Goal: Task Accomplishment & Management: Complete application form

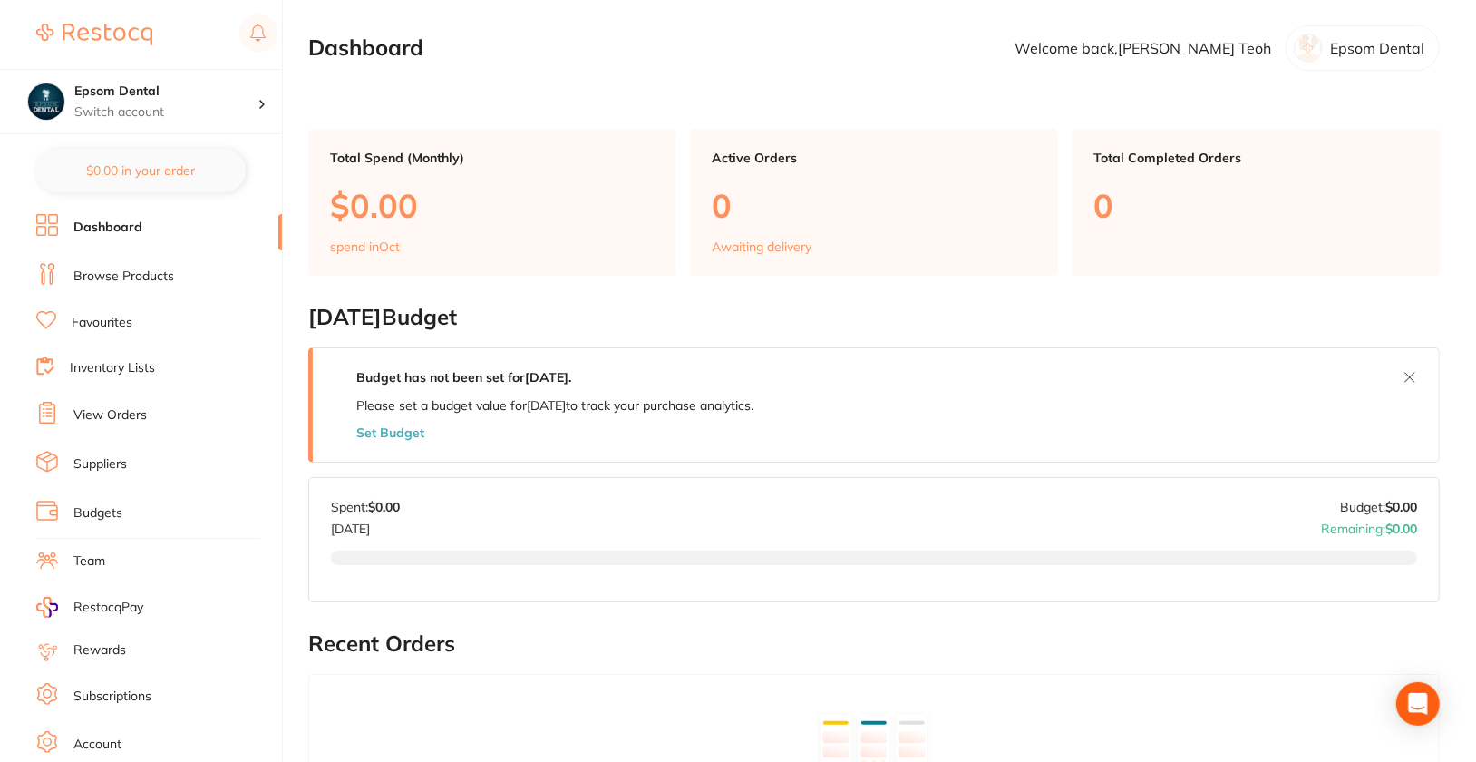
click at [110, 285] on li "Browse Products" at bounding box center [159, 276] width 246 height 27
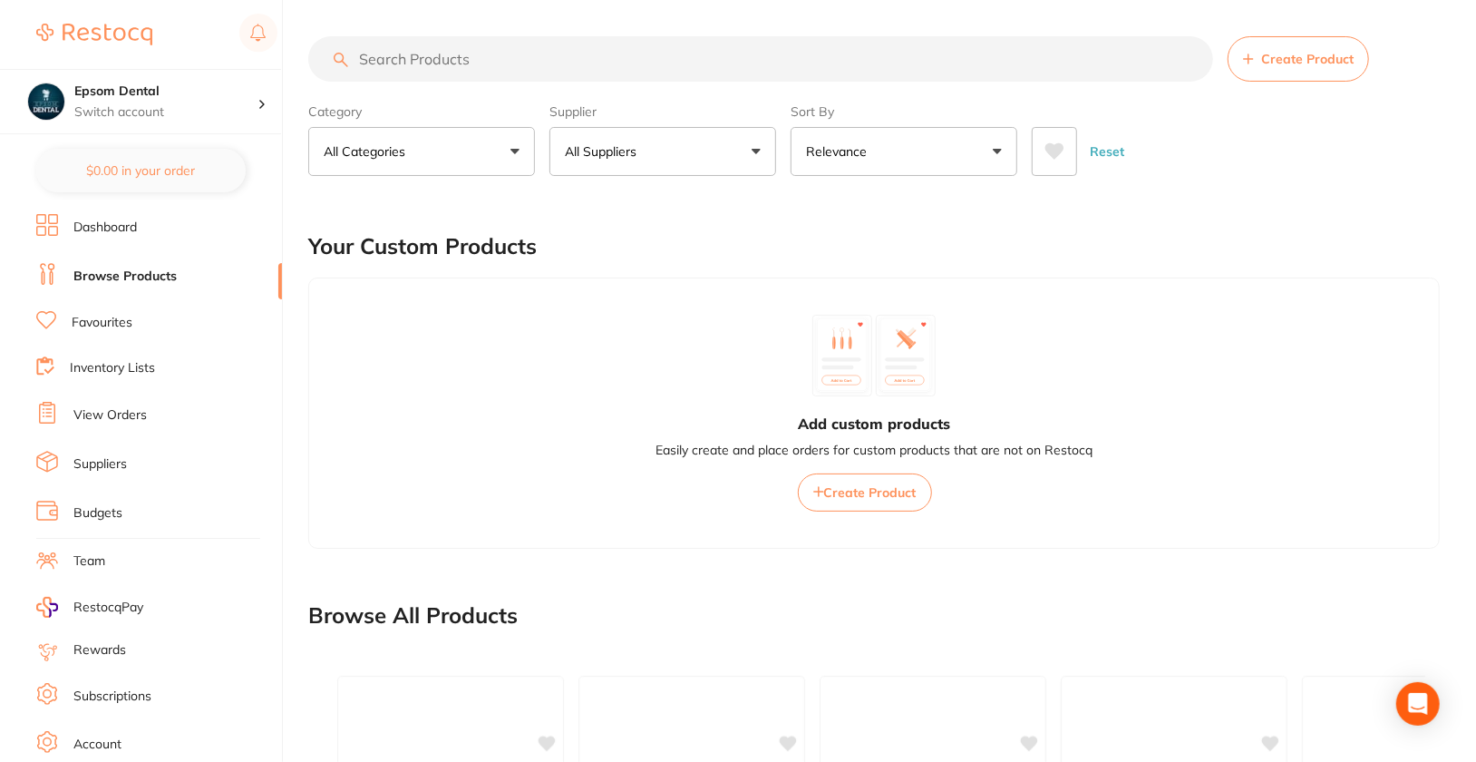
click at [114, 455] on link "Suppliers" at bounding box center [100, 464] width 54 height 18
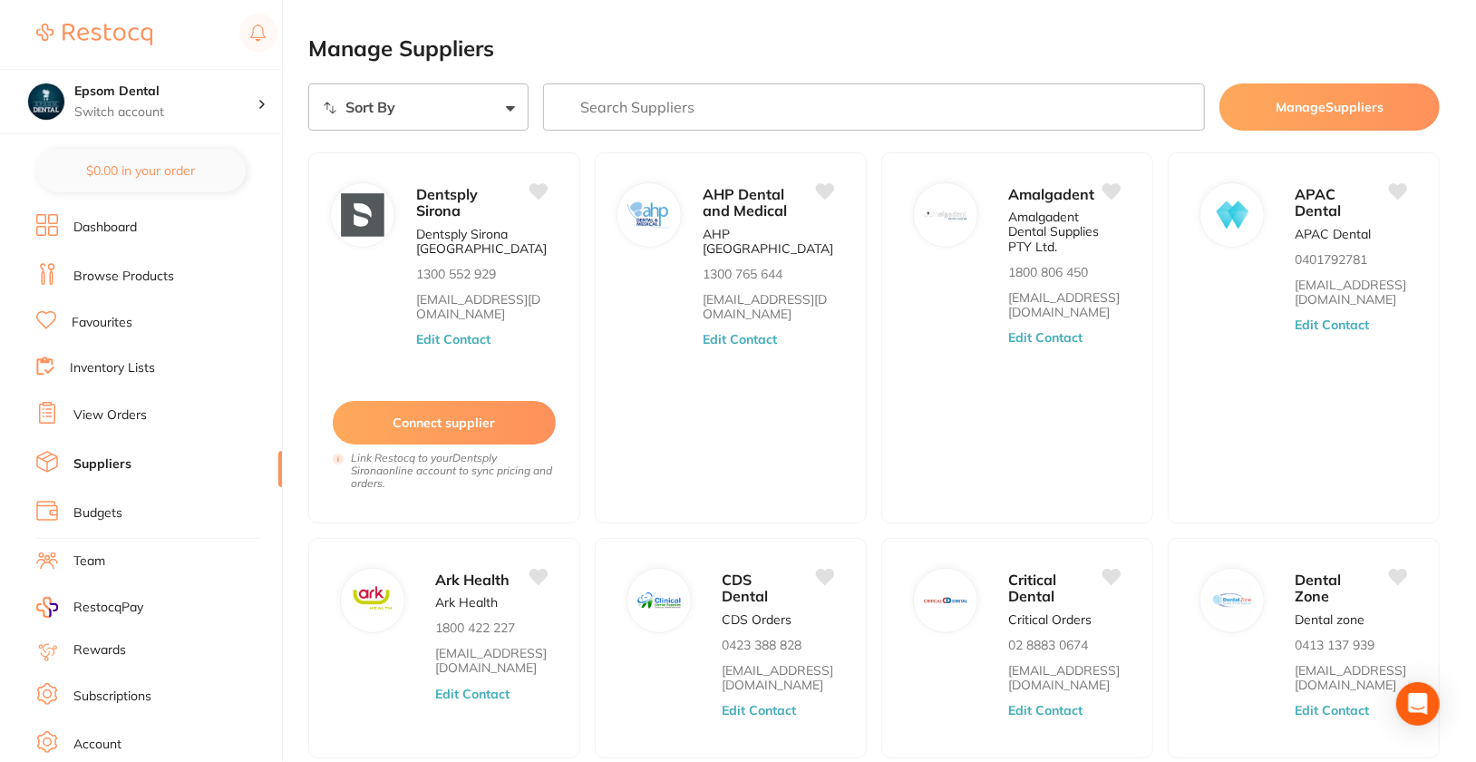
click at [120, 273] on link "Browse Products" at bounding box center [123, 277] width 101 height 18
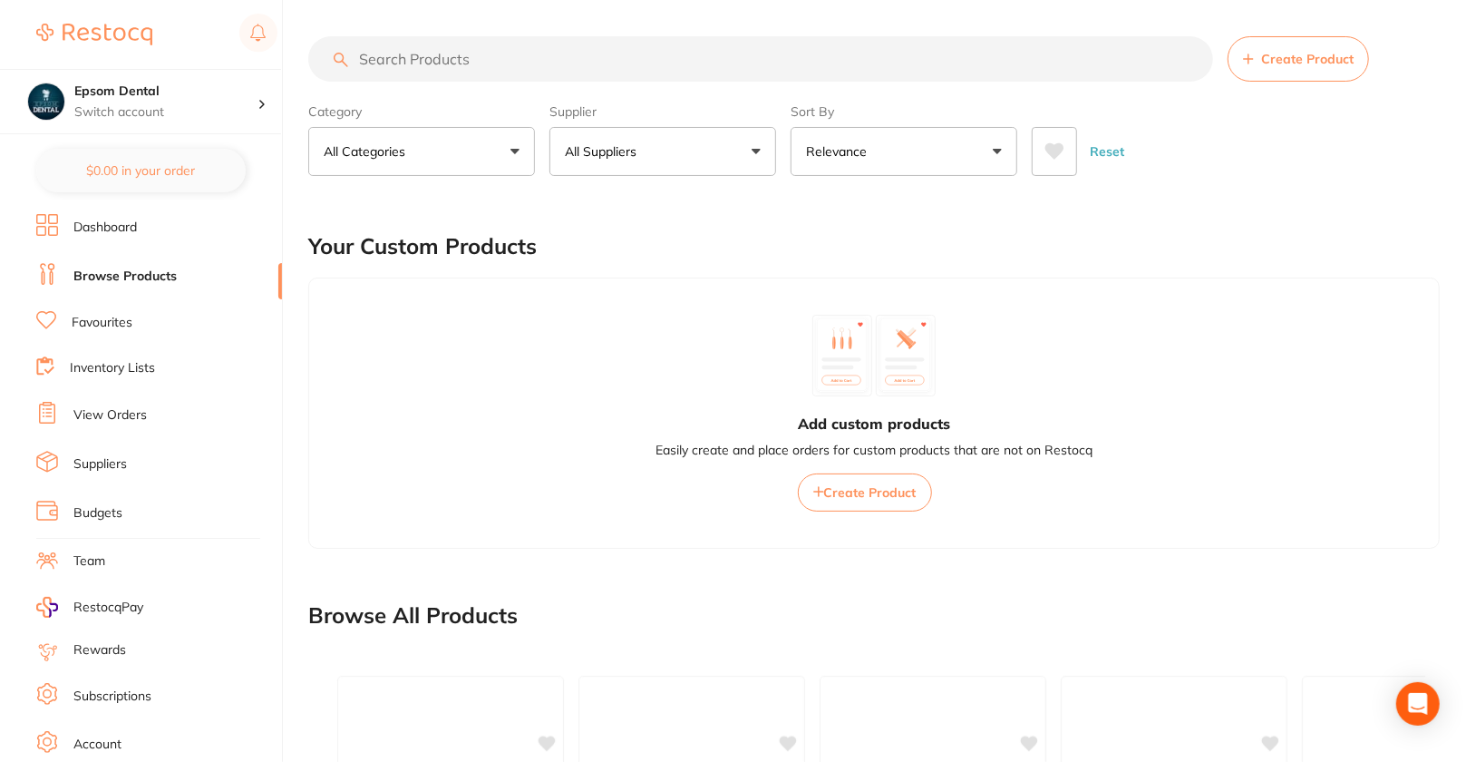
click at [1321, 45] on button "Create Product" at bounding box center [1298, 58] width 141 height 45
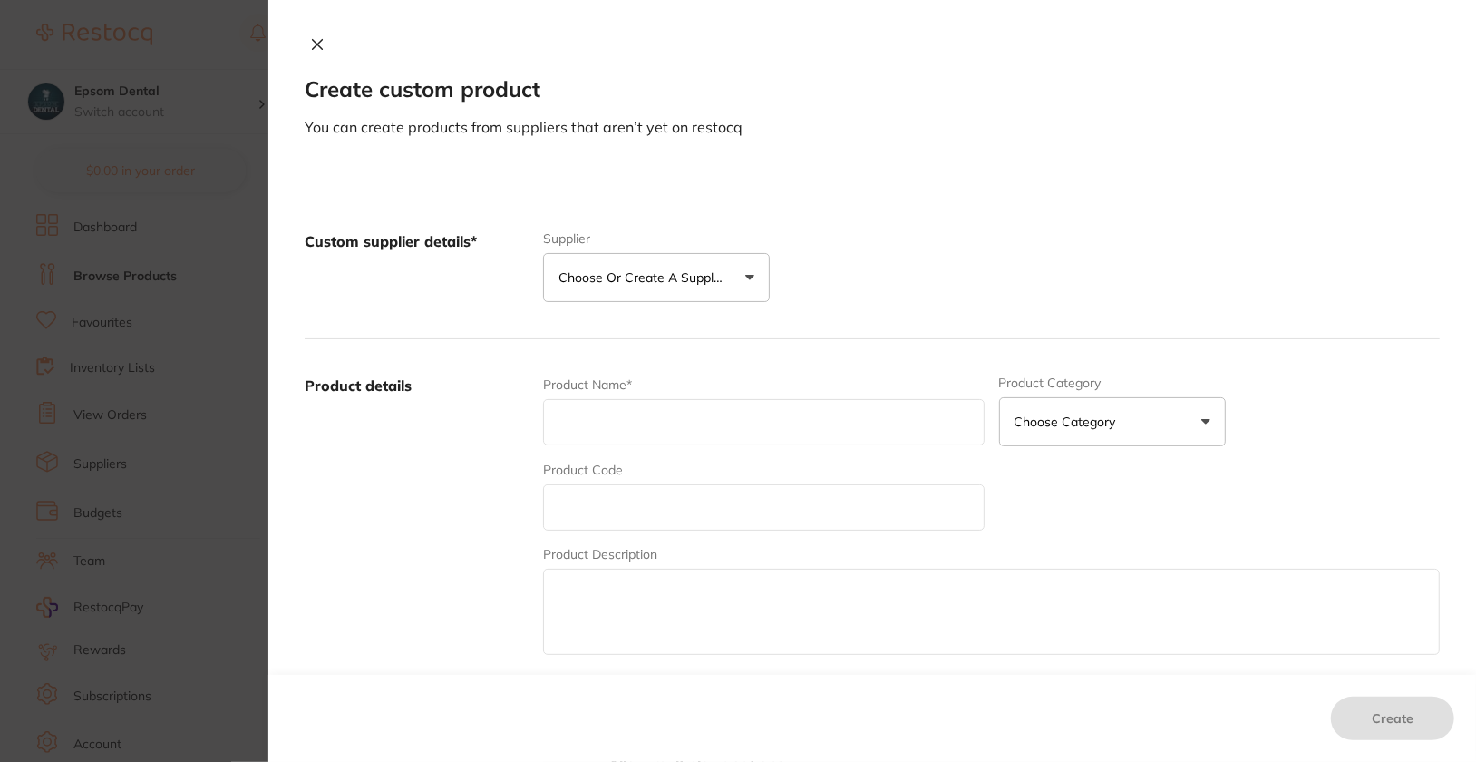
click at [657, 293] on button "Choose or create a supplier" at bounding box center [656, 277] width 227 height 49
click at [697, 334] on button "Create custom supplier" at bounding box center [643, 332] width 170 height 16
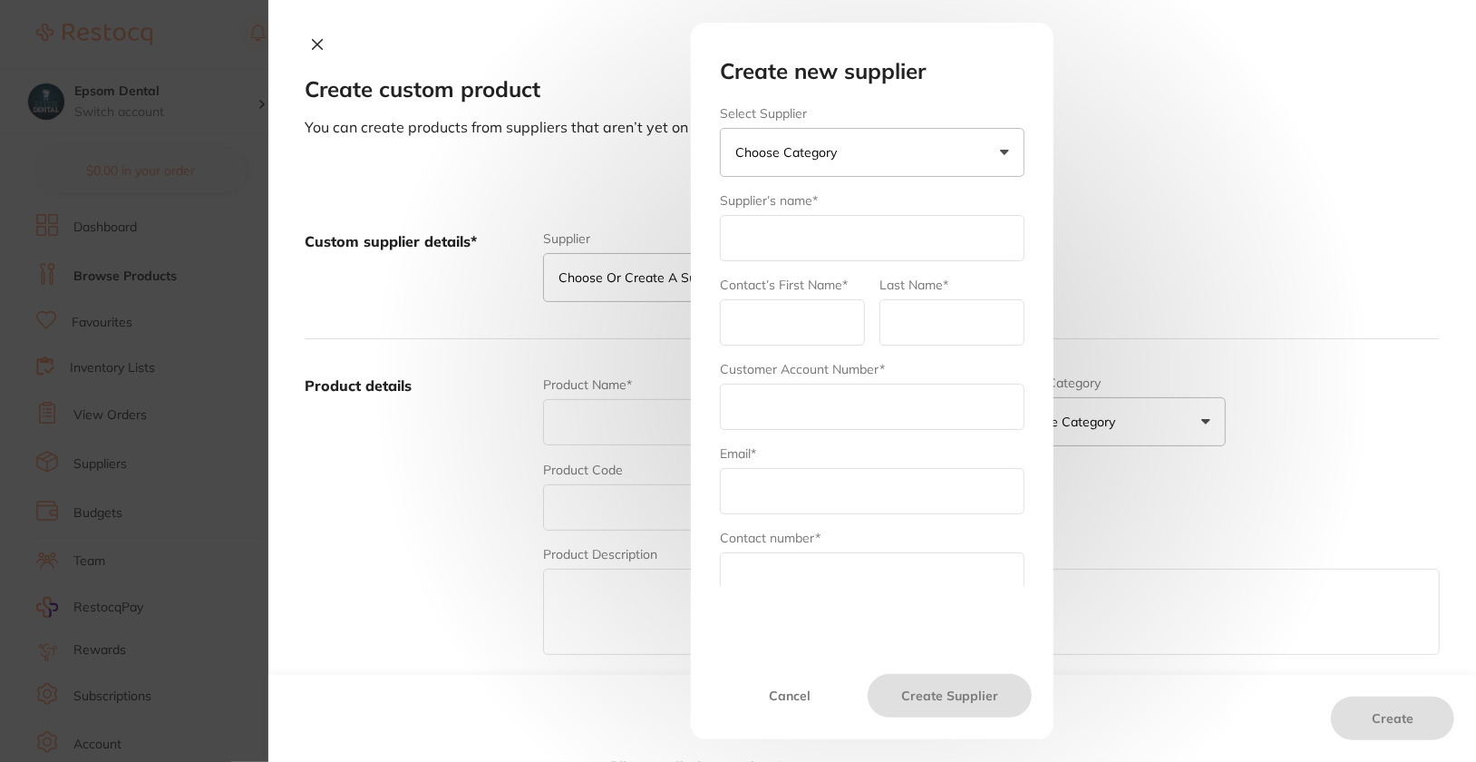
click at [856, 146] on button "Choose Category" at bounding box center [872, 152] width 305 height 49
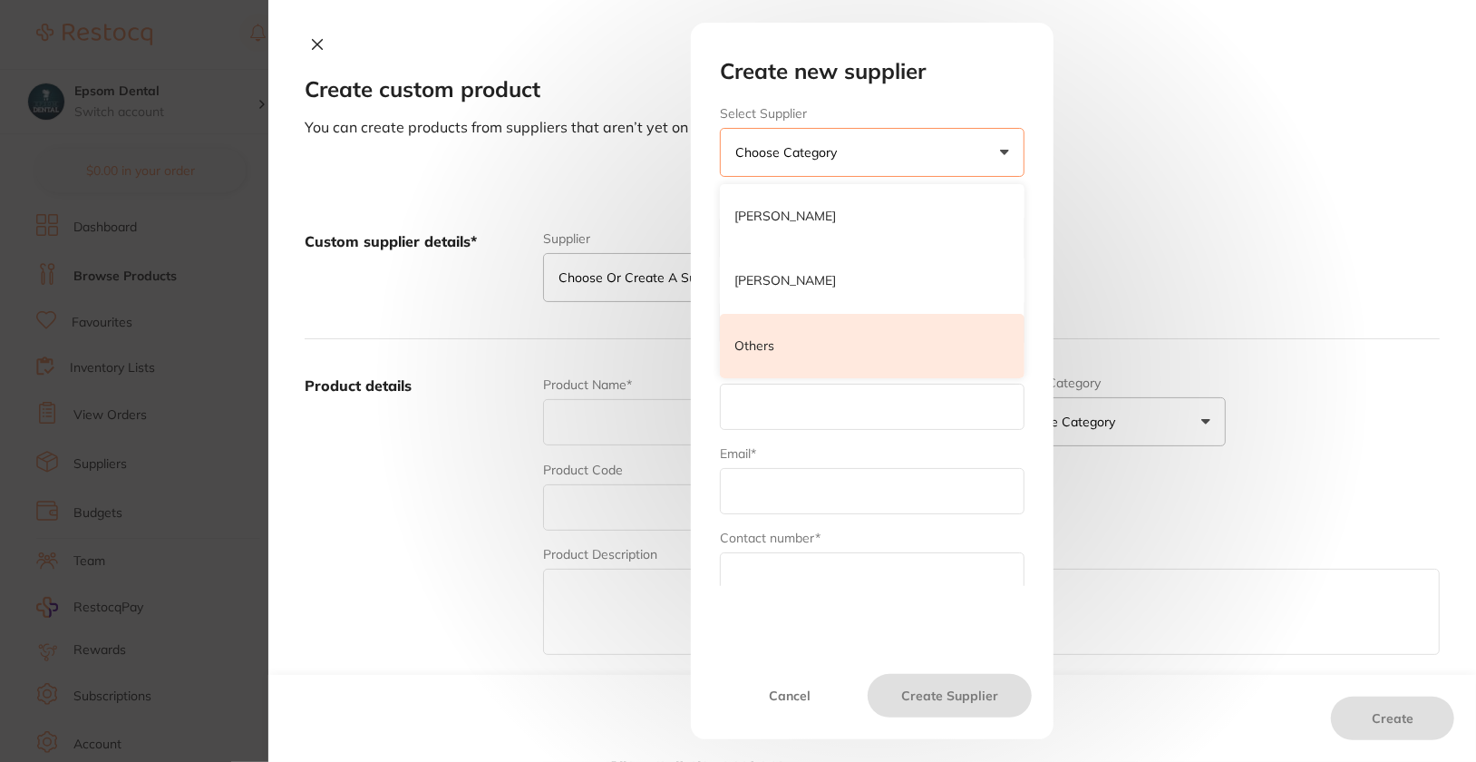
click at [852, 327] on li "Others" at bounding box center [872, 346] width 305 height 65
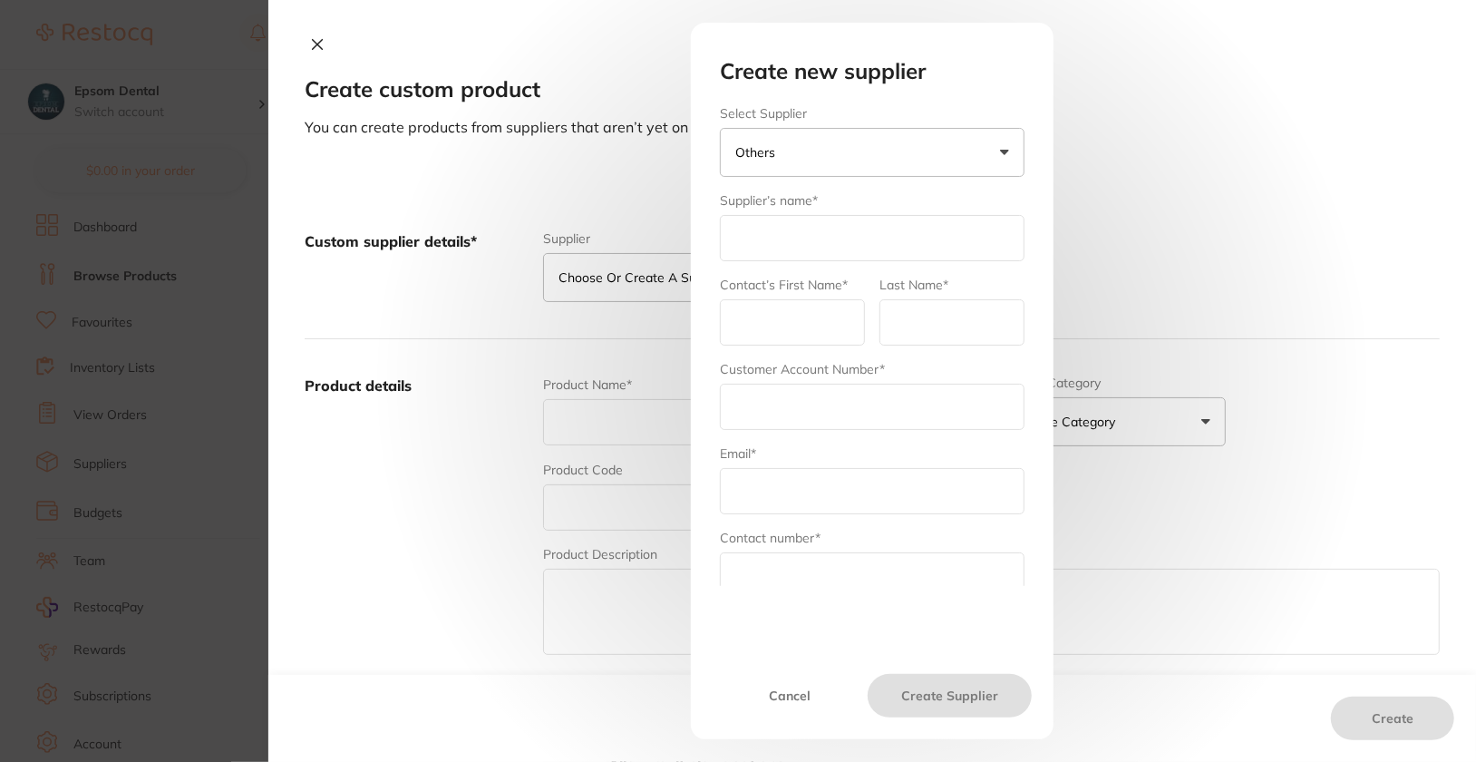
click at [805, 246] on input "text" at bounding box center [872, 238] width 305 height 46
type input "XDW"
click at [784, 321] on input "text" at bounding box center [792, 322] width 145 height 46
type input "Xcellent Dental World"
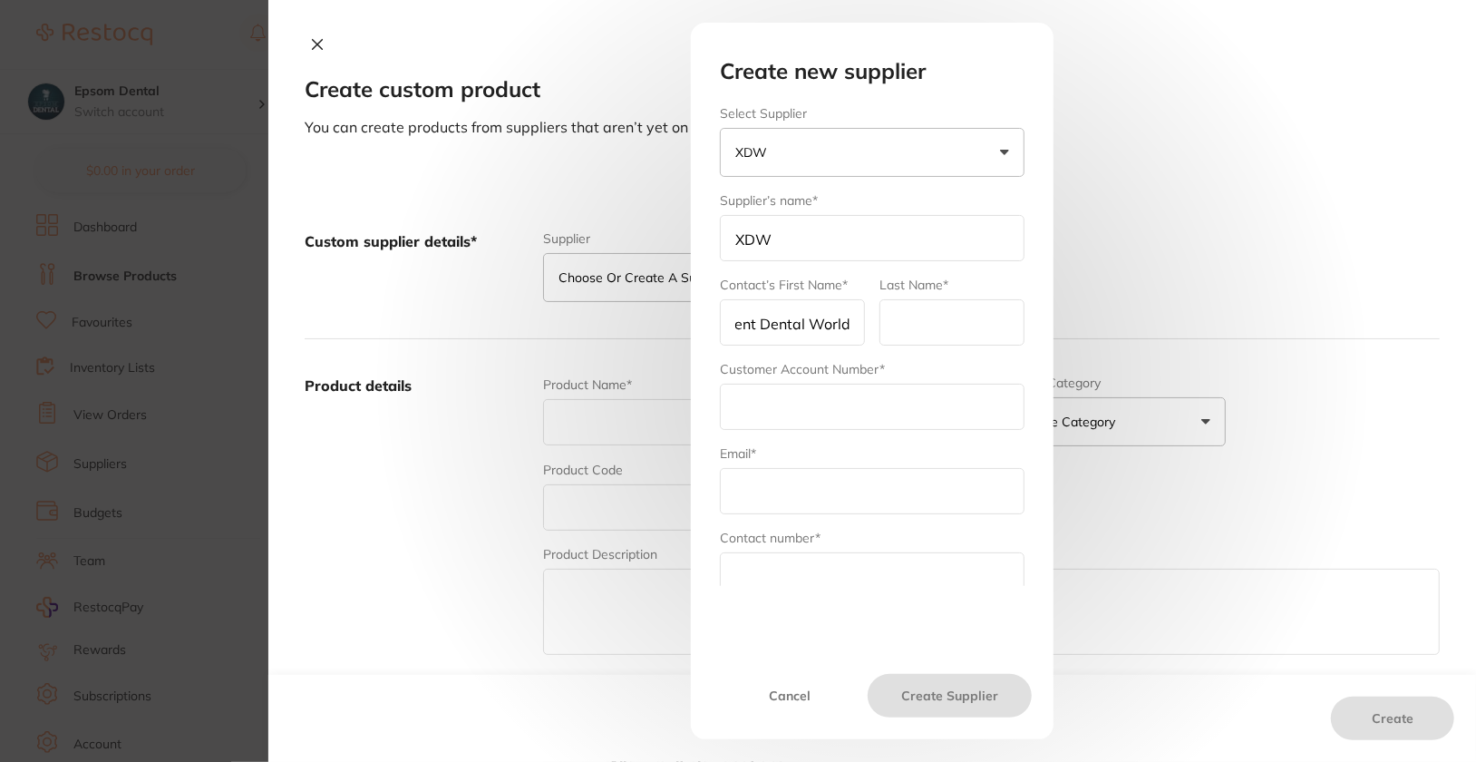
scroll to position [0, 0]
type input "[GEOGRAPHIC_DATA]"
click at [842, 407] on input "text" at bounding box center [872, 407] width 305 height 46
type input "Epsom Dental"
click at [860, 469] on input "text" at bounding box center [872, 491] width 305 height 46
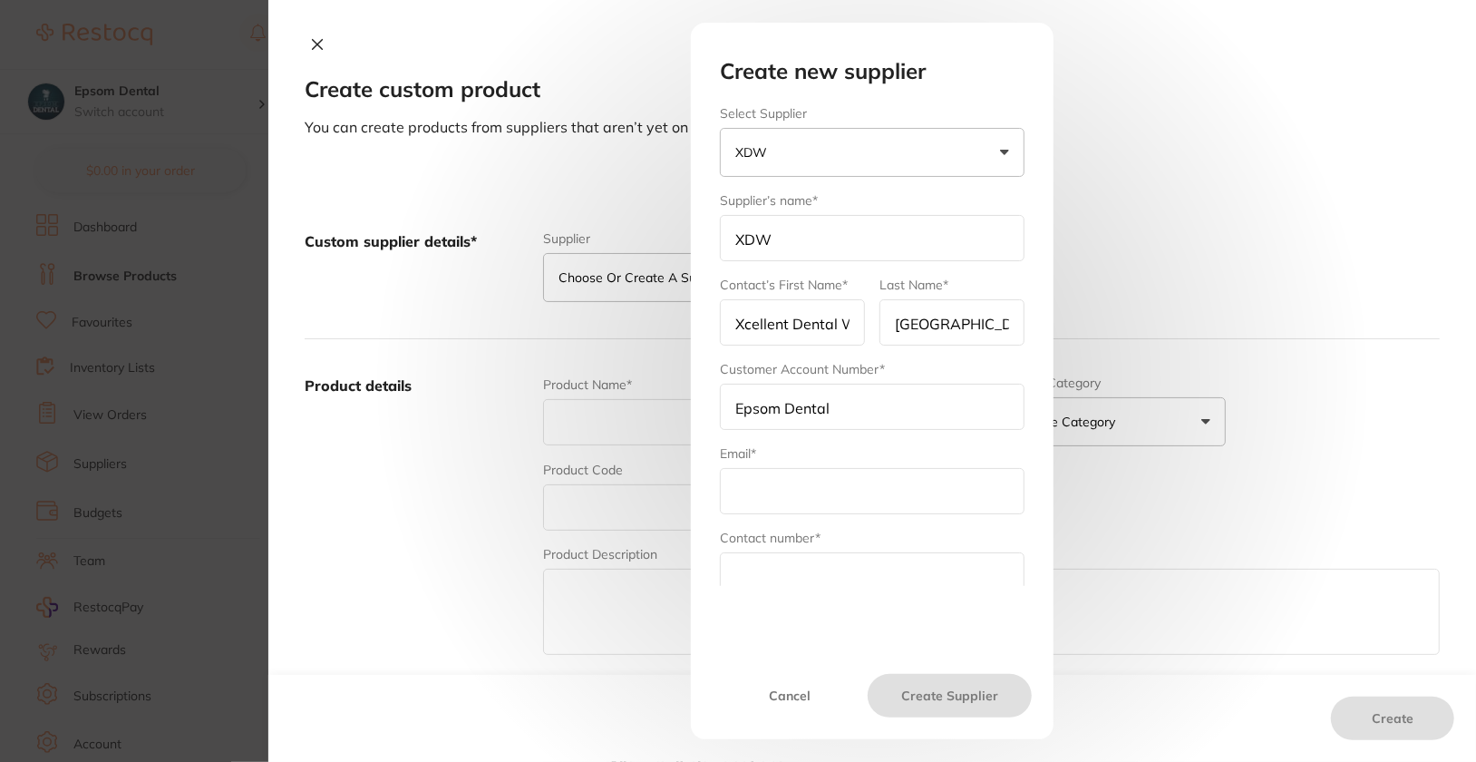
click at [848, 568] on input "text" at bounding box center [872, 575] width 305 height 46
paste input "1300 939 939"
type input "1300 939 939"
click at [813, 497] on input "text" at bounding box center [872, 491] width 305 height 46
click at [807, 503] on input "text" at bounding box center [872, 491] width 305 height 46
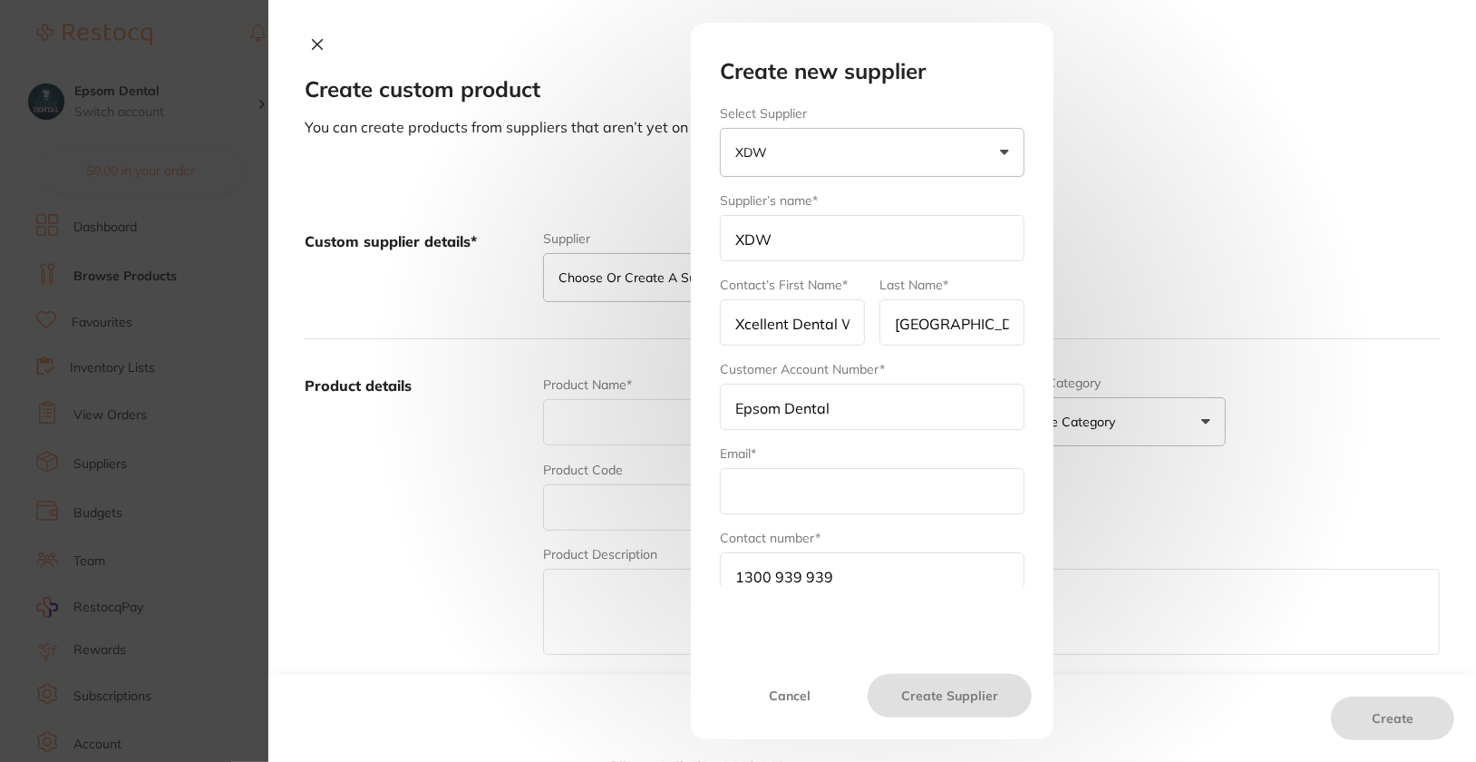
paste input "[EMAIL_ADDRESS][DOMAIN_NAME]"
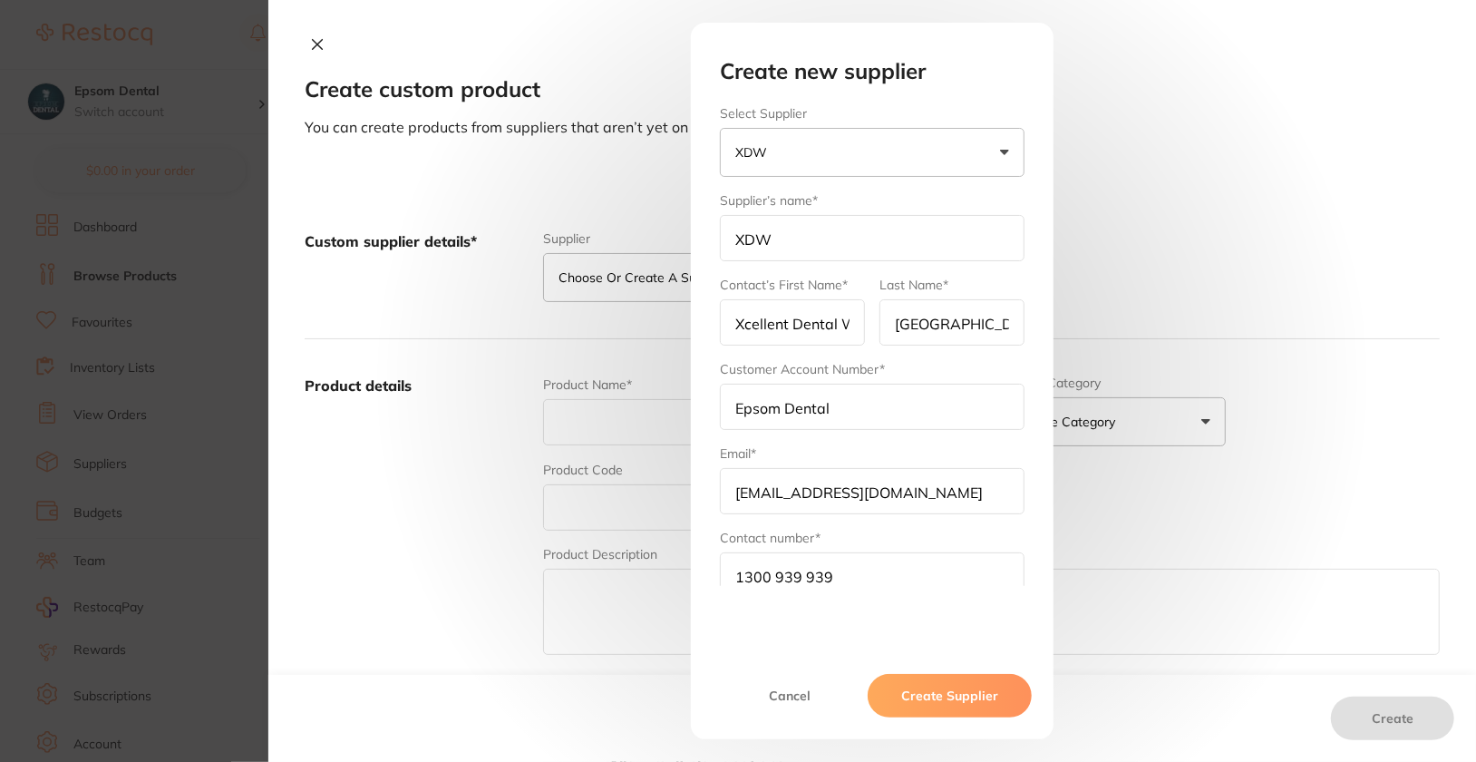
type input "[EMAIL_ADDRESS][DOMAIN_NAME]"
click at [771, 411] on input "Epsom Dental" at bounding box center [872, 407] width 305 height 46
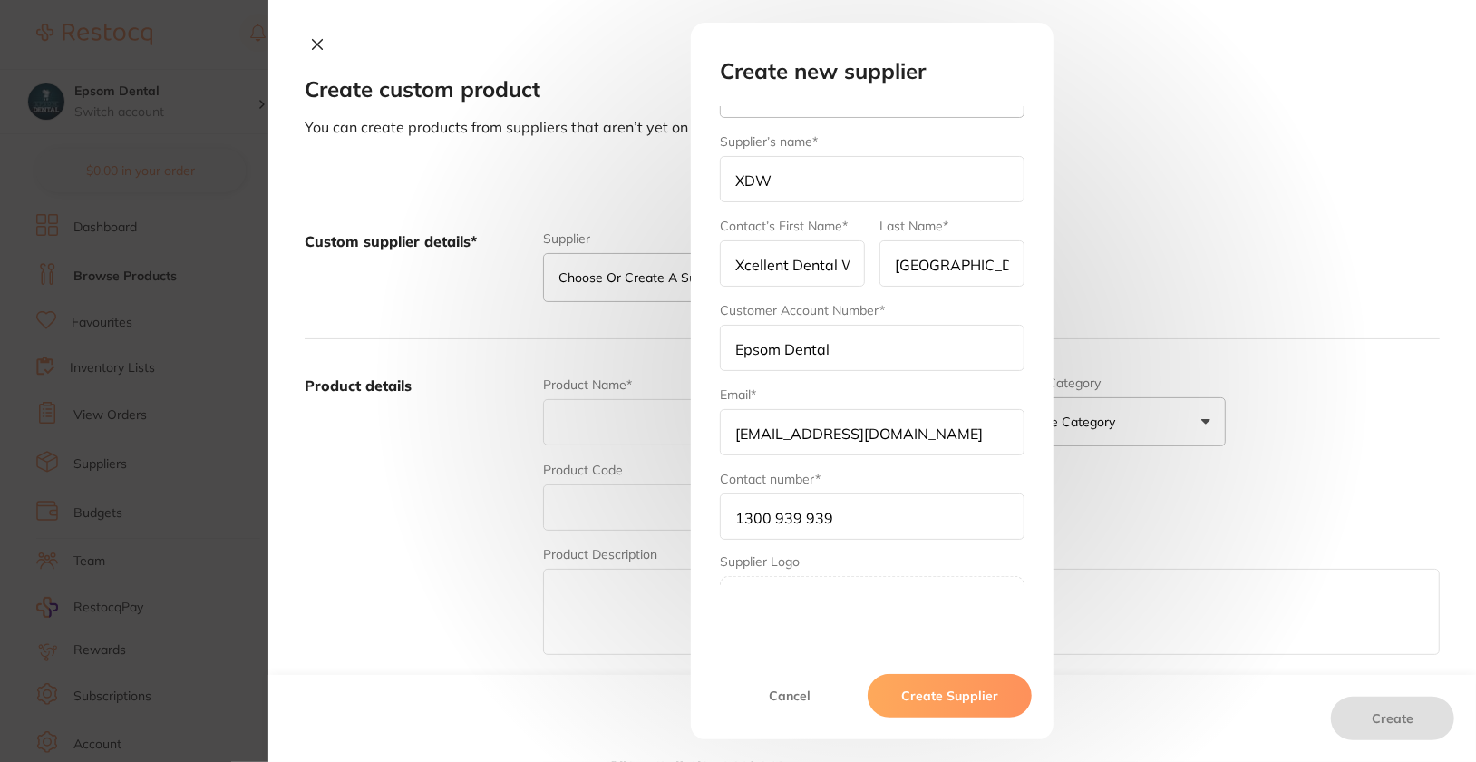
scroll to position [147, 0]
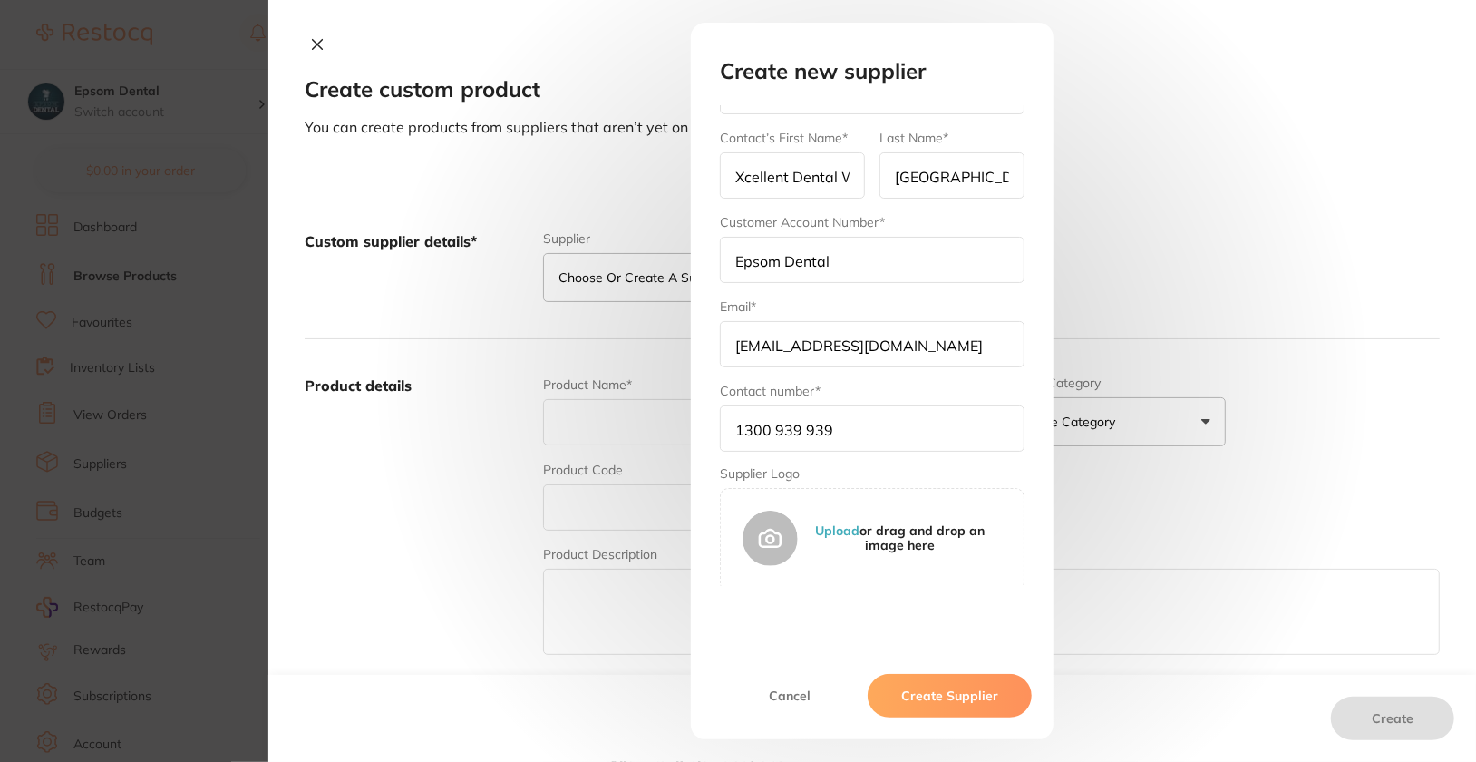
click at [786, 331] on input "[EMAIL_ADDRESS][DOMAIN_NAME]" at bounding box center [872, 344] width 305 height 46
click at [790, 439] on input "1300 939 939" at bounding box center [872, 428] width 305 height 46
click at [766, 425] on input "1300 939 939" at bounding box center [872, 428] width 305 height 46
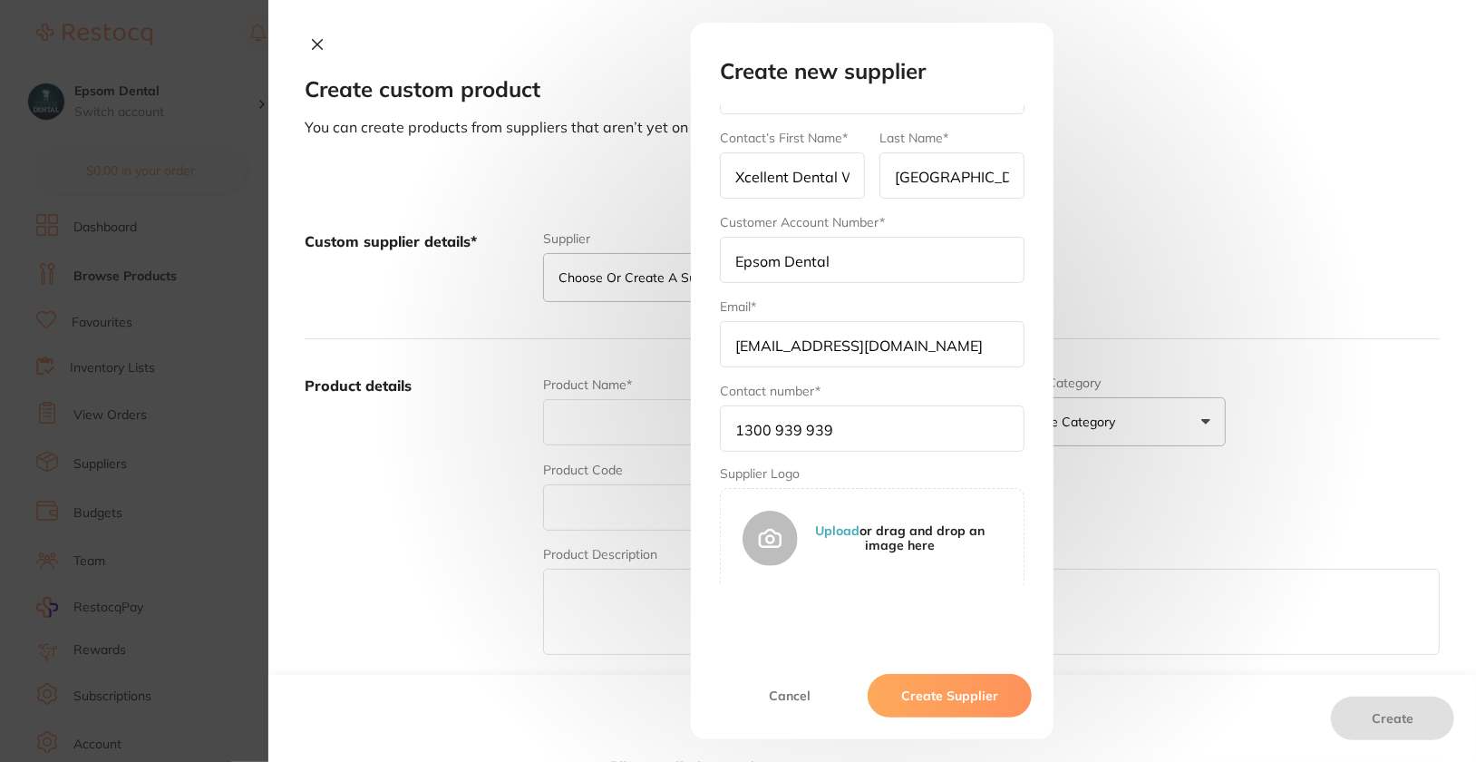
click at [766, 425] on input "1300 939 939" at bounding box center [872, 428] width 305 height 46
click at [887, 428] on input "1300 939 939" at bounding box center [872, 428] width 305 height 46
click at [949, 383] on div "Contact number* [PHONE_NUMBER]" at bounding box center [872, 417] width 305 height 70
drag, startPoint x: 963, startPoint y: 683, endPoint x: 852, endPoint y: 350, distance: 350.7
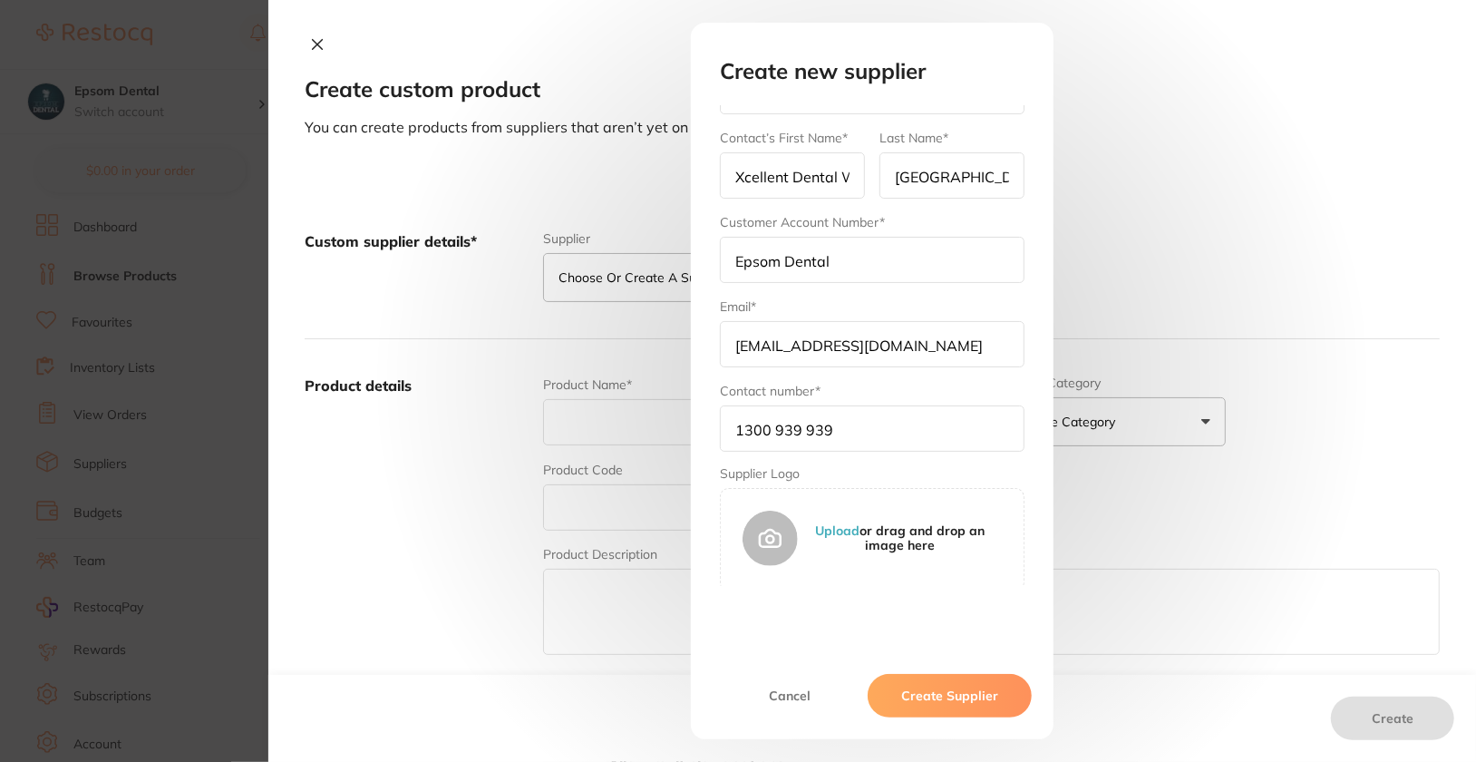
click at [852, 350] on div "Create new supplier Select Supplier XDW [PERSON_NAME] [PERSON_NAME] Dental Othe…" at bounding box center [872, 354] width 348 height 590
click at [813, 177] on input "Xcellent Dental World" at bounding box center [792, 175] width 145 height 46
click at [959, 688] on button "Create Supplier" at bounding box center [950, 696] width 164 height 44
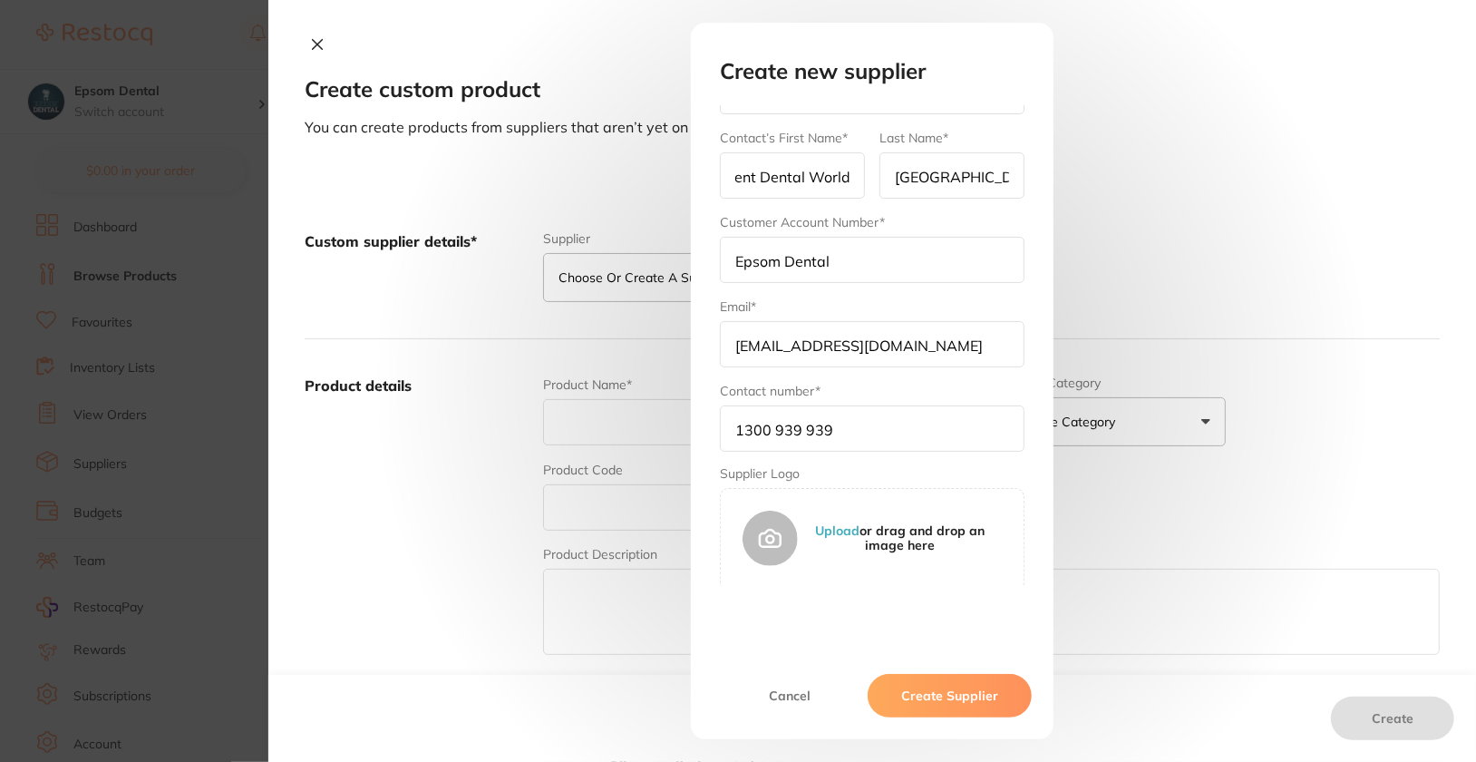
scroll to position [0, 0]
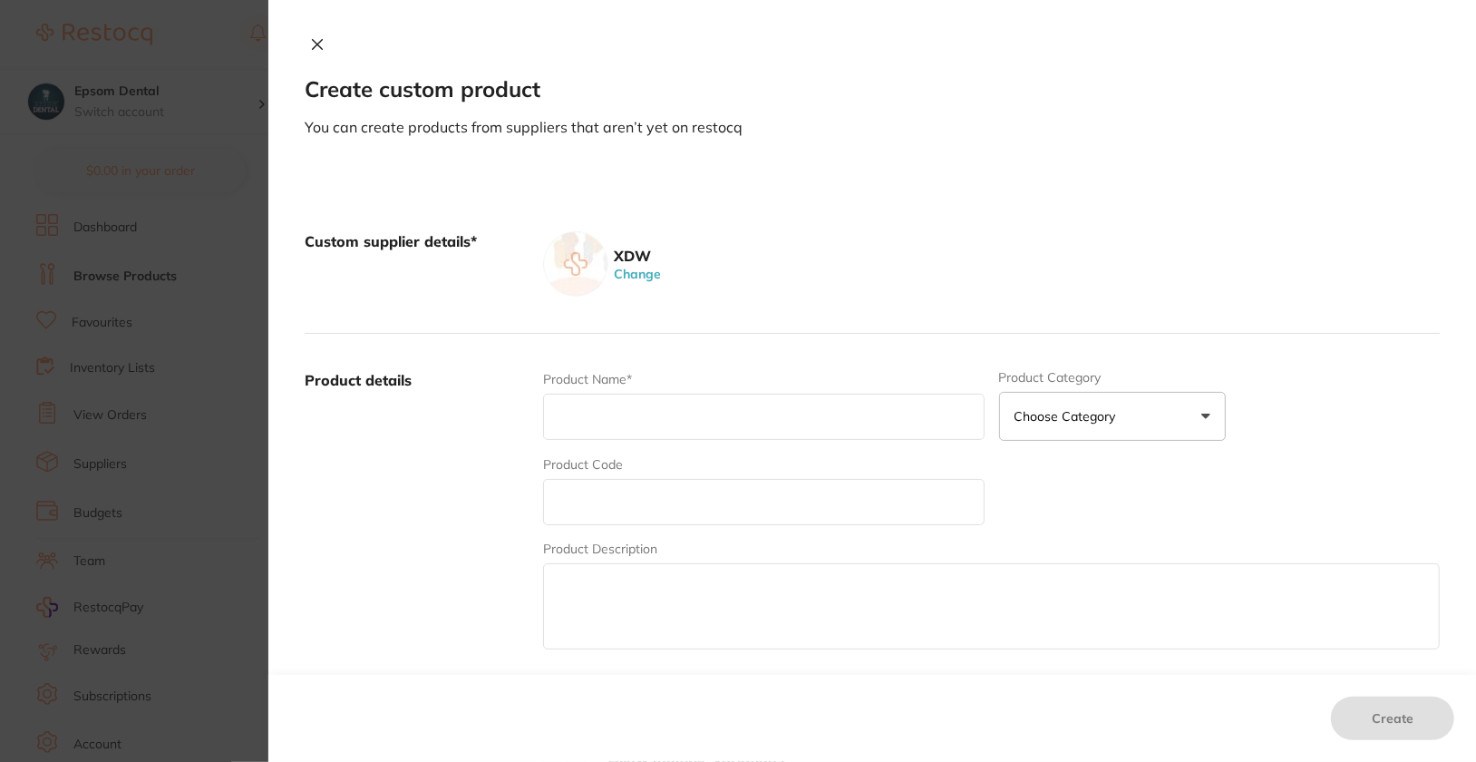
click at [1184, 299] on div "Custom supplier details* XDW Change" at bounding box center [872, 264] width 1135 height 139
click at [638, 268] on button "Change" at bounding box center [637, 274] width 58 height 16
click at [716, 262] on button "Choose or create a supplier" at bounding box center [656, 277] width 227 height 49
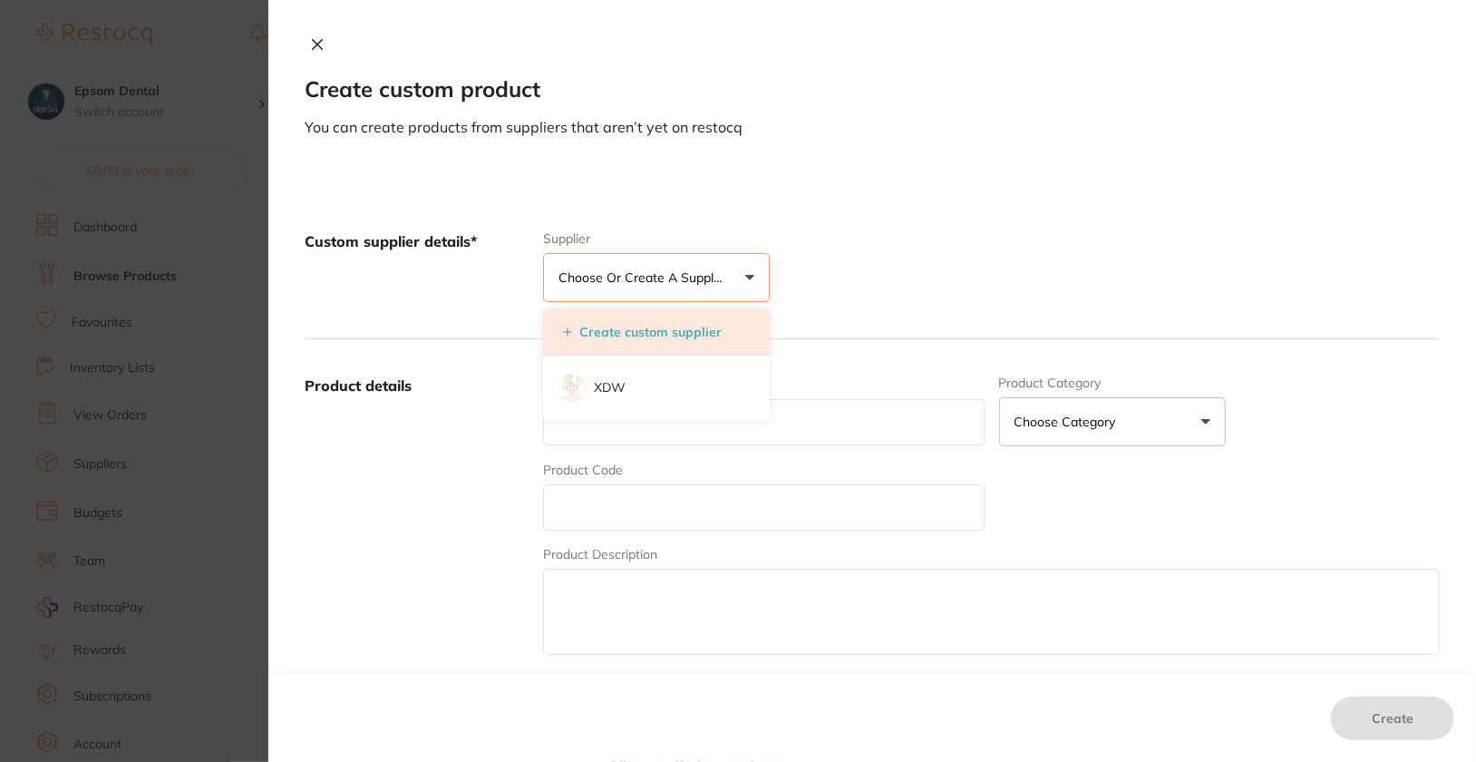
click at [683, 340] on li "Create custom supplier" at bounding box center [656, 332] width 227 height 46
click at [689, 330] on button "Create custom supplier" at bounding box center [643, 332] width 170 height 16
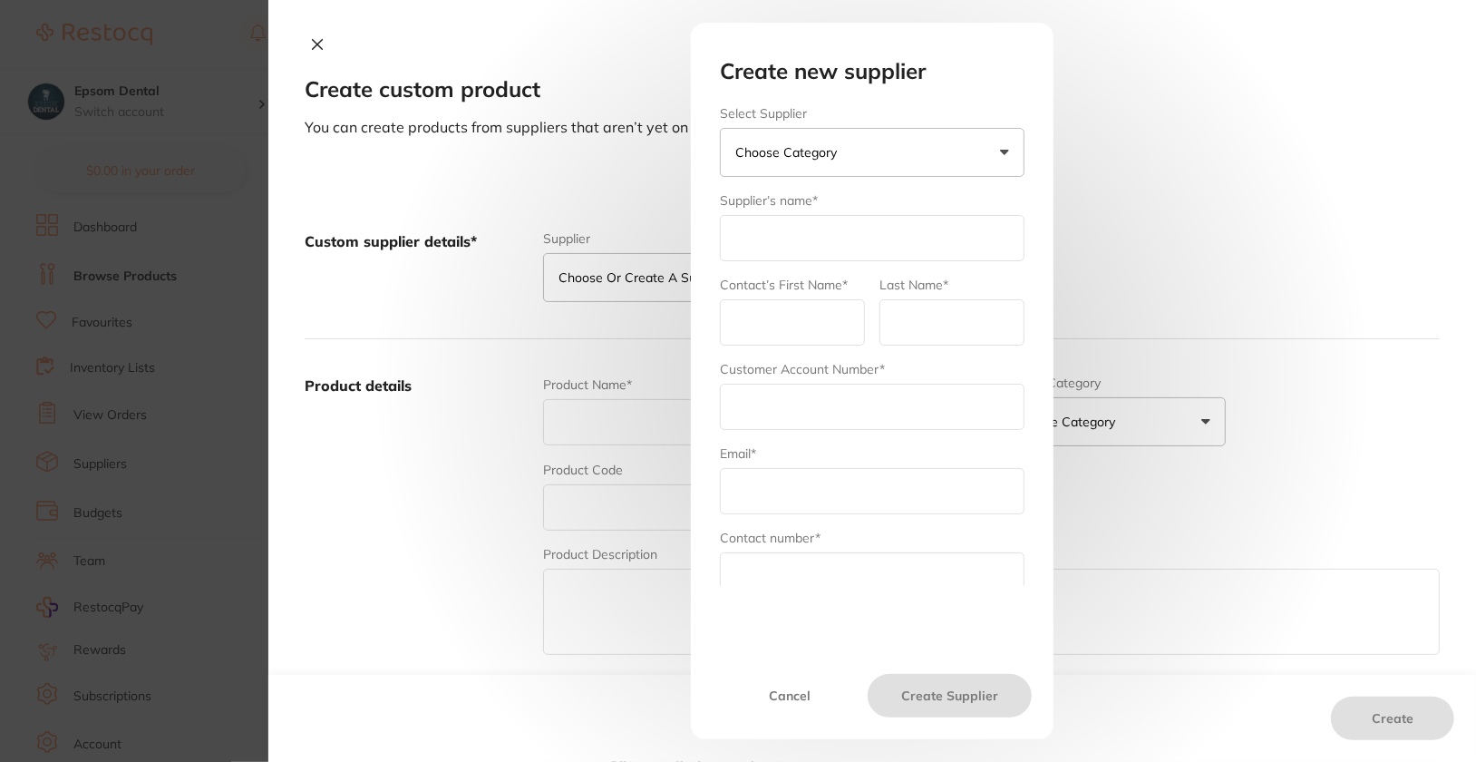
click at [906, 151] on button "Choose Category" at bounding box center [872, 152] width 305 height 49
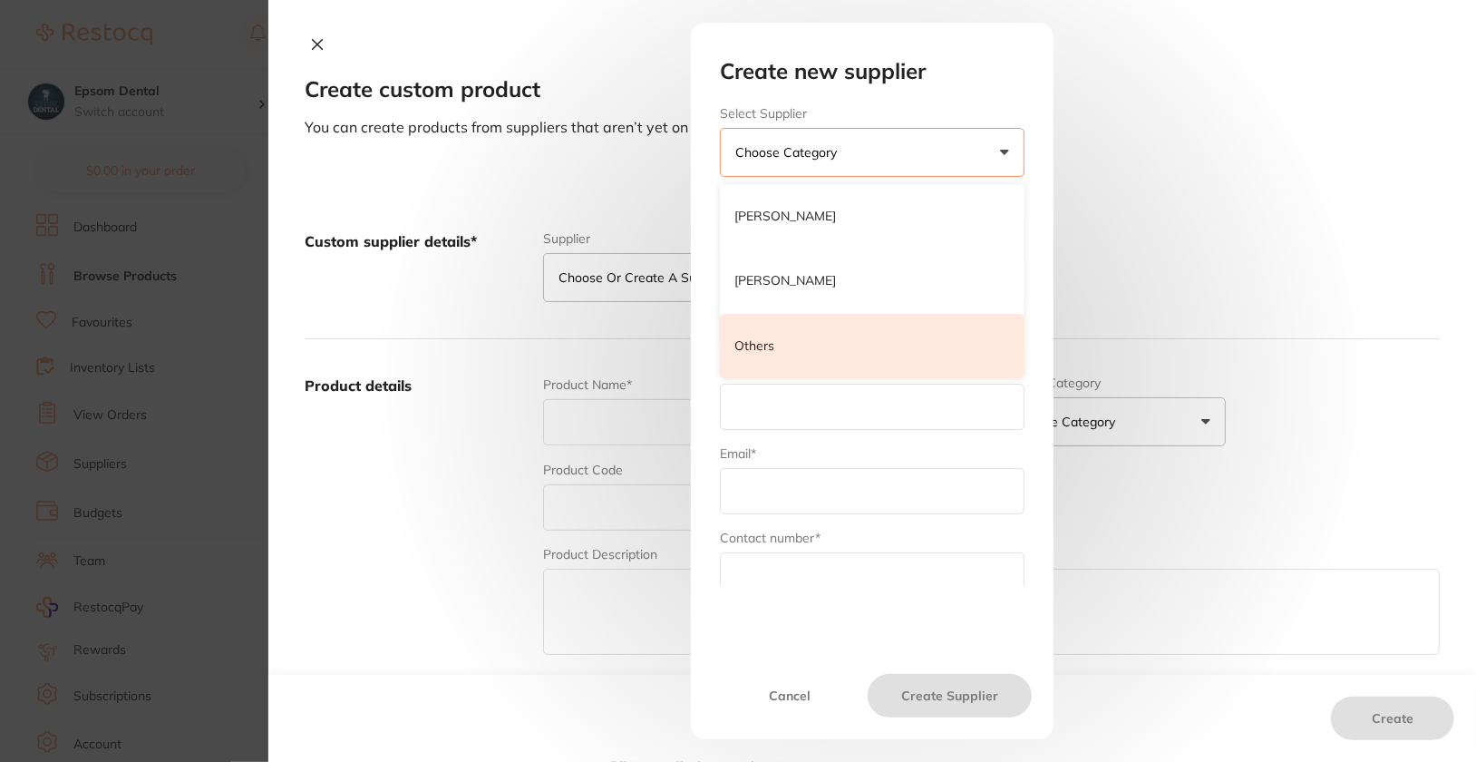
click at [807, 346] on li "Others" at bounding box center [872, 346] width 305 height 65
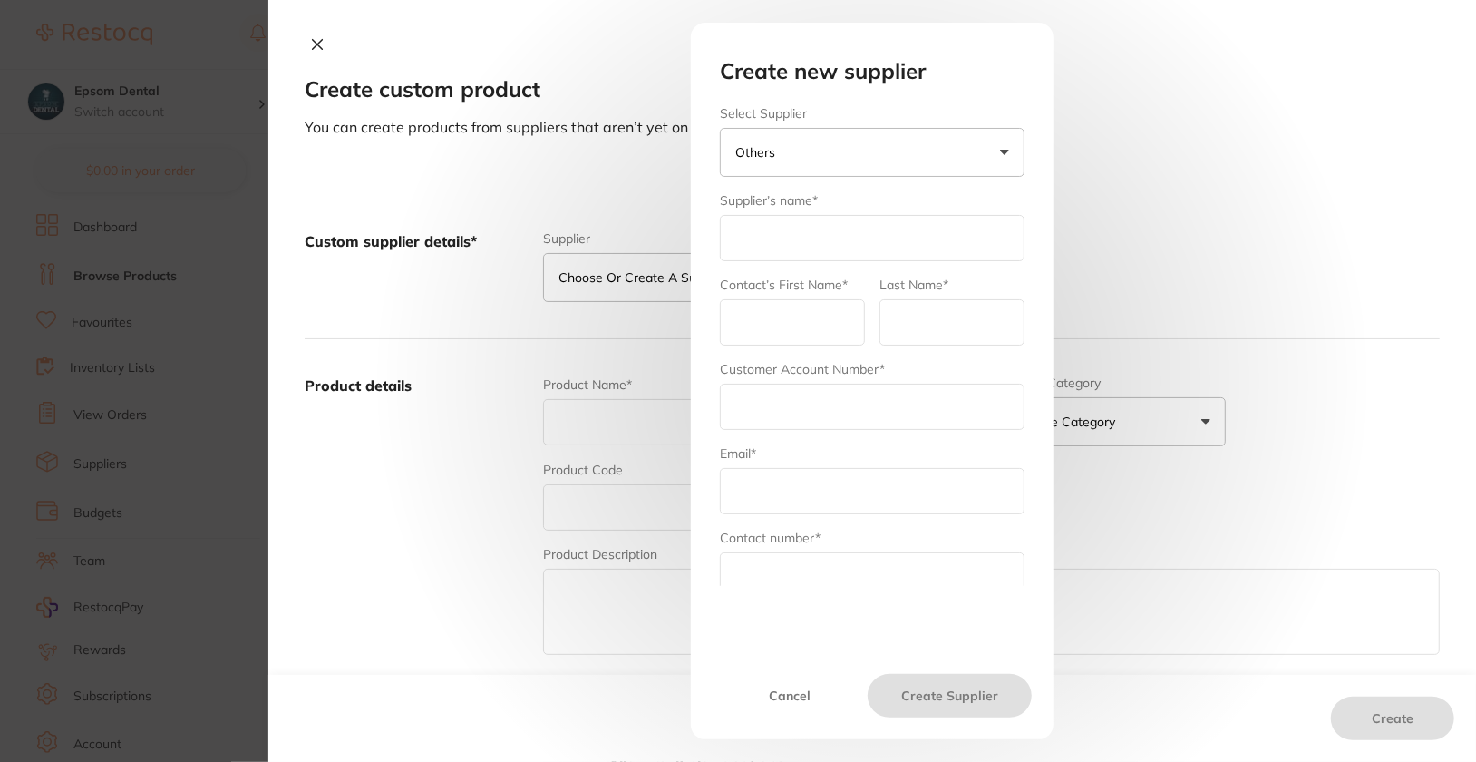
click at [784, 244] on input "text" at bounding box center [872, 238] width 305 height 46
type input "Dentavision"
type input "[GEOGRAPHIC_DATA]"
click at [840, 394] on input "text" at bounding box center [872, 407] width 305 height 46
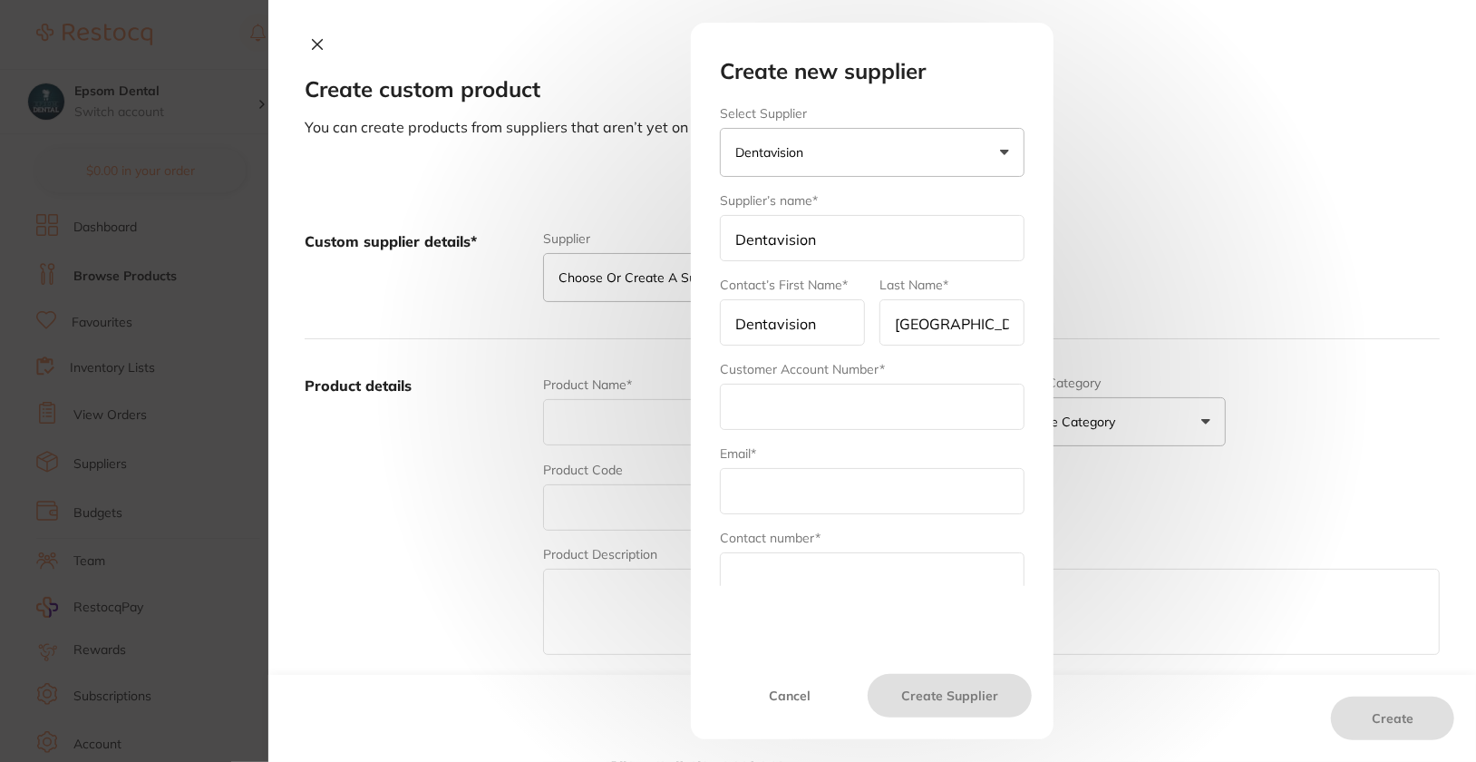
click at [1378, 164] on div "Create new supplier Select Supplier Dentavision [PERSON_NAME] [PERSON_NAME] Oth…" at bounding box center [872, 381] width 1208 height 762
click at [789, 706] on button "Cancel" at bounding box center [790, 696] width 155 height 44
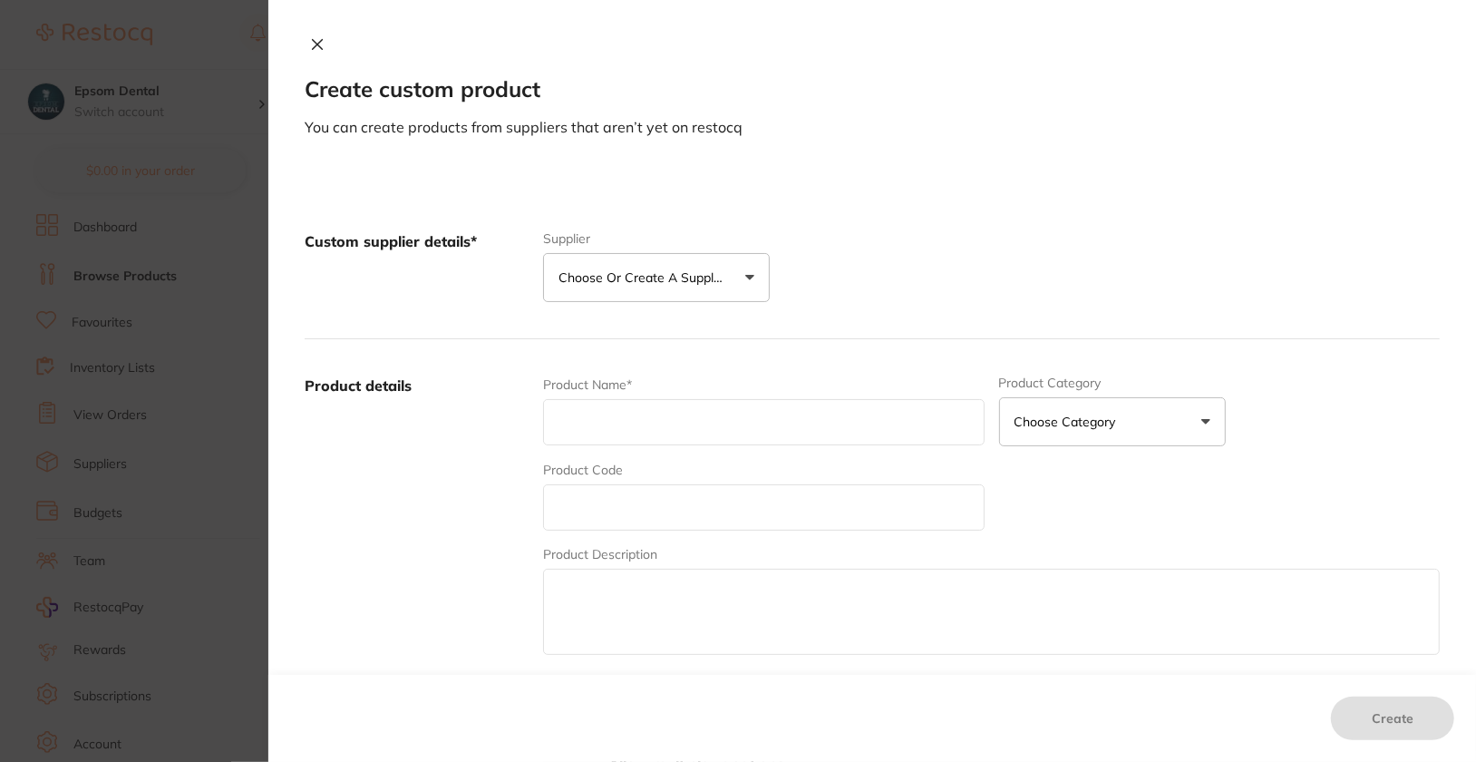
click at [1237, 188] on div "Custom supplier details* Supplier Choose or create a supplier Create custom sup…" at bounding box center [872, 769] width 1208 height 1192
click at [316, 47] on icon at bounding box center [318, 45] width 10 height 10
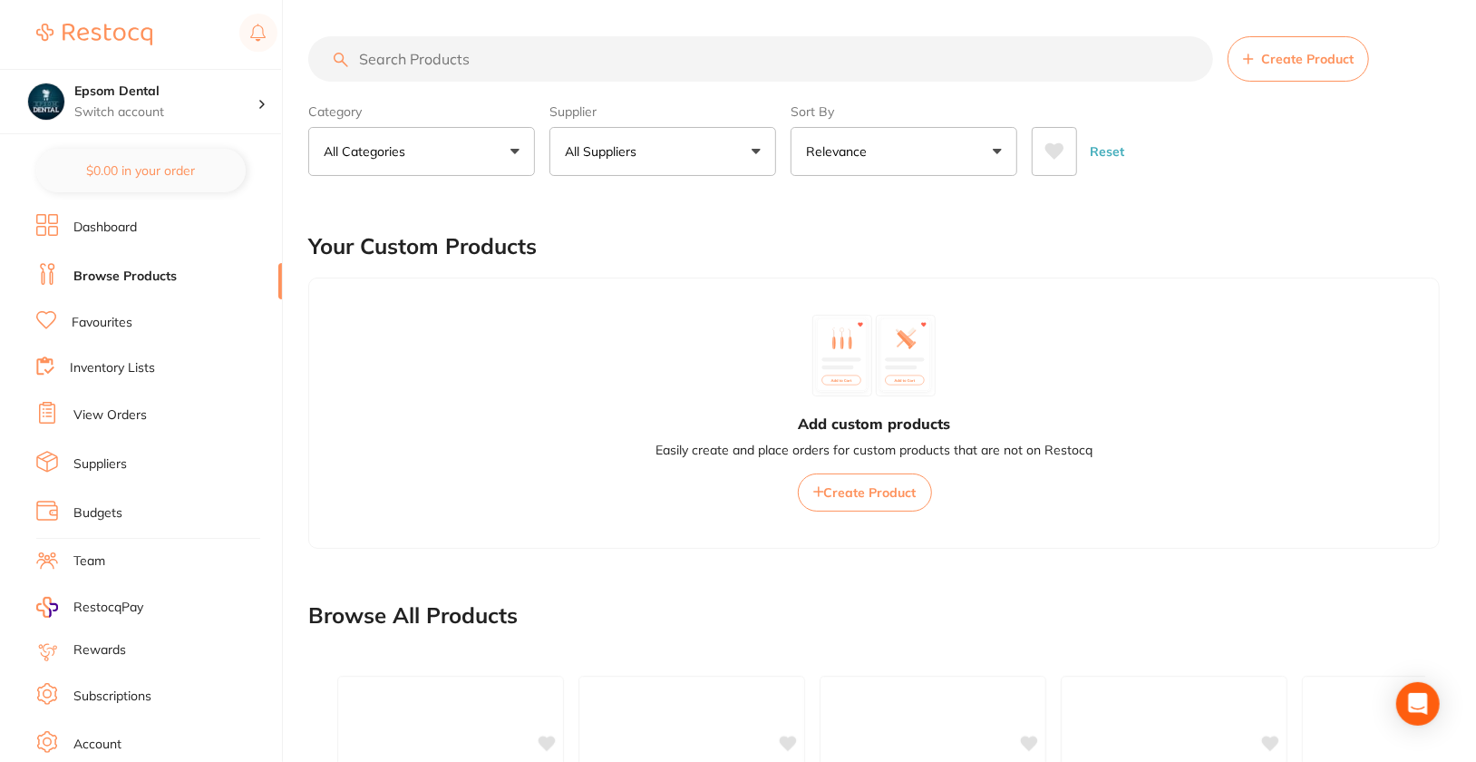
click at [112, 236] on li "Dashboard" at bounding box center [159, 227] width 246 height 27
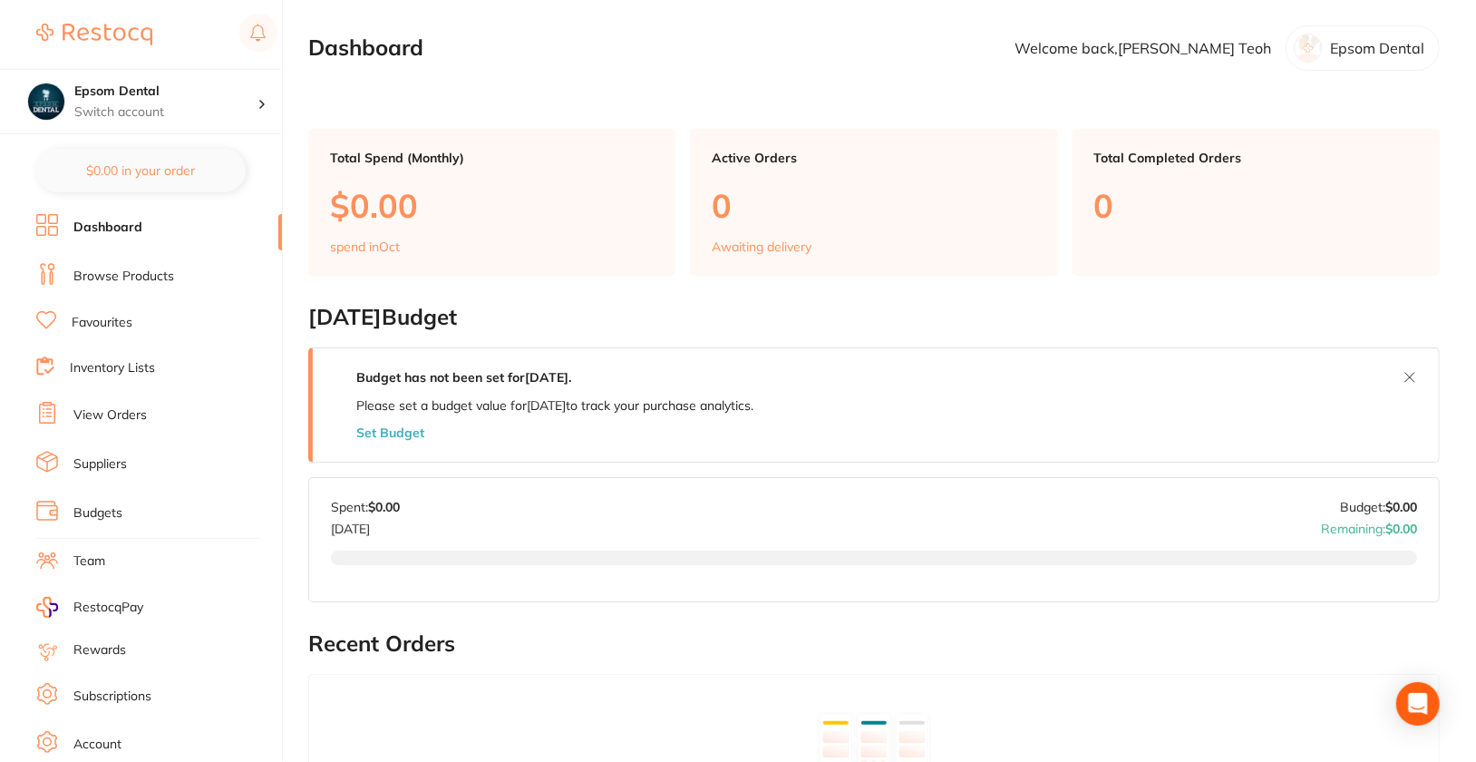
click at [75, 286] on li "Browse Products" at bounding box center [159, 276] width 246 height 27
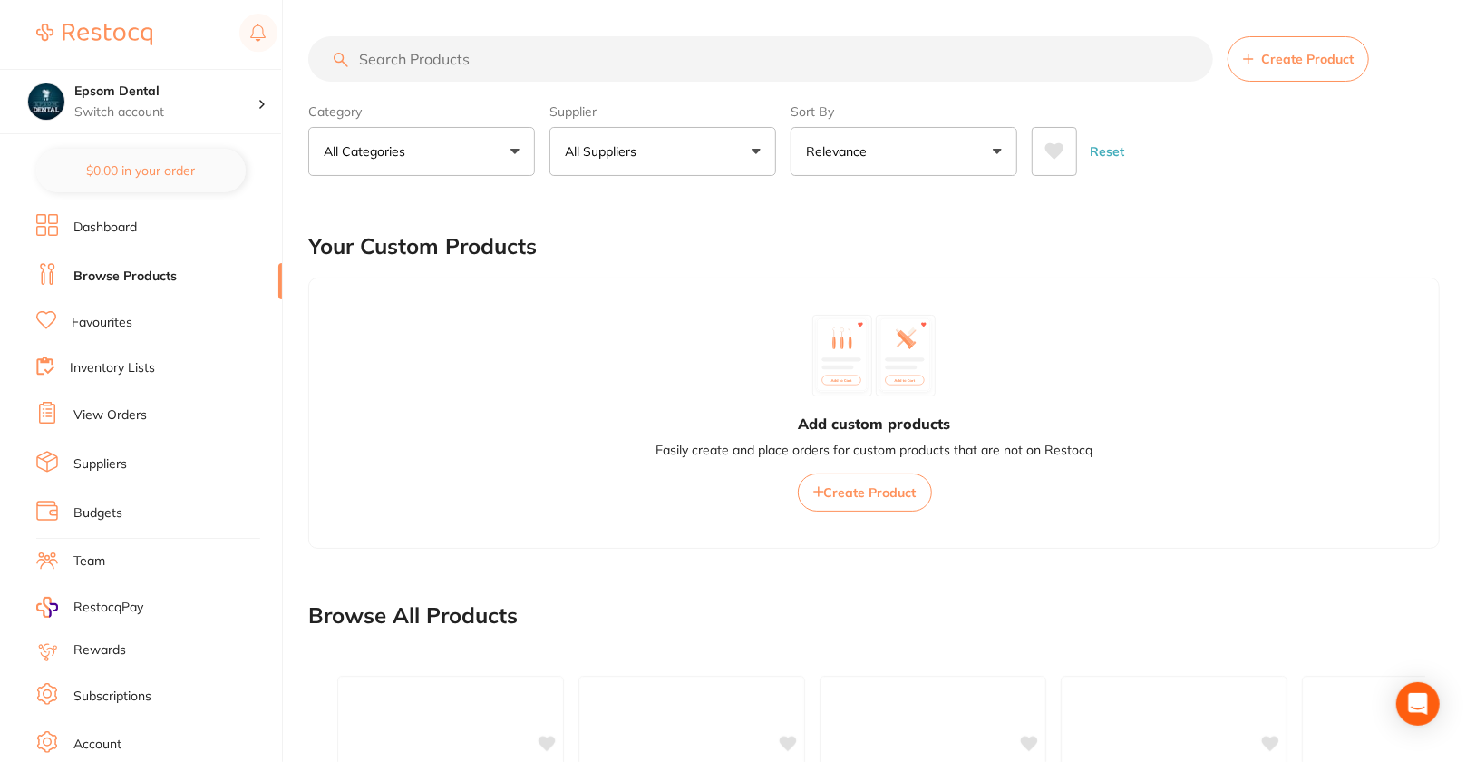
click at [682, 147] on button "All Suppliers" at bounding box center [663, 151] width 227 height 49
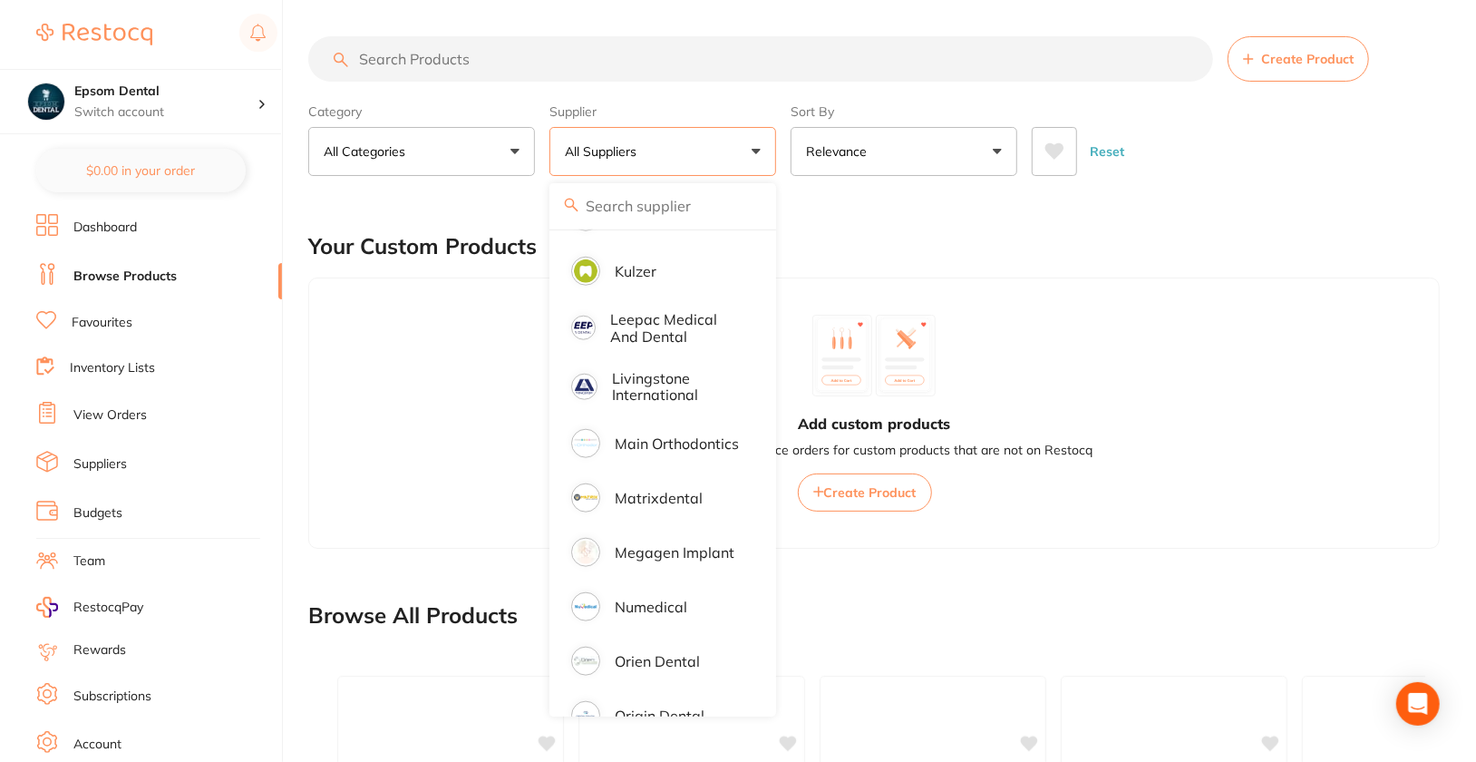
scroll to position [1579, 0]
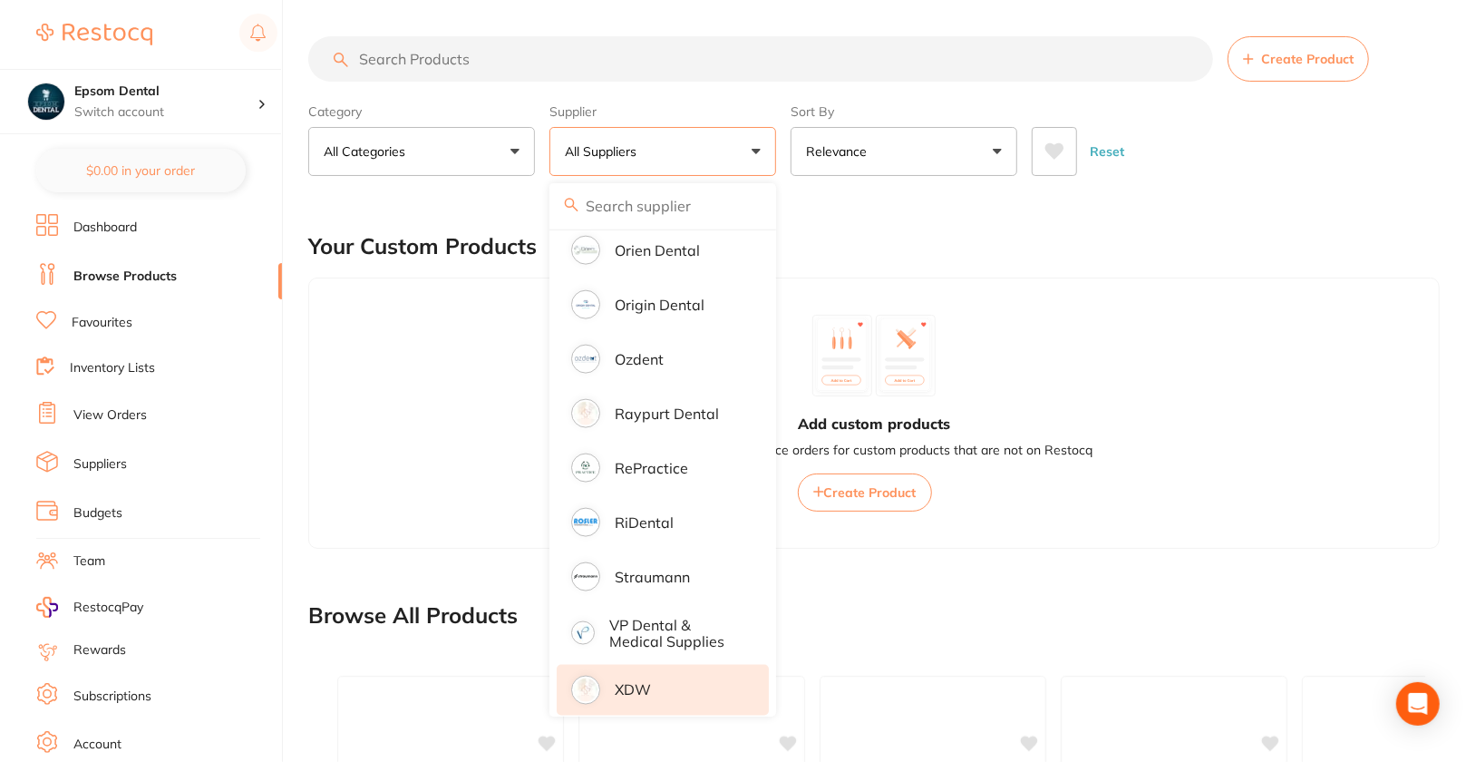
click at [693, 673] on li "XDW" at bounding box center [663, 690] width 212 height 51
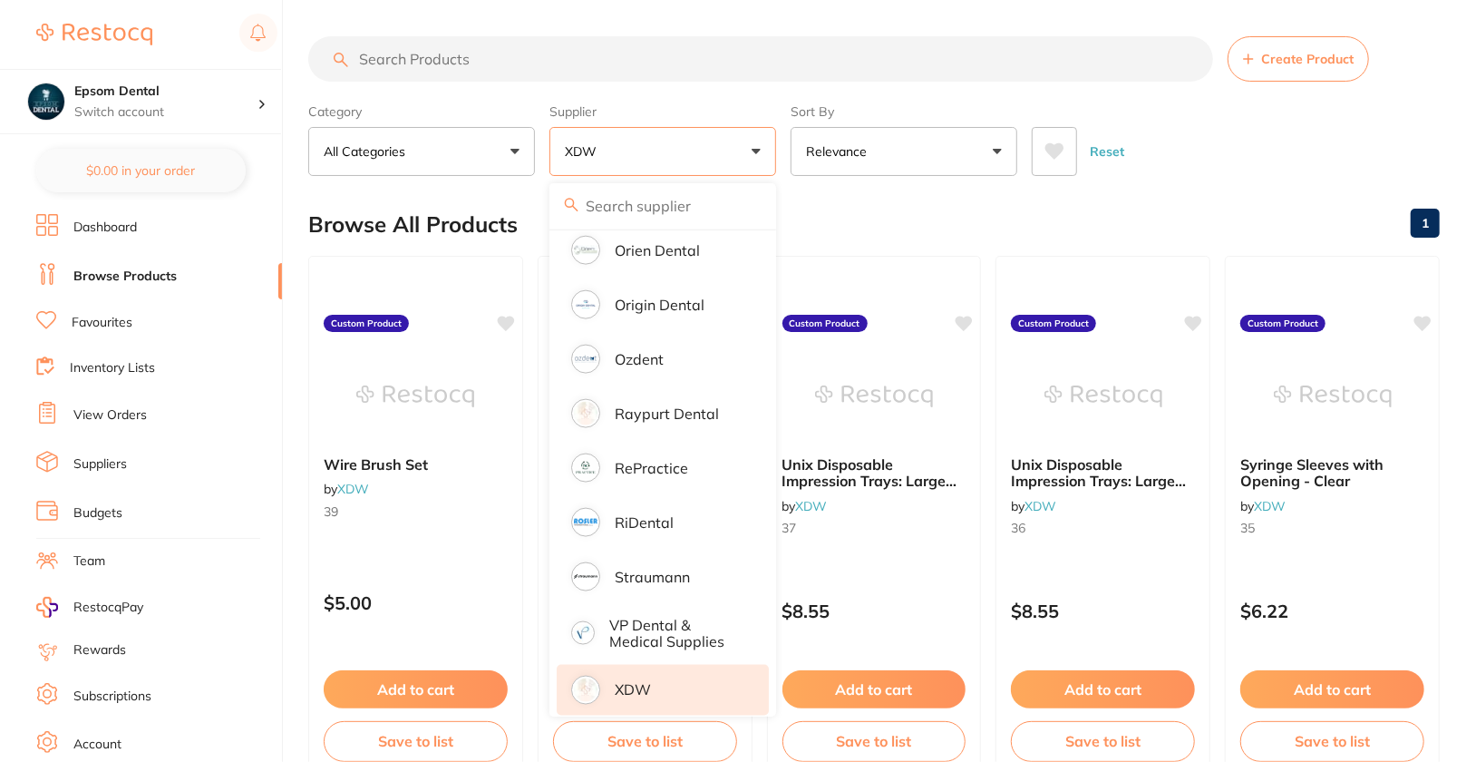
click at [1341, 131] on div "Reset" at bounding box center [1229, 143] width 394 height 63
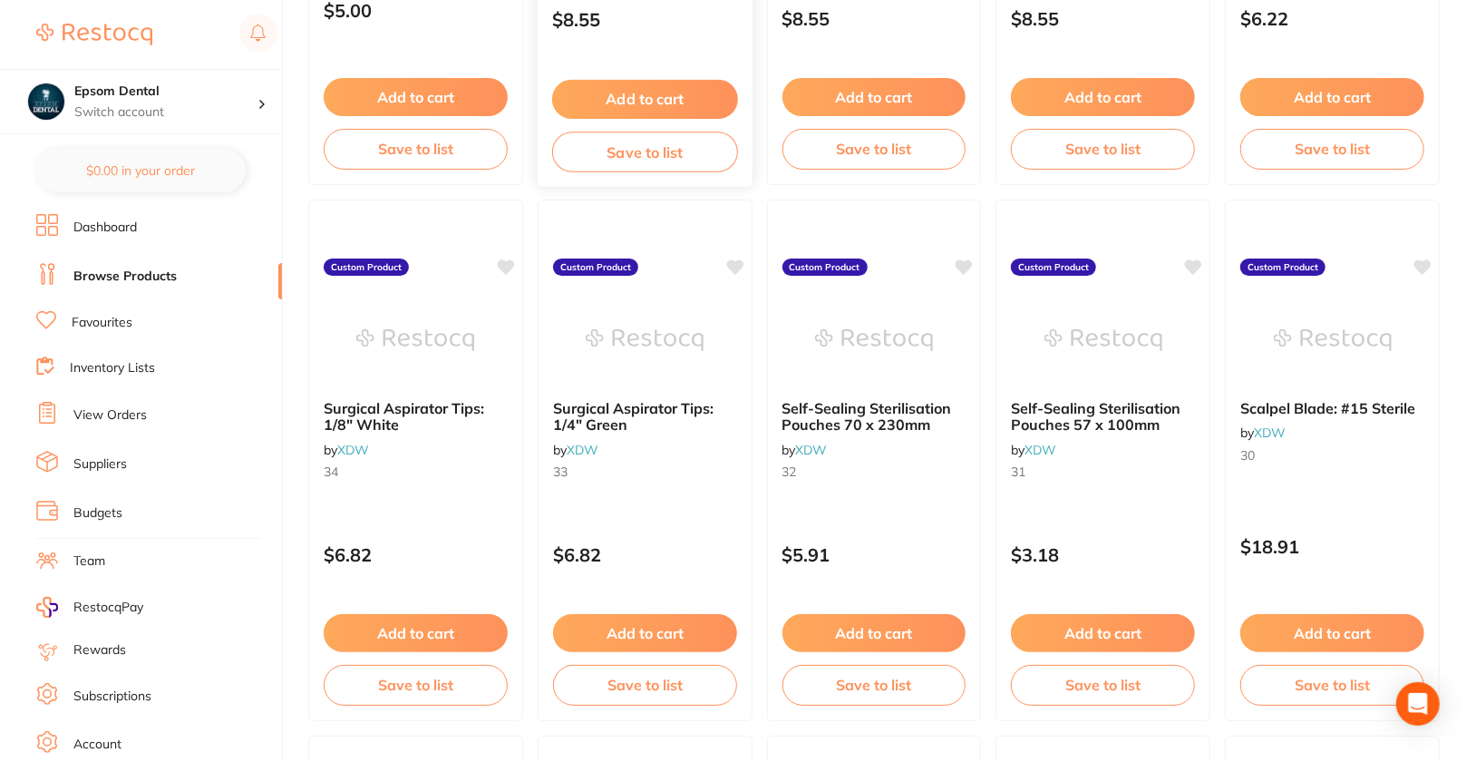
scroll to position [0, 0]
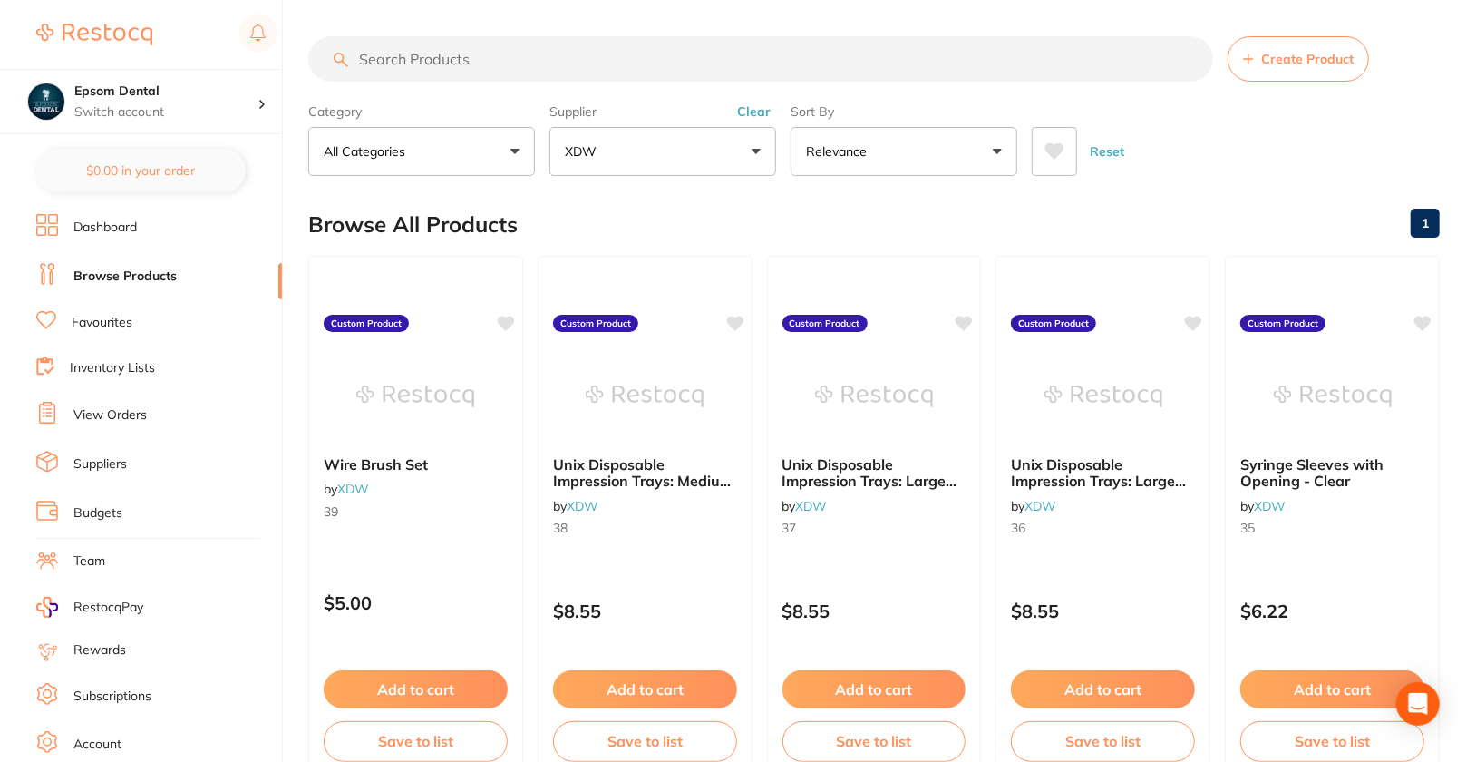
click at [221, 97] on h4 "Epsom Dental" at bounding box center [165, 92] width 183 height 18
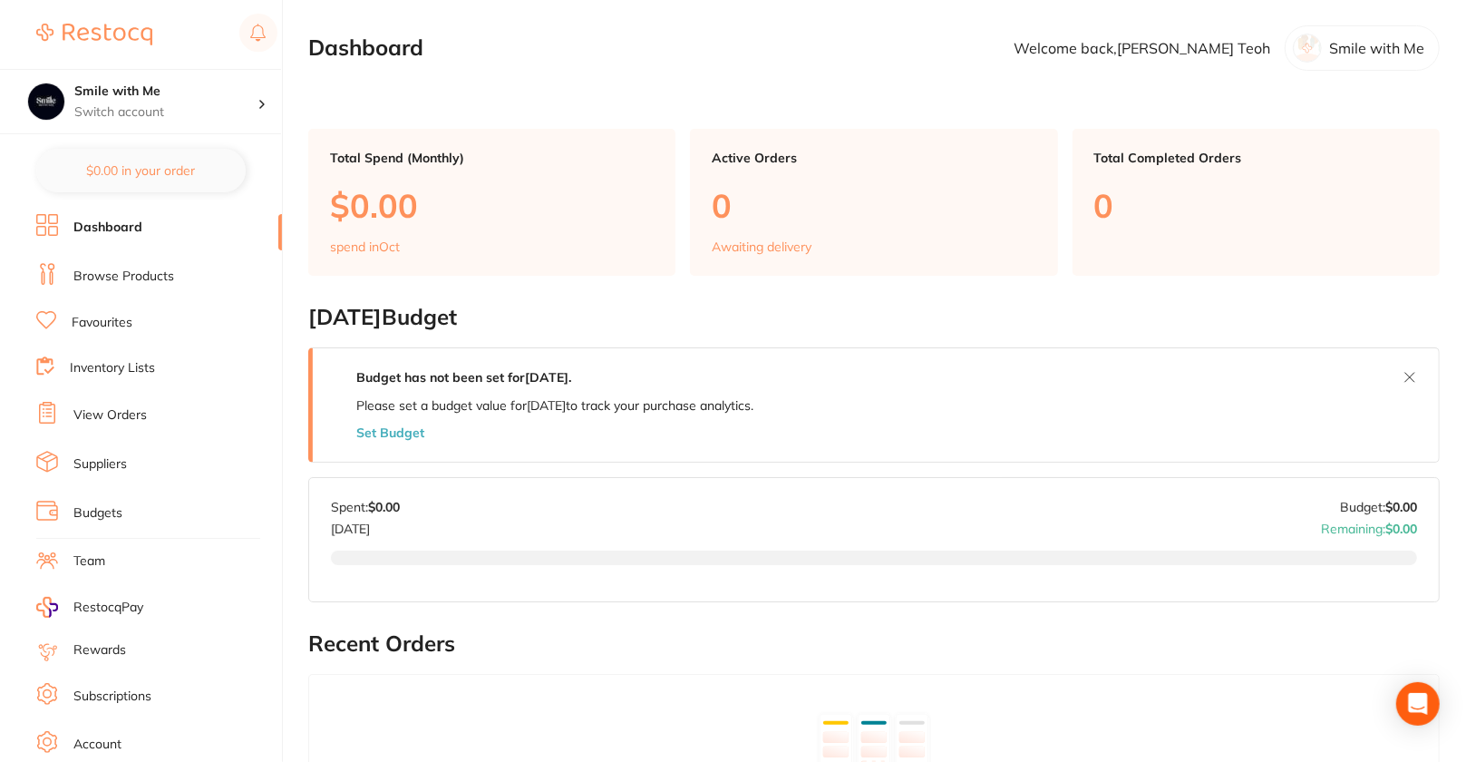
click at [155, 277] on link "Browse Products" at bounding box center [123, 277] width 101 height 18
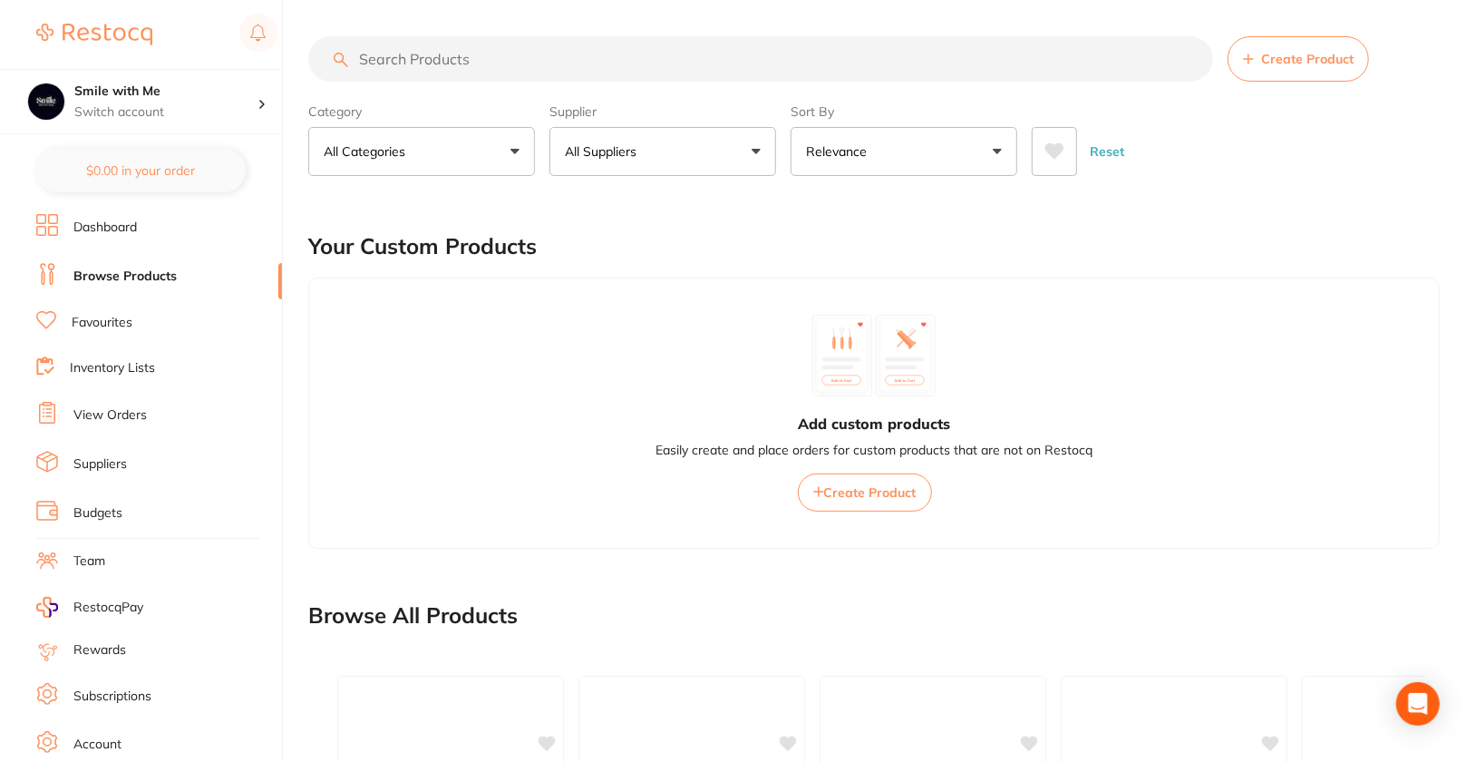
click at [1304, 63] on span "Create Product" at bounding box center [1307, 59] width 92 height 15
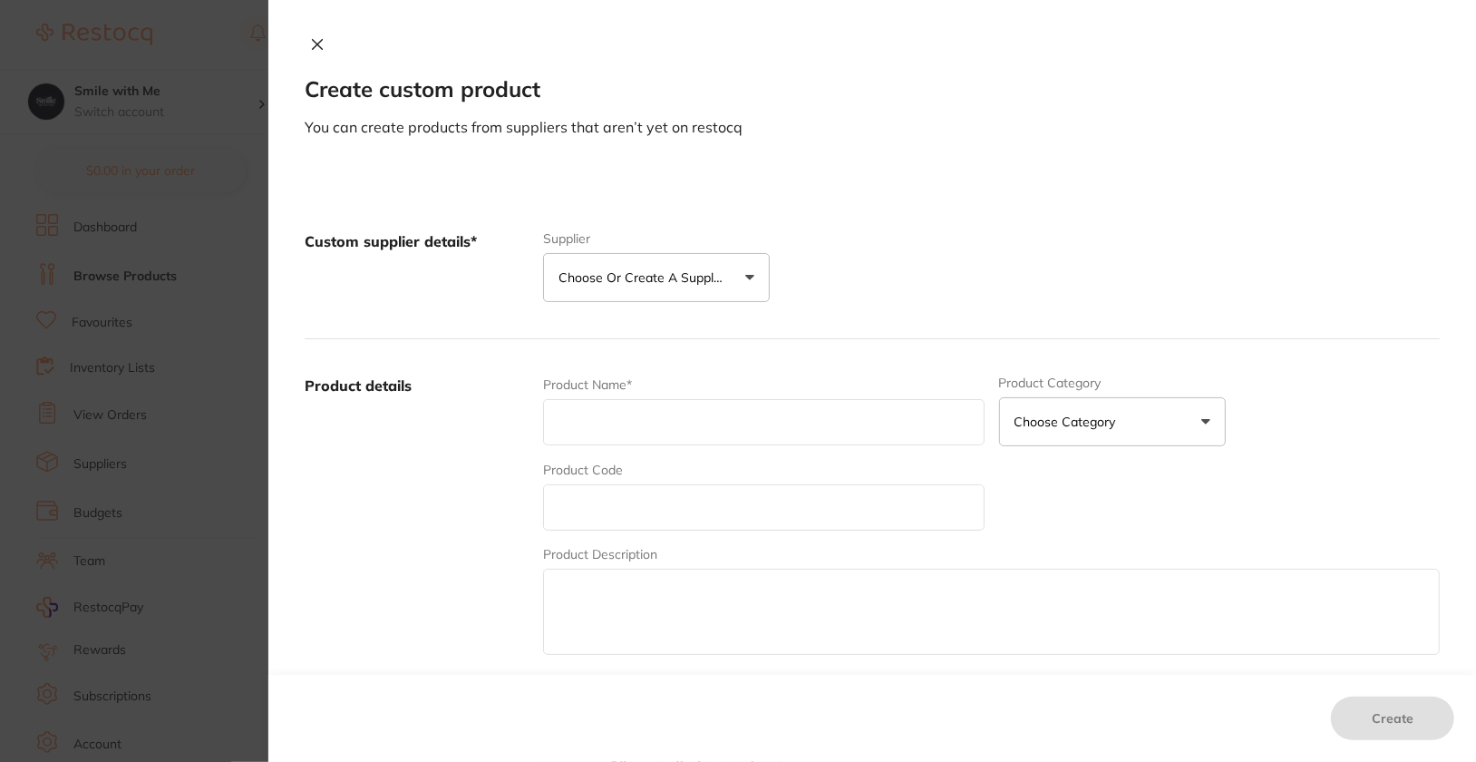
click at [693, 277] on p "Choose or create a supplier" at bounding box center [645, 277] width 172 height 18
click at [677, 331] on button "Create custom supplier" at bounding box center [643, 332] width 170 height 16
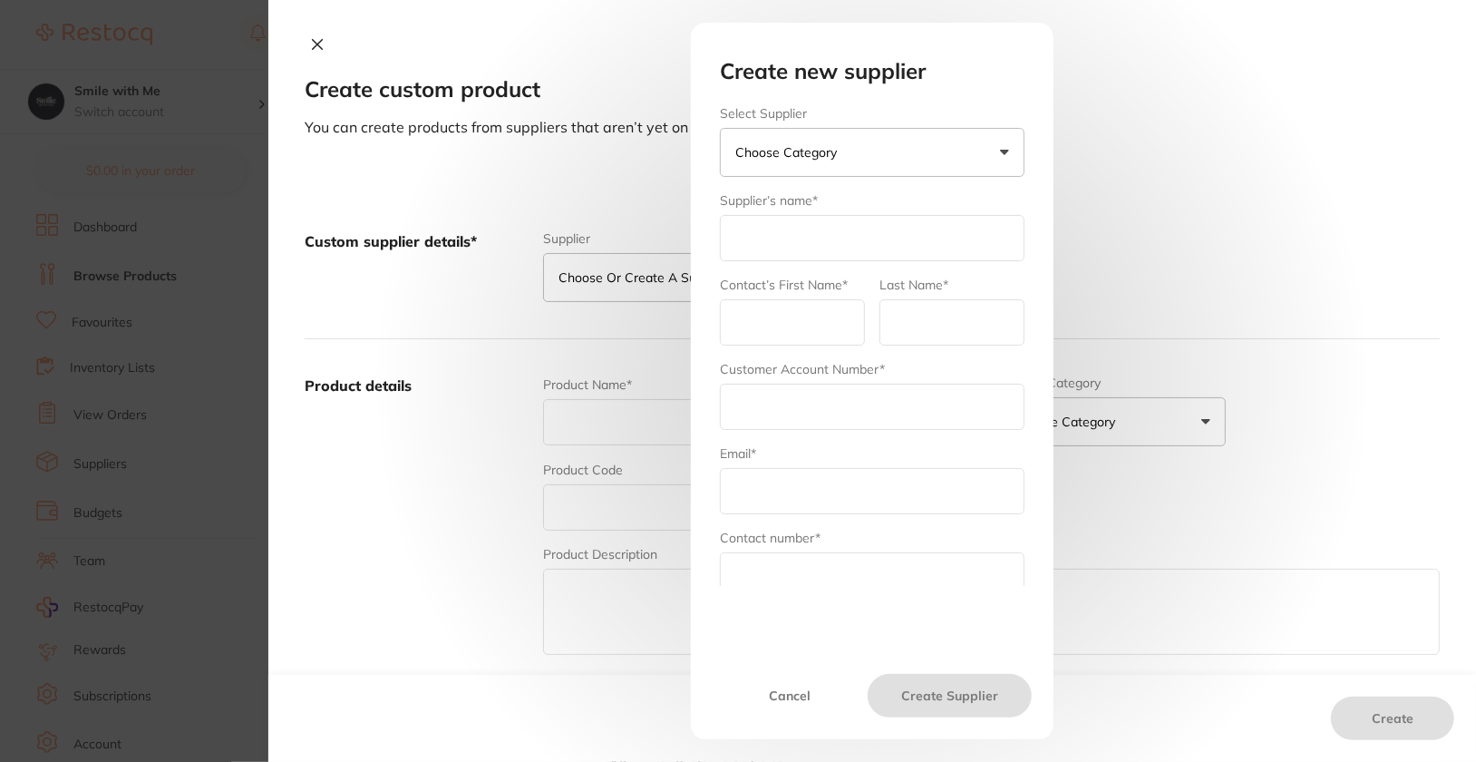
click at [902, 153] on button "Choose Category" at bounding box center [872, 152] width 305 height 49
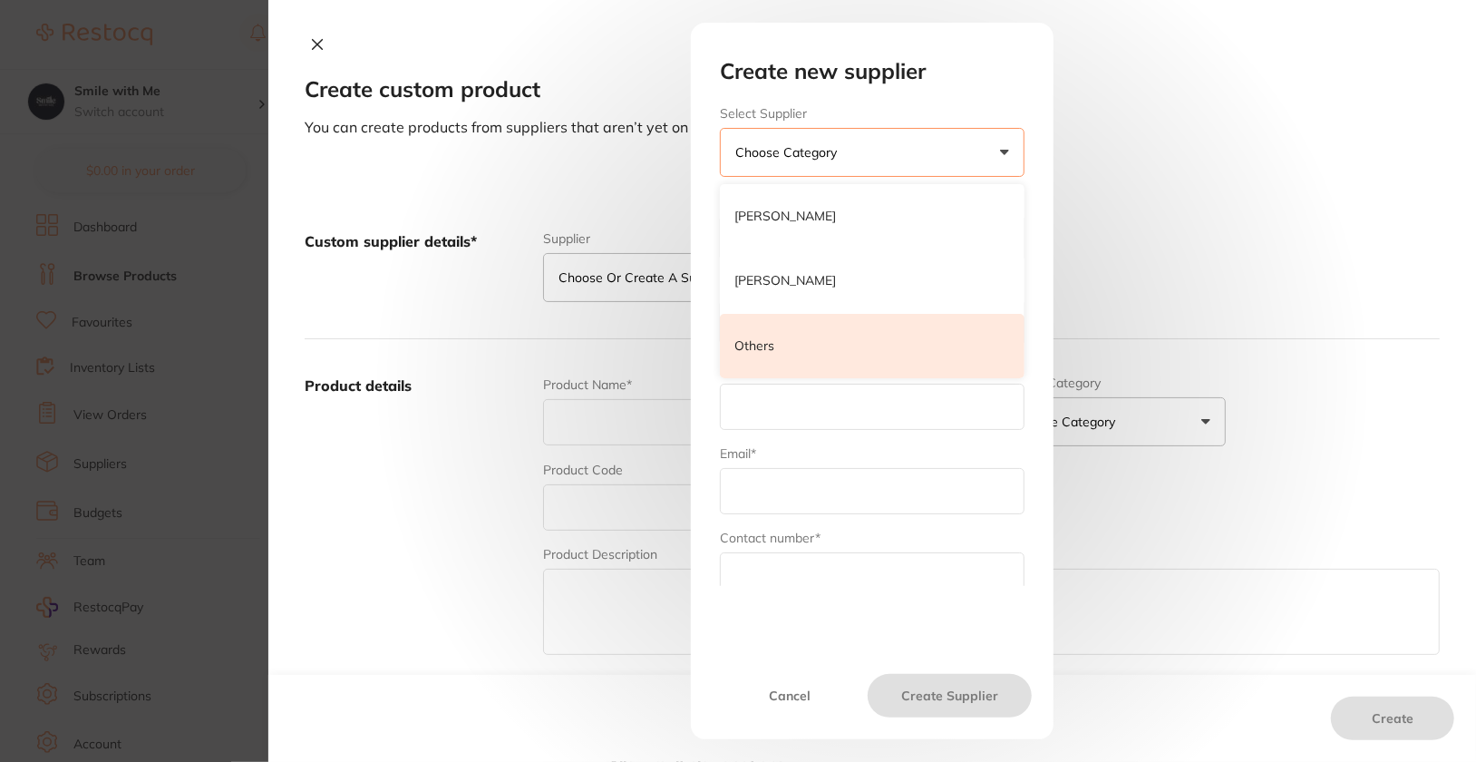
click at [827, 339] on li "Others" at bounding box center [872, 346] width 305 height 65
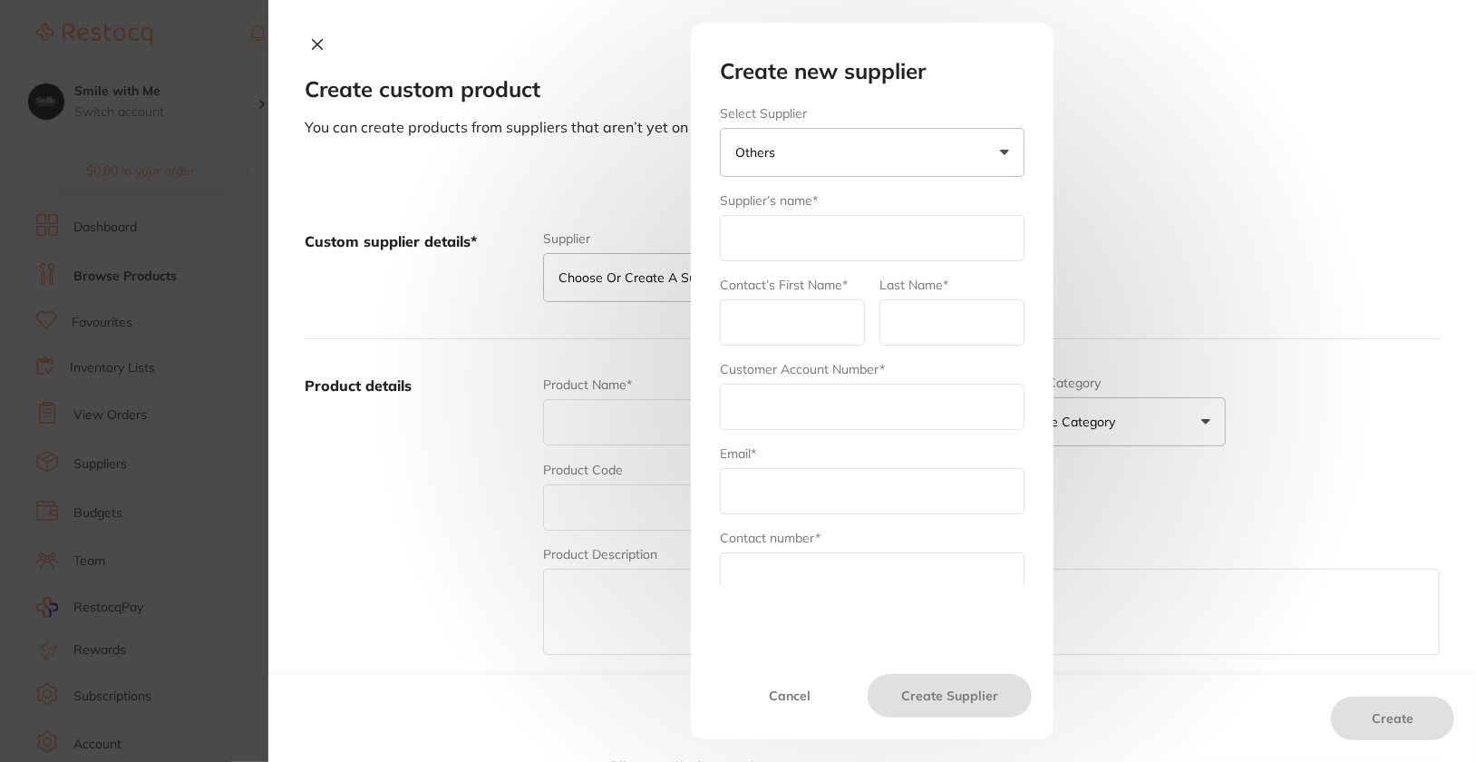
click at [827, 221] on input "text" at bounding box center [872, 238] width 305 height 46
type input "XDW"
click at [786, 314] on input "text" at bounding box center [792, 322] width 145 height 46
click at [782, 409] on input "text" at bounding box center [872, 407] width 305 height 46
paste input "Smile With Me"
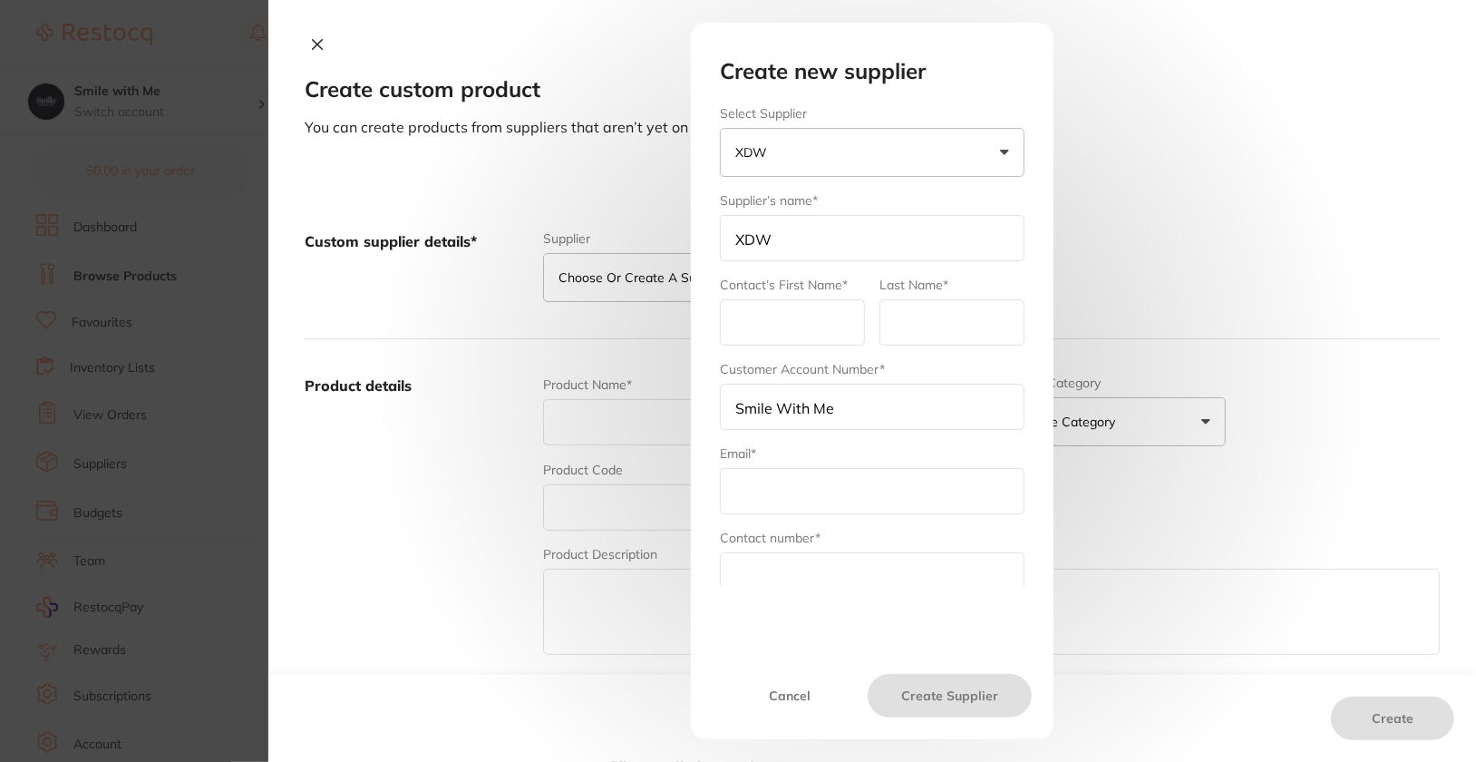
type input "Smile With Me"
click at [843, 459] on div "Email*" at bounding box center [872, 479] width 305 height 70
click at [851, 483] on input "text" at bounding box center [872, 491] width 305 height 46
paste input "[EMAIL_ADDRESS][DOMAIN_NAME]"
type input "[EMAIL_ADDRESS][DOMAIN_NAME]"
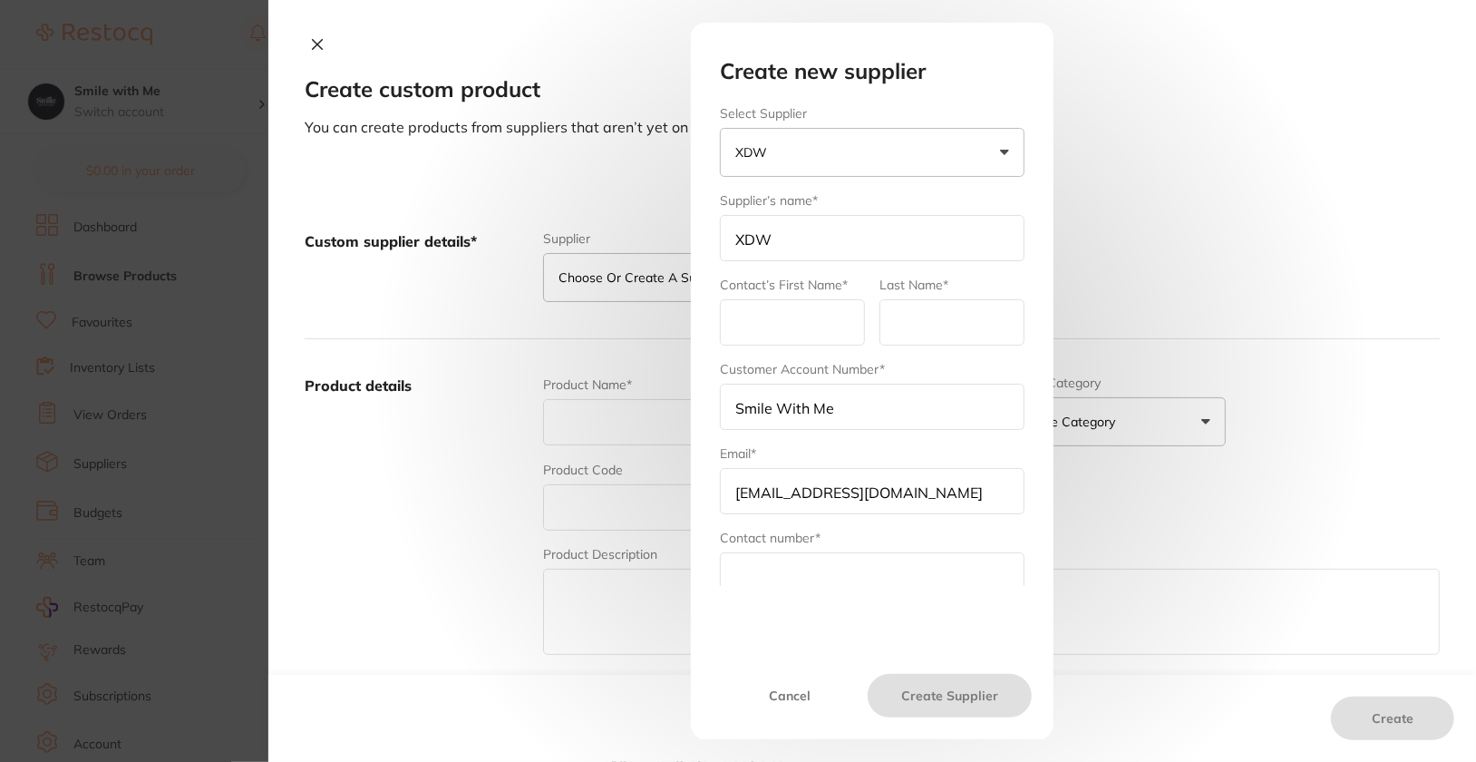
click at [822, 559] on input "text" at bounding box center [872, 575] width 305 height 46
paste input "1300 939 939"
type input "1300 939 939"
click at [832, 316] on input "text" at bounding box center [792, 322] width 145 height 46
type input "Xcellent Dental World"
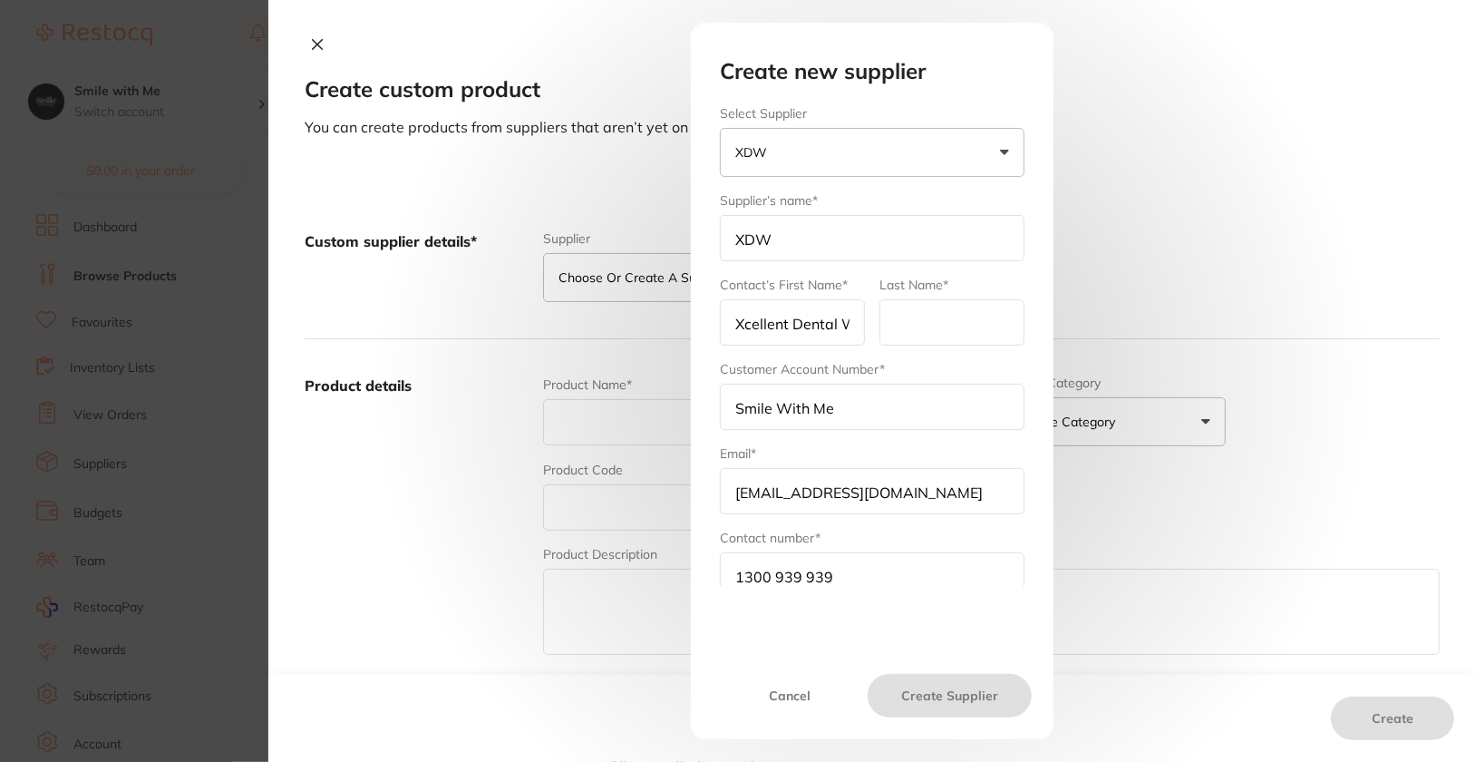
click at [930, 326] on input "text" at bounding box center [952, 322] width 145 height 46
click at [967, 394] on input "Smile With Me" at bounding box center [872, 407] width 305 height 46
click at [977, 323] on input "Alphabond" at bounding box center [952, 322] width 145 height 46
type input "[GEOGRAPHIC_DATA]"
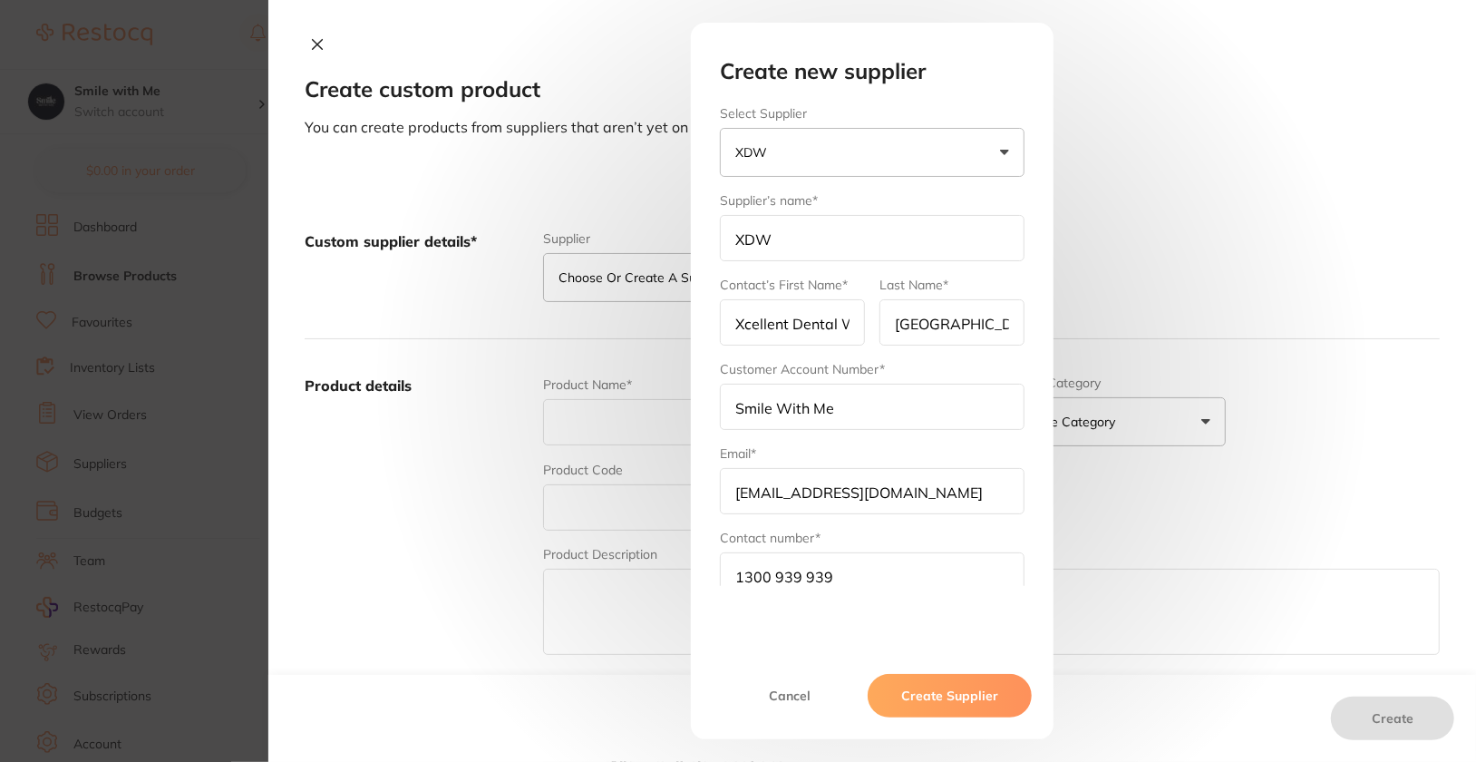
click at [961, 713] on button "Create Supplier" at bounding box center [950, 696] width 164 height 44
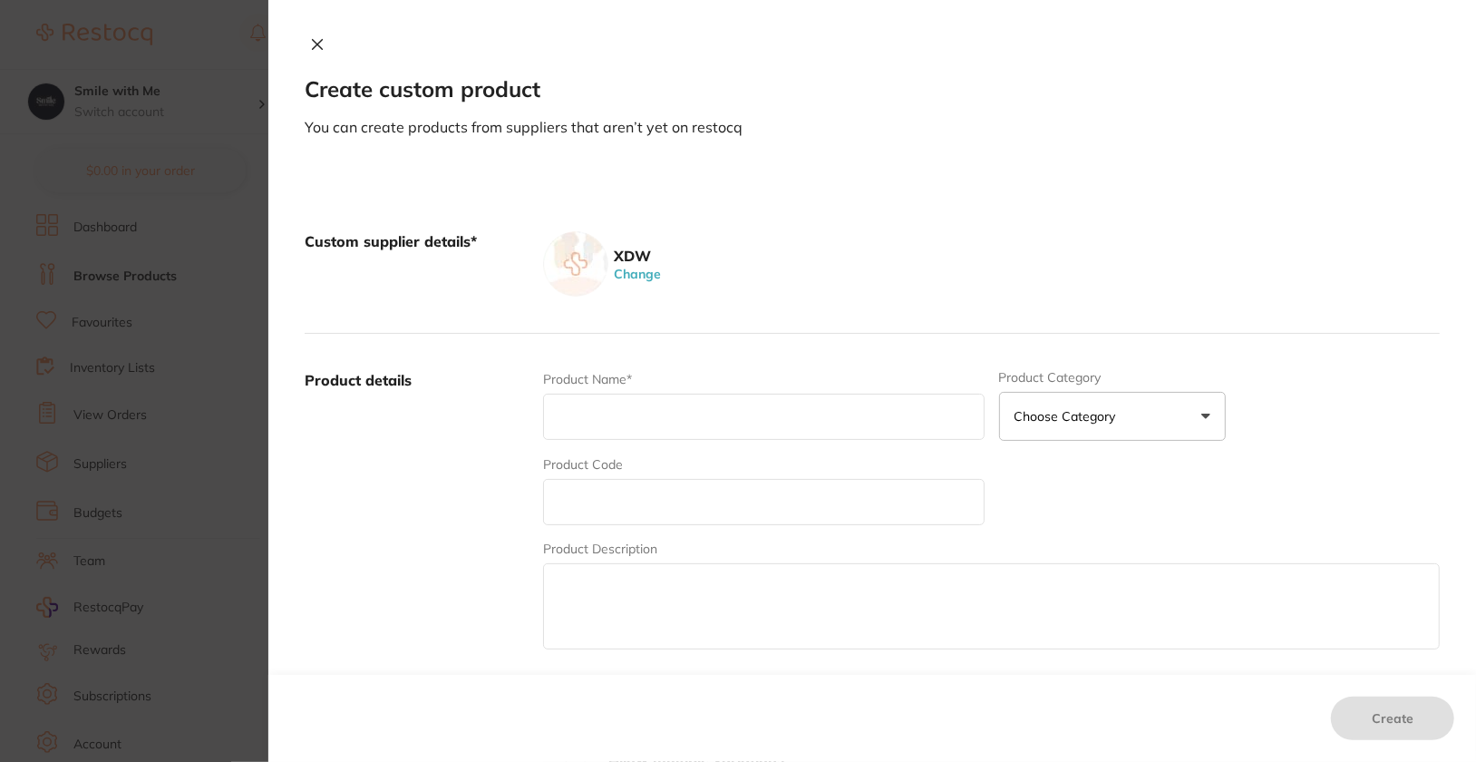
click at [1180, 254] on div "XDW Change" at bounding box center [991, 263] width 897 height 65
click at [310, 48] on icon at bounding box center [317, 44] width 15 height 15
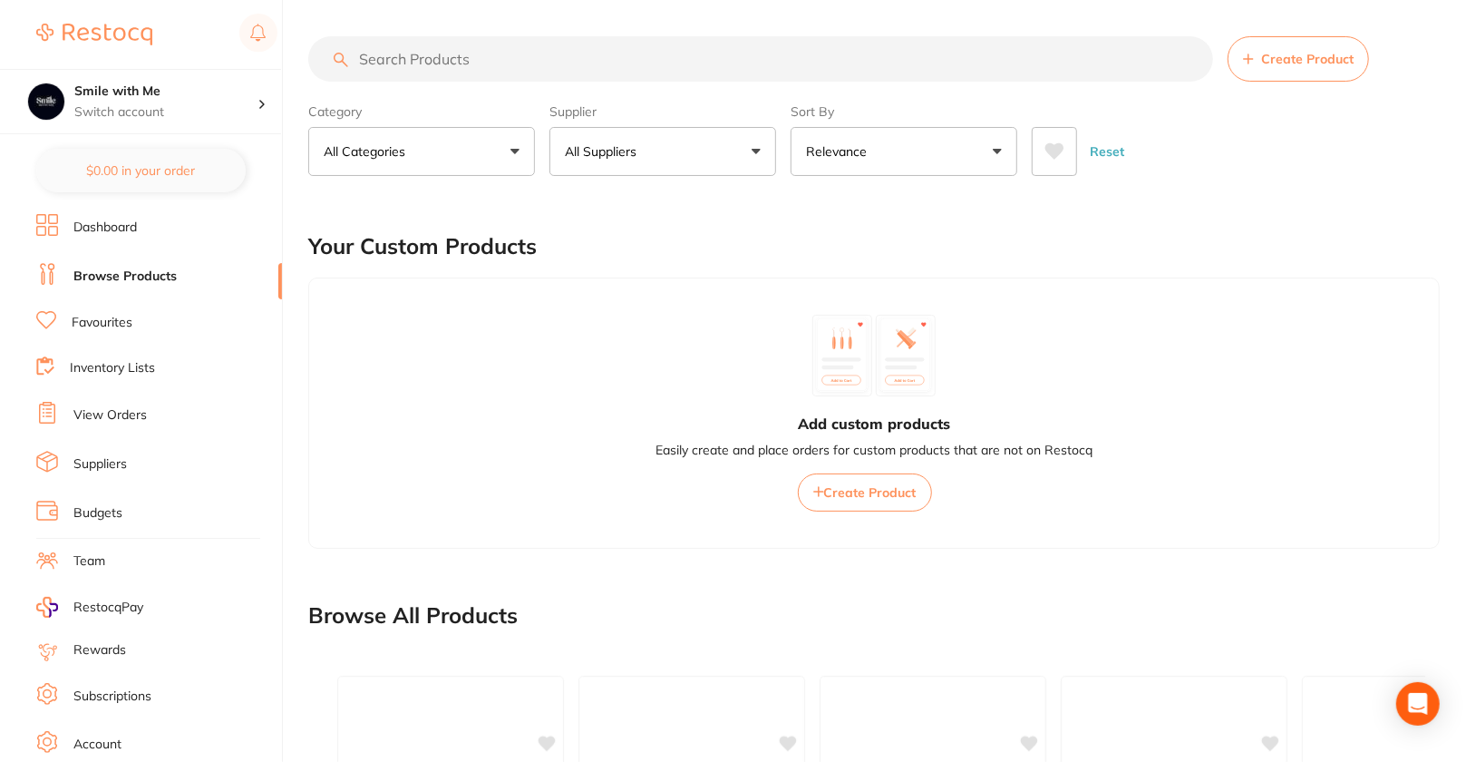
click at [129, 208] on section "Smile with Me Switch account Smile with Me Epsom Dental $0.00 in your order Das…" at bounding box center [141, 381] width 283 height 762
click at [118, 240] on ul "Dashboard Browse Products Favourites Inventory Lists View Orders Suppliers Budg…" at bounding box center [159, 527] width 246 height 626
click at [119, 236] on li "Dashboard" at bounding box center [159, 227] width 246 height 27
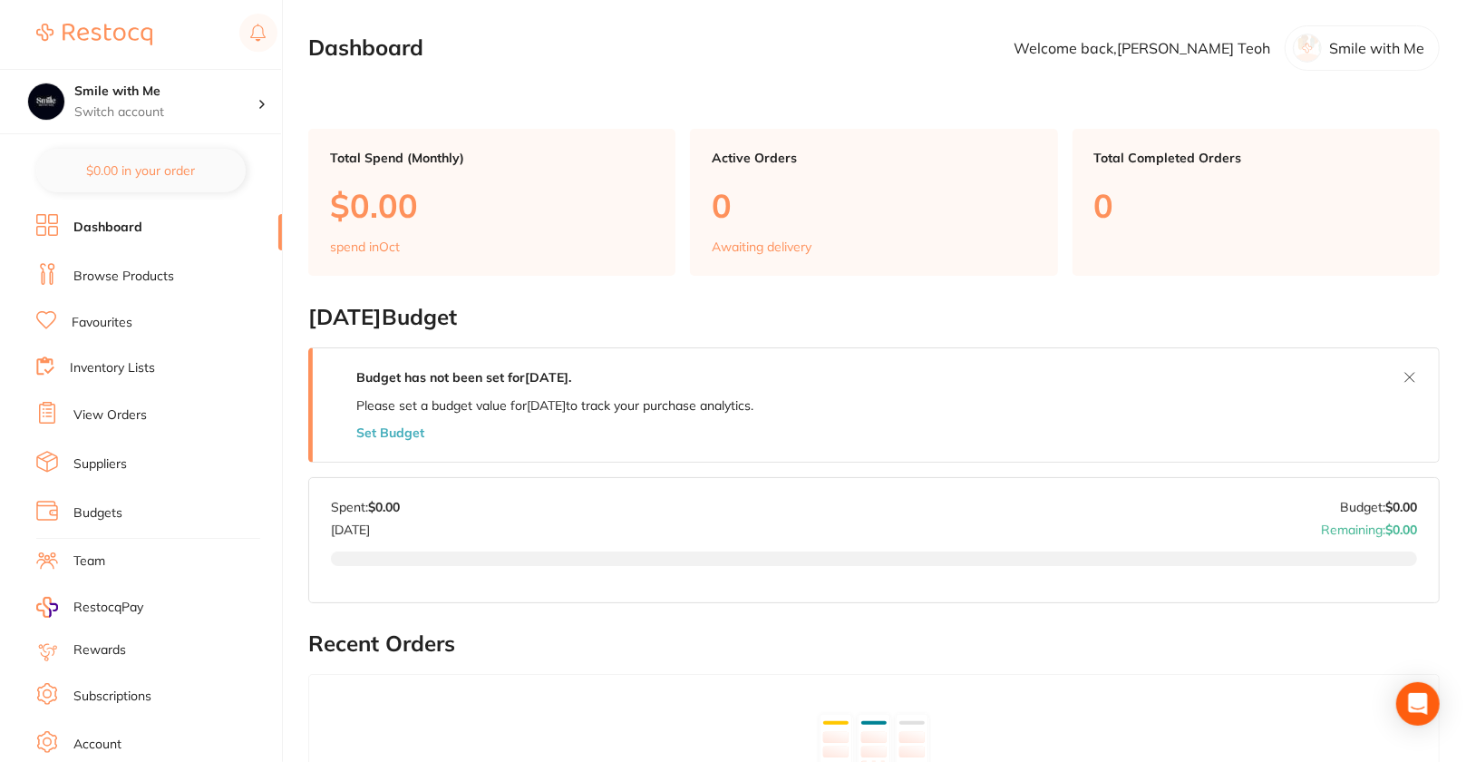
click at [146, 272] on link "Browse Products" at bounding box center [123, 277] width 101 height 18
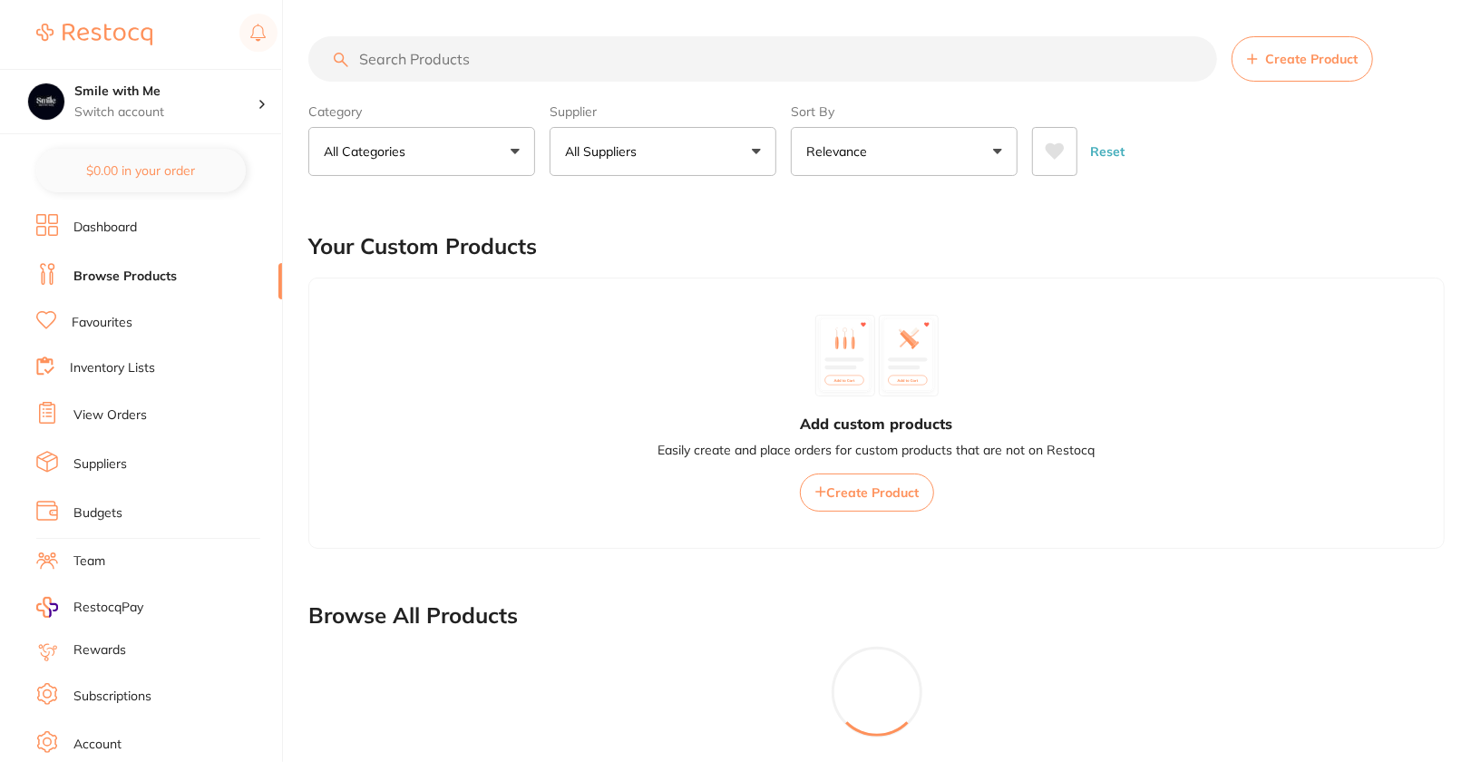
click at [671, 156] on button "All Suppliers" at bounding box center [663, 151] width 227 height 49
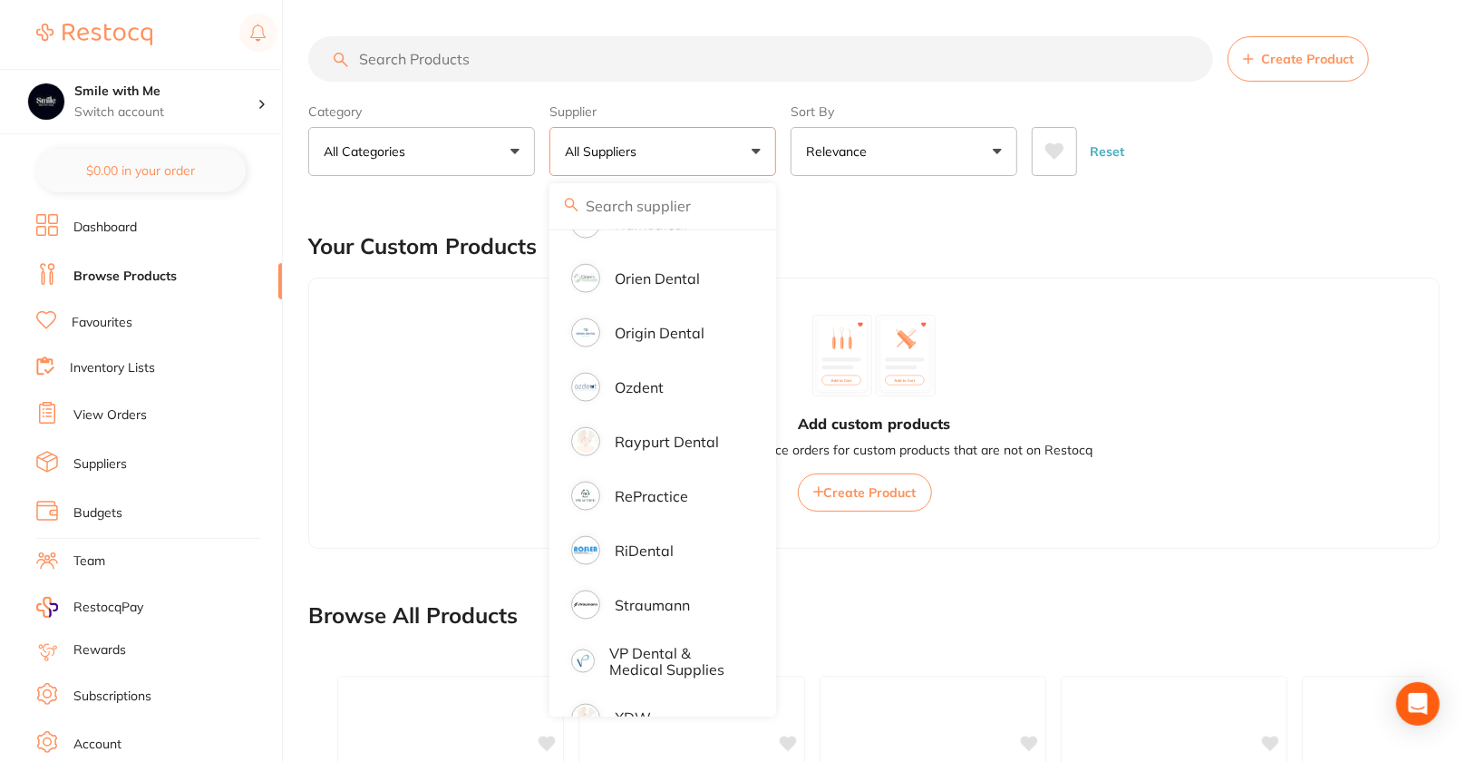
scroll to position [1579, 0]
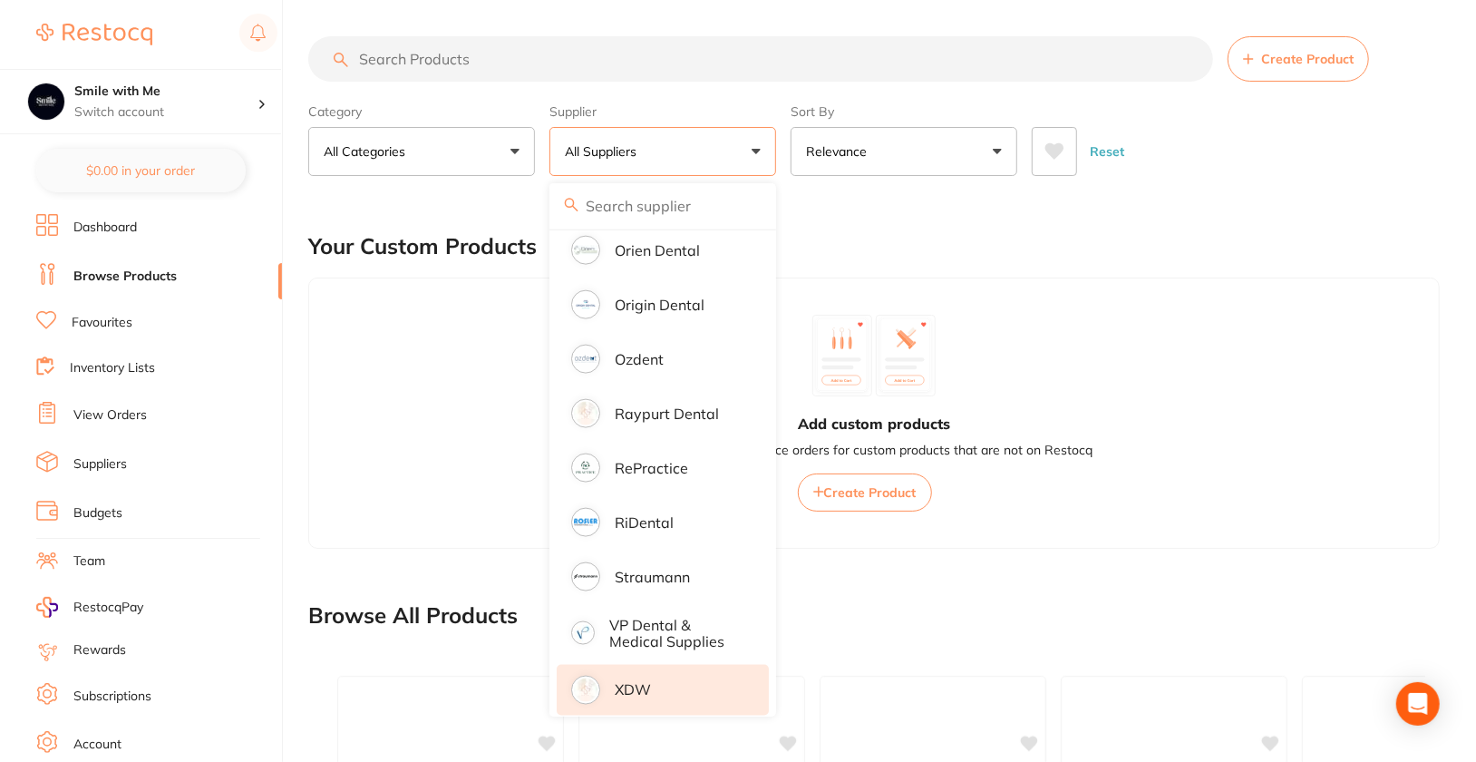
click at [684, 665] on li "XDW" at bounding box center [663, 690] width 212 height 51
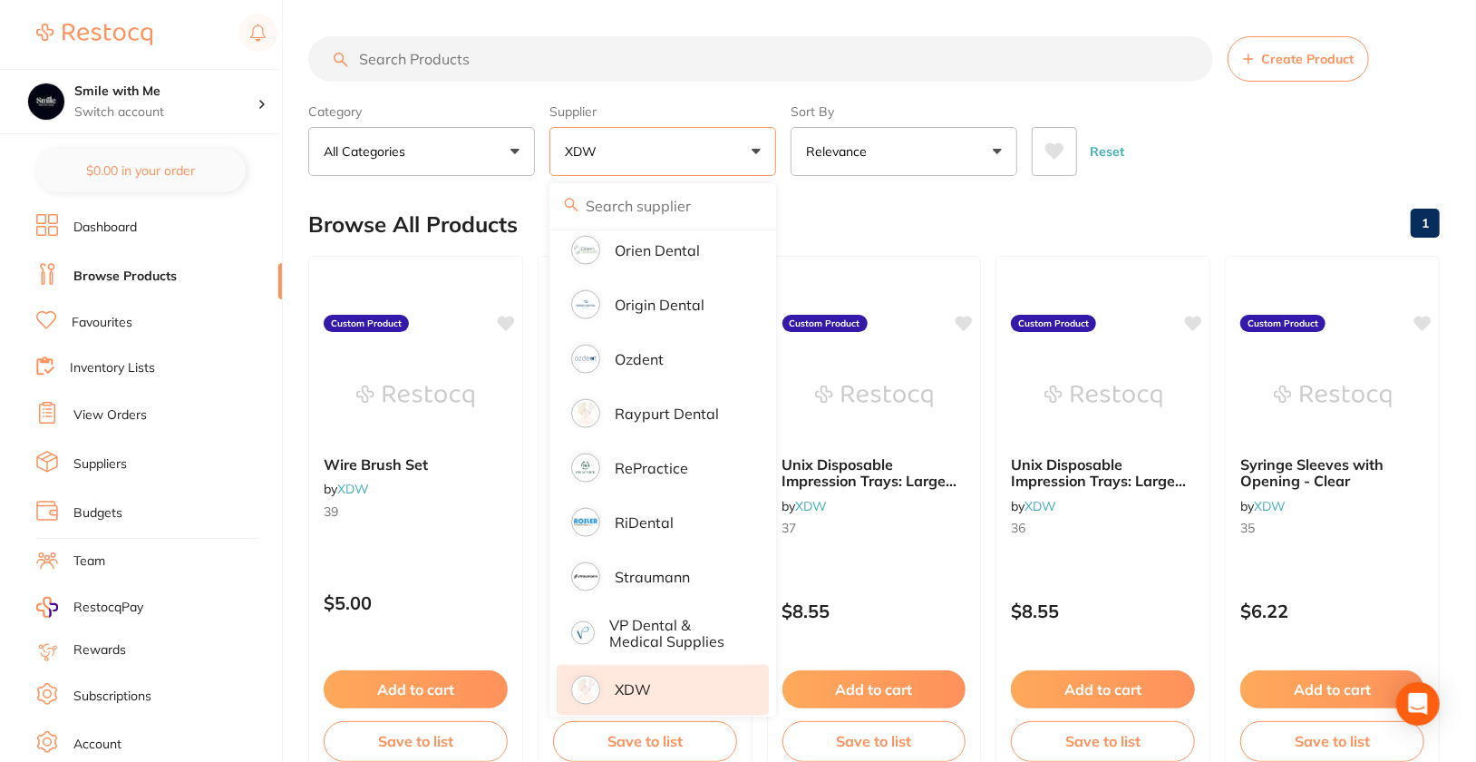
click at [1324, 126] on div "Reset" at bounding box center [1229, 143] width 394 height 63
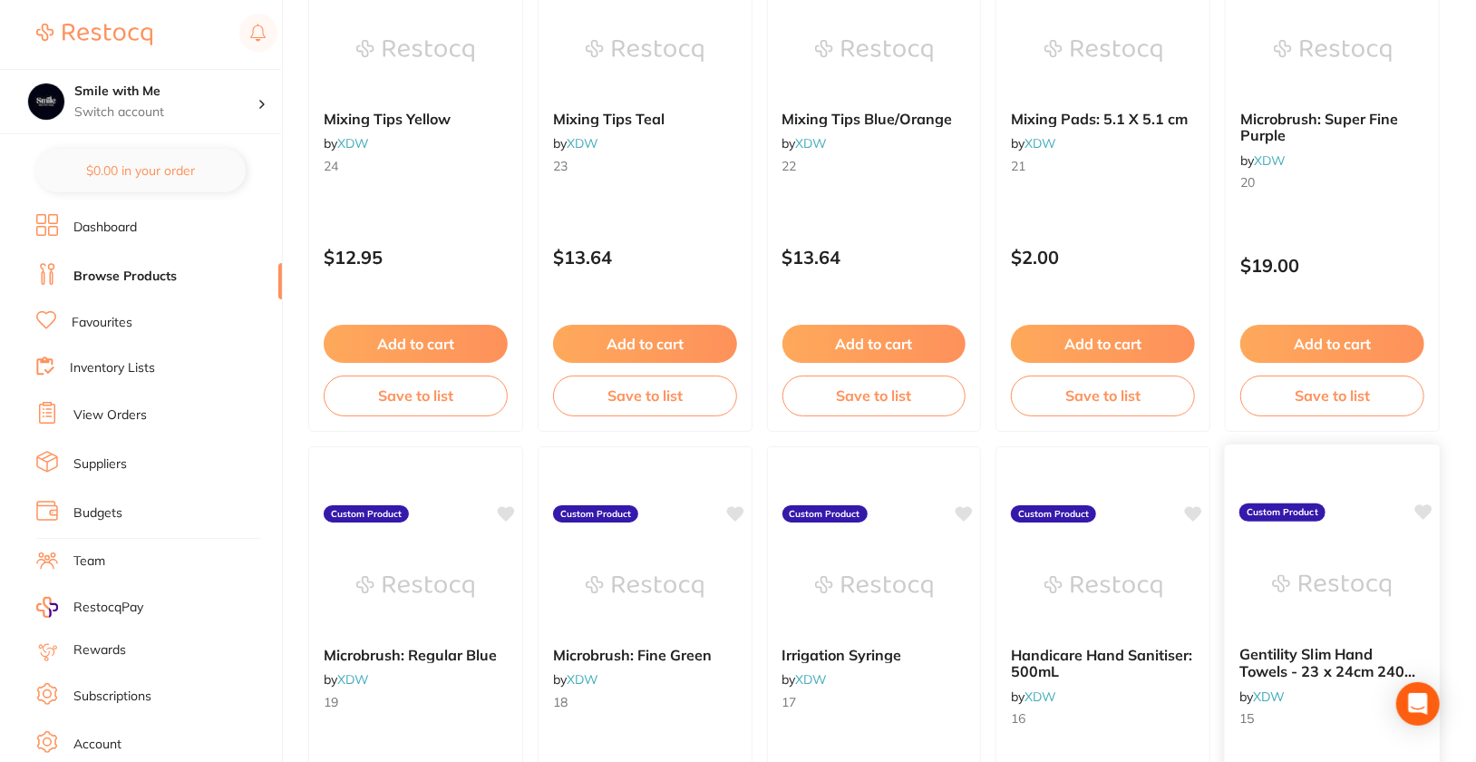
scroll to position [2296, 0]
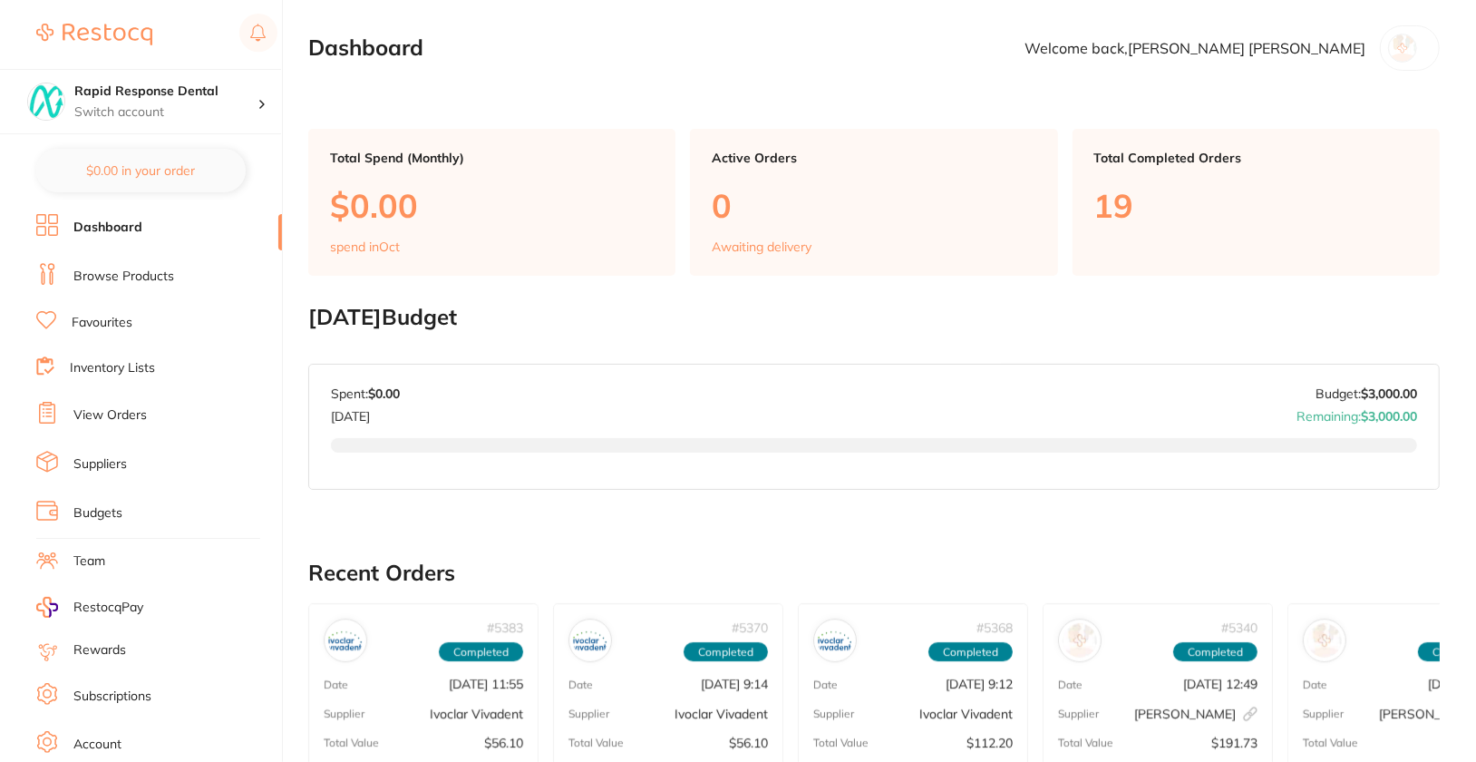
click at [137, 278] on link "Browse Products" at bounding box center [123, 277] width 101 height 18
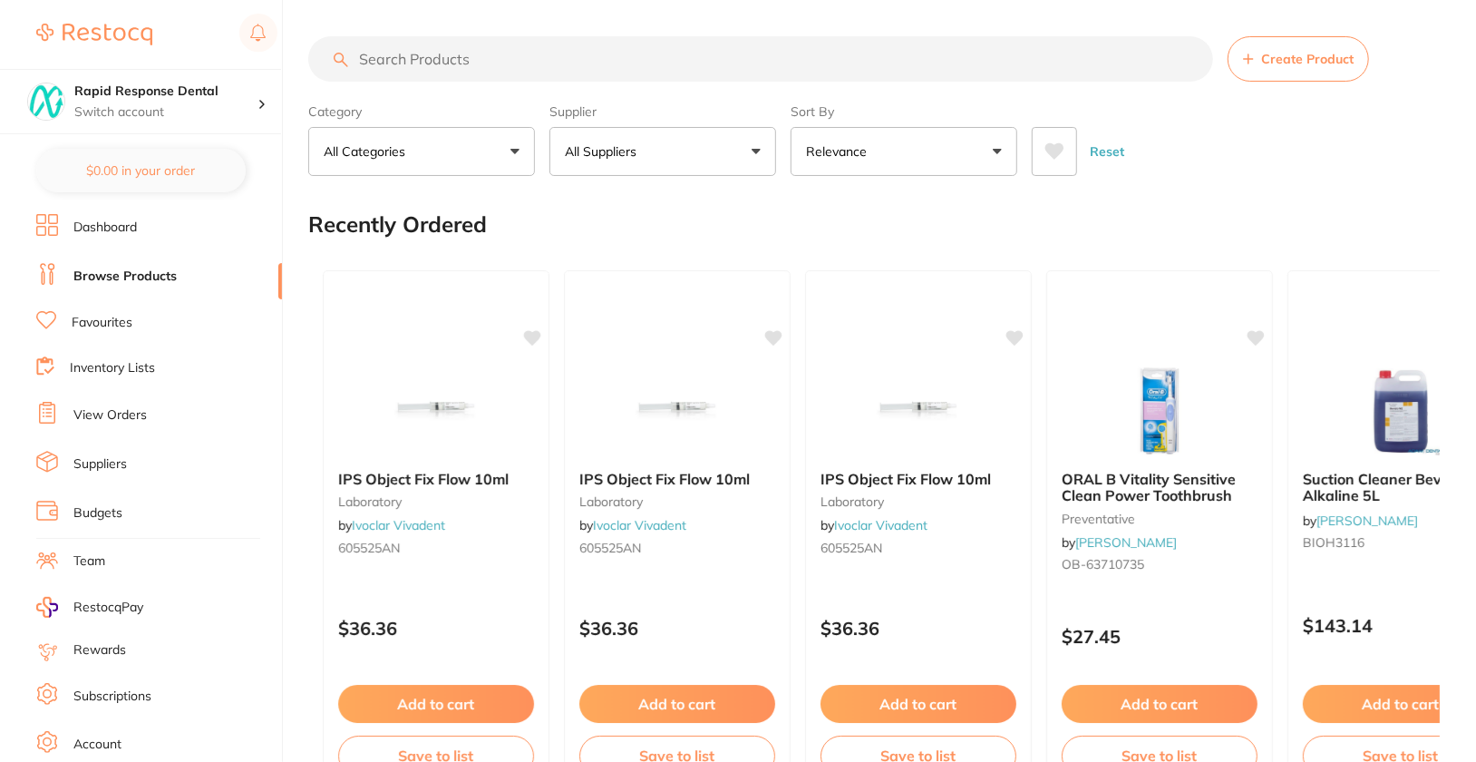
click at [721, 155] on button "All Suppliers" at bounding box center [663, 151] width 227 height 49
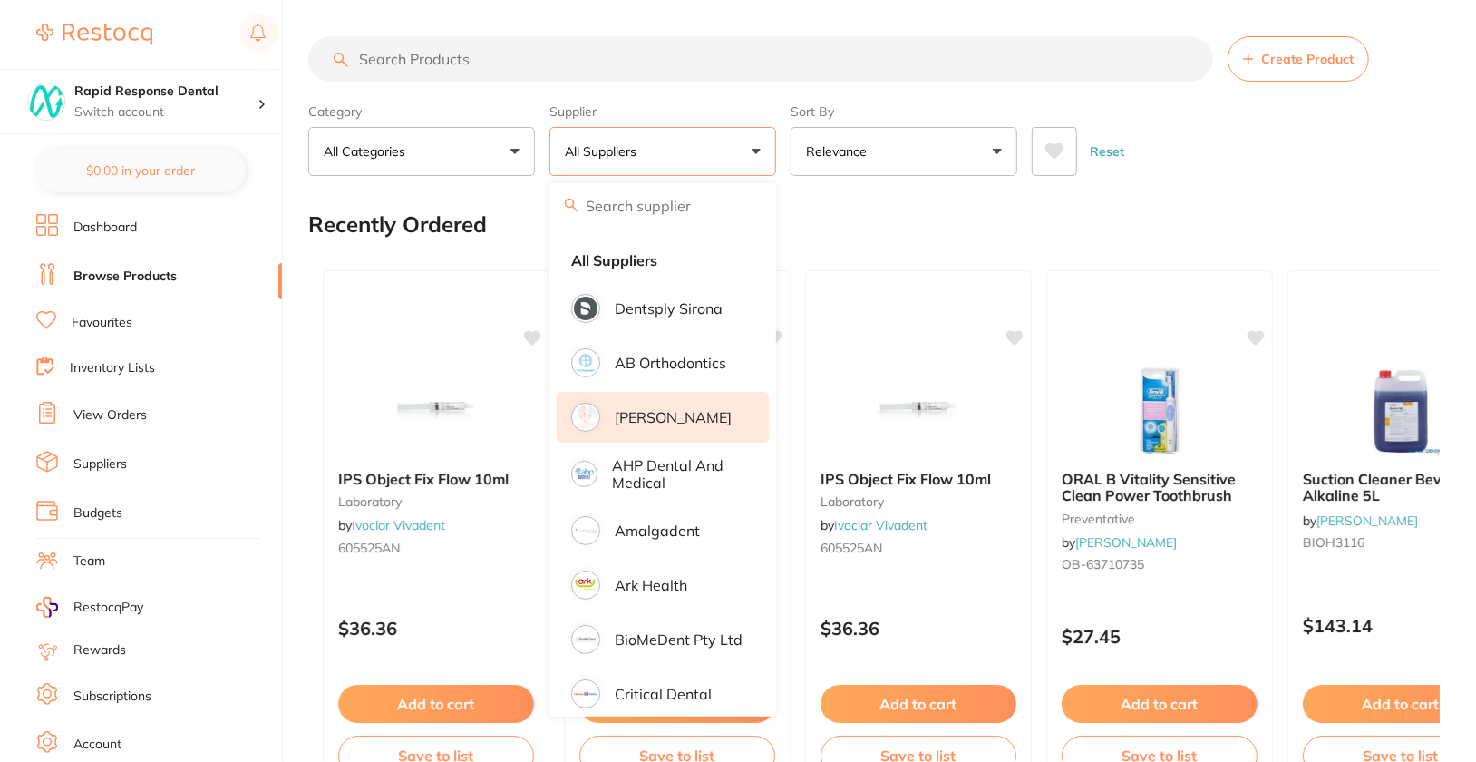
click at [712, 414] on li "[PERSON_NAME]" at bounding box center [663, 417] width 212 height 51
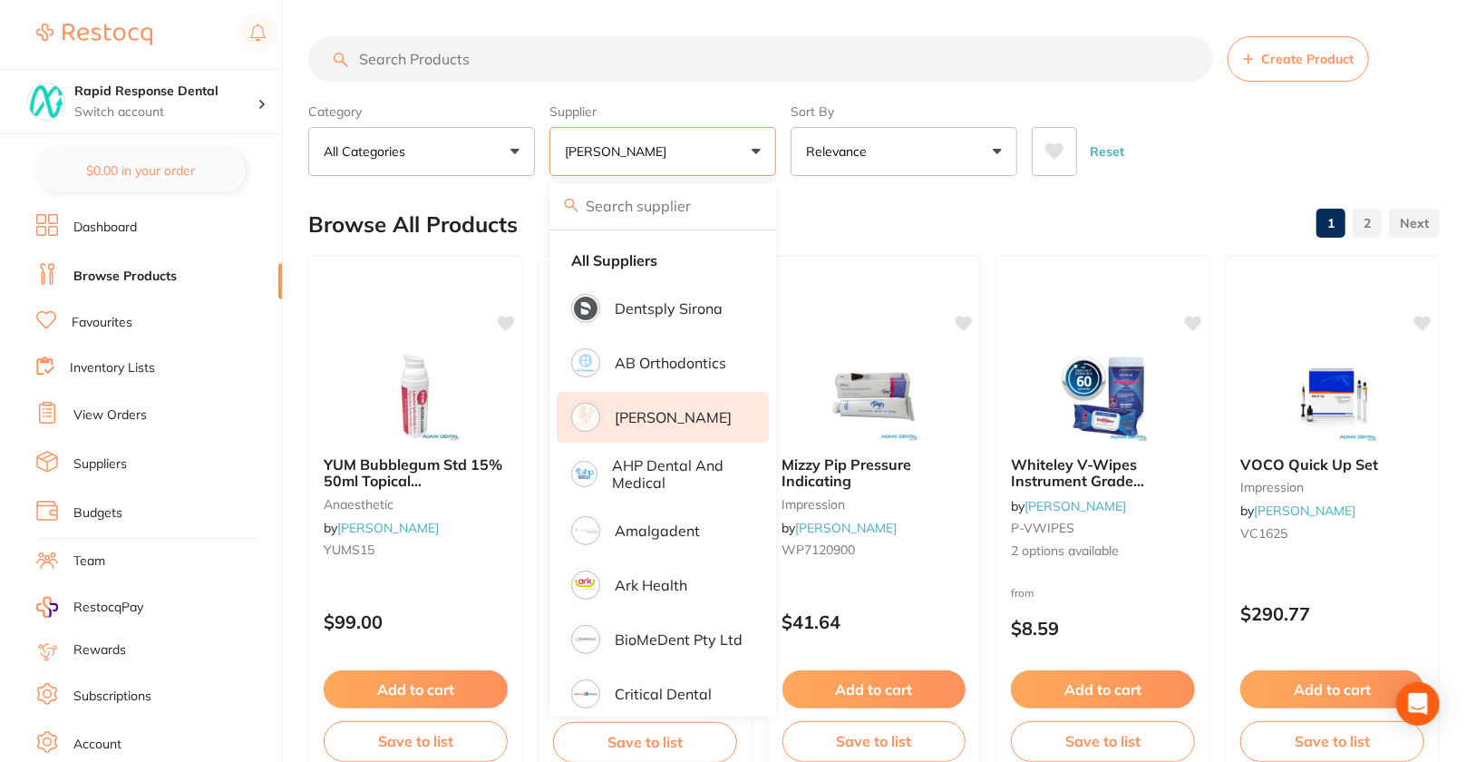
click at [1335, 139] on div "Reset" at bounding box center [1229, 143] width 394 height 63
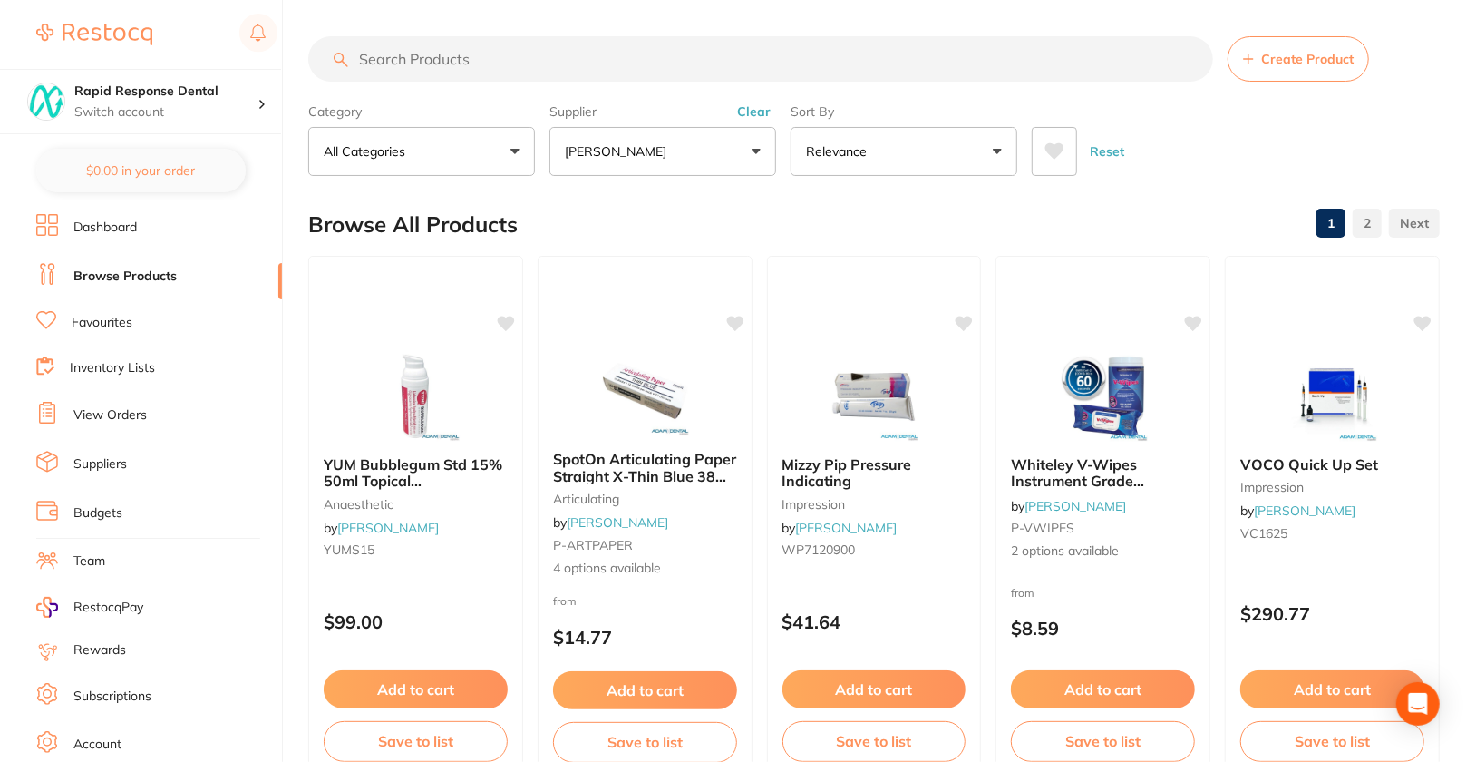
click at [742, 152] on button "[PERSON_NAME]" at bounding box center [663, 151] width 227 height 49
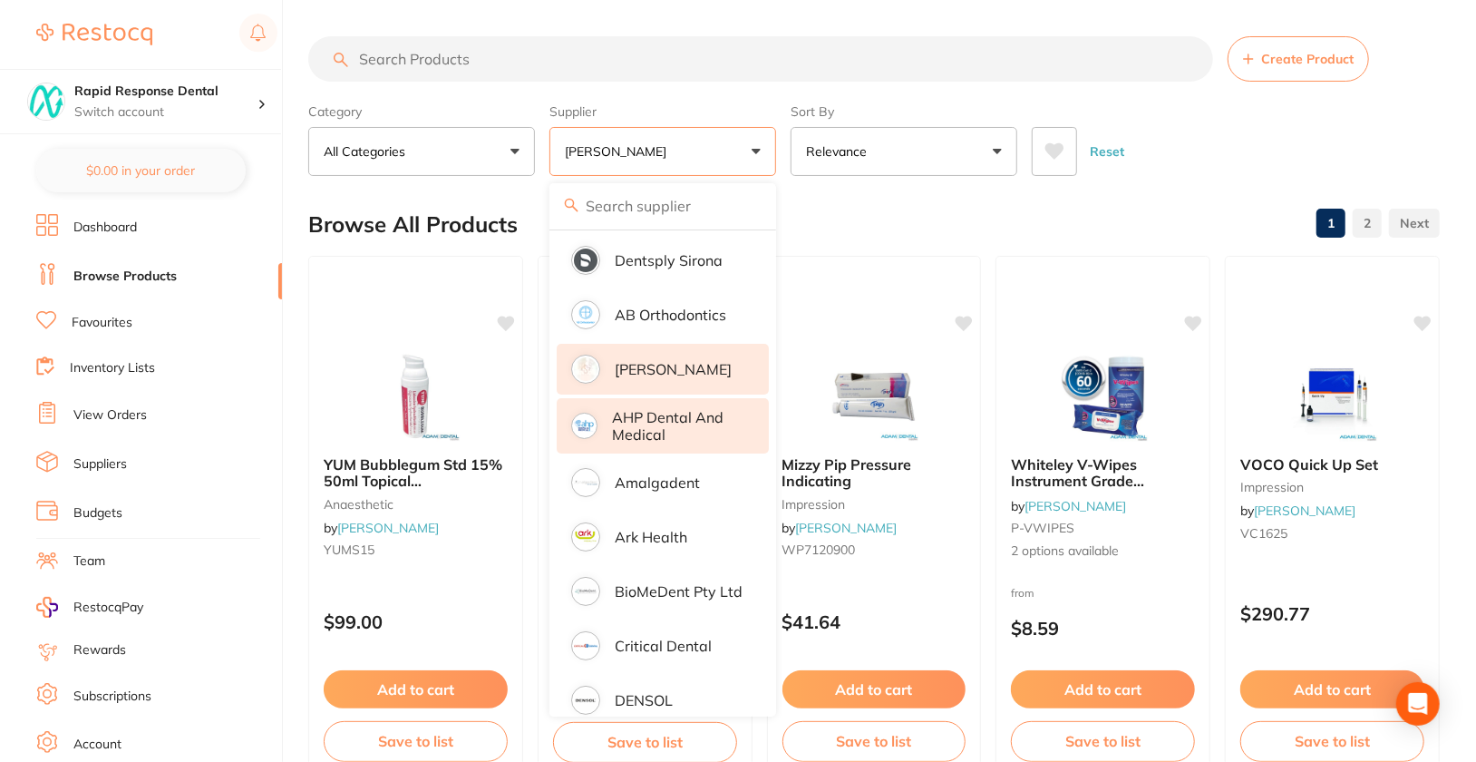
scroll to position [242, 0]
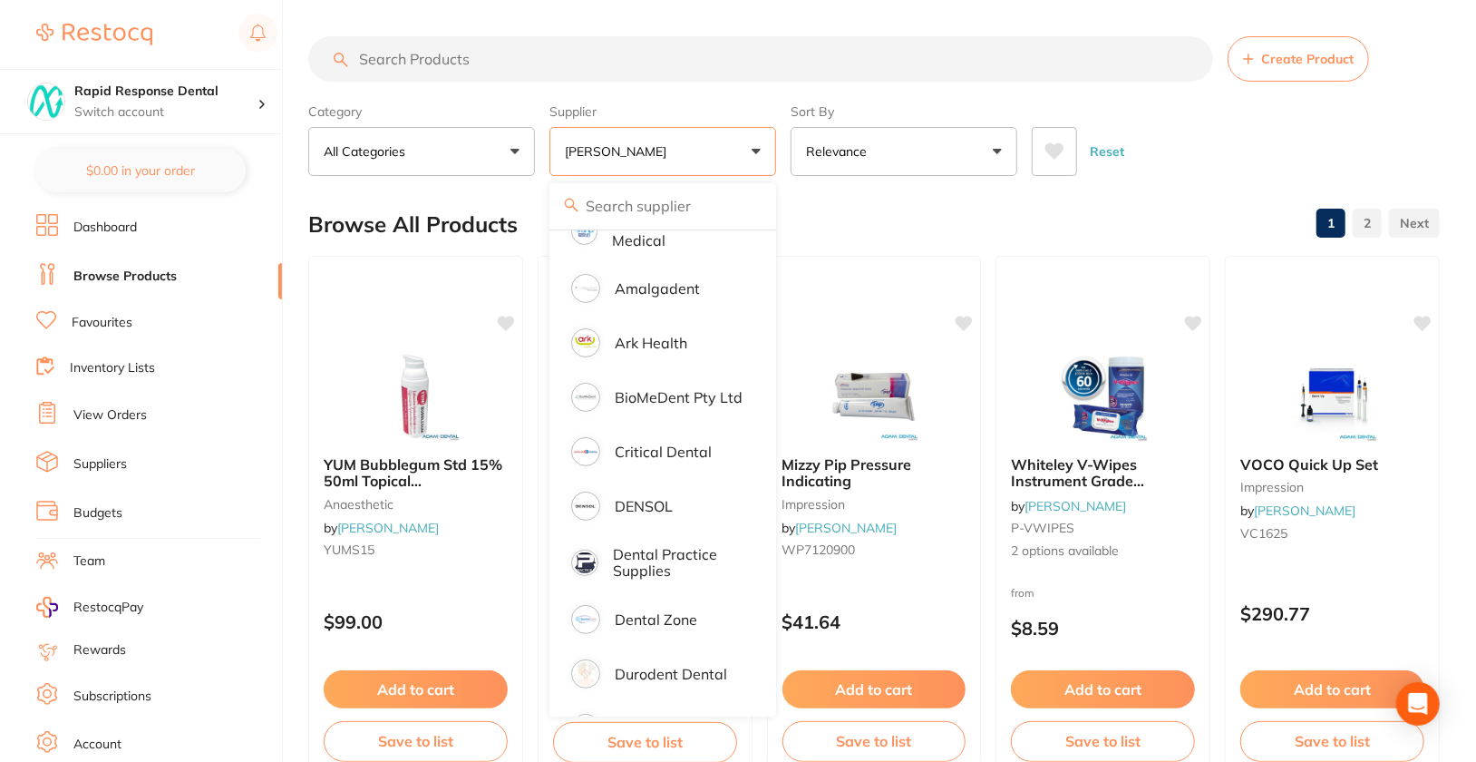
click at [733, 102] on div "Supplier Adam Dental All Suppliers Dentsply Sirona AB Orthodontics Adam Dental …" at bounding box center [663, 136] width 227 height 80
click at [1376, 151] on div "Reset" at bounding box center [1229, 143] width 394 height 63
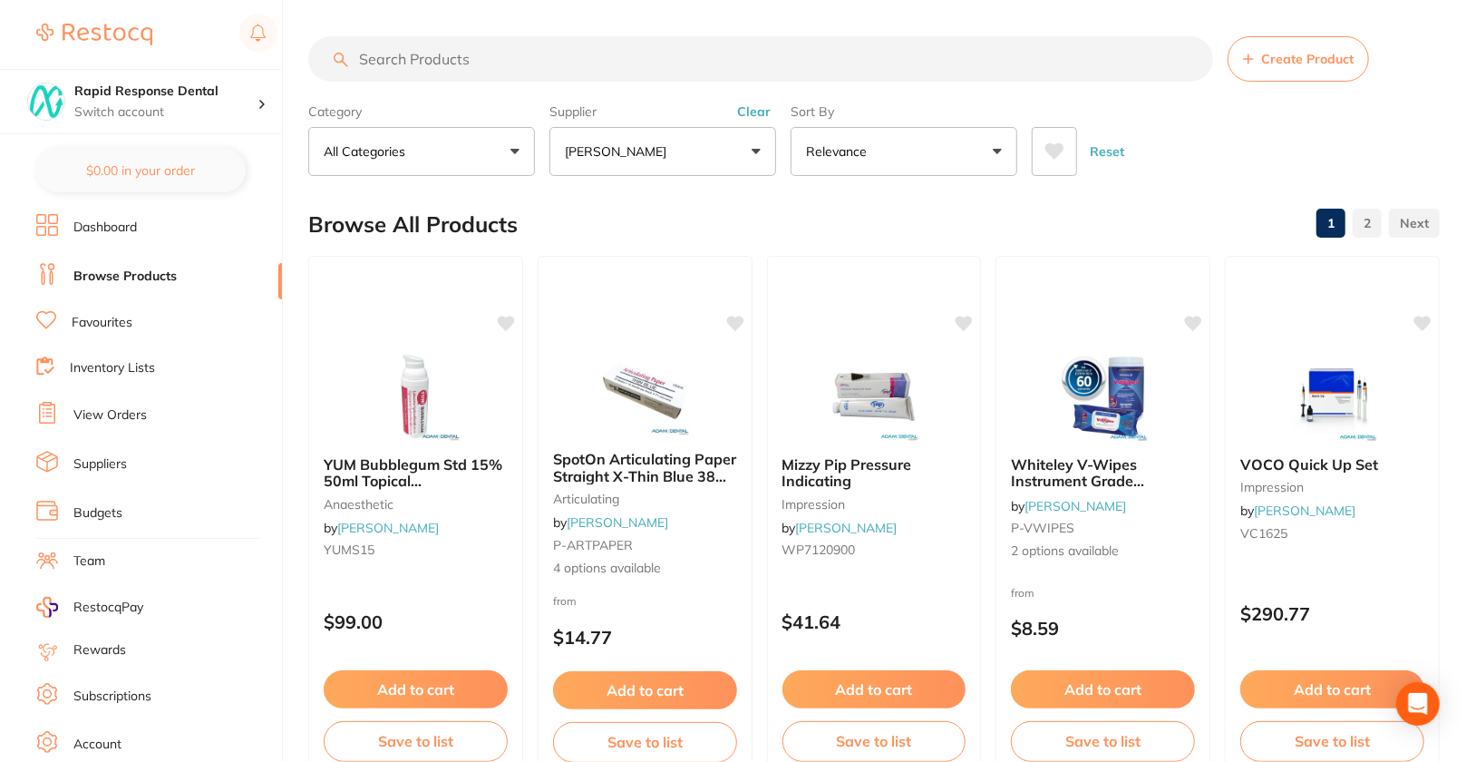
click at [755, 108] on button "Clear" at bounding box center [754, 111] width 44 height 16
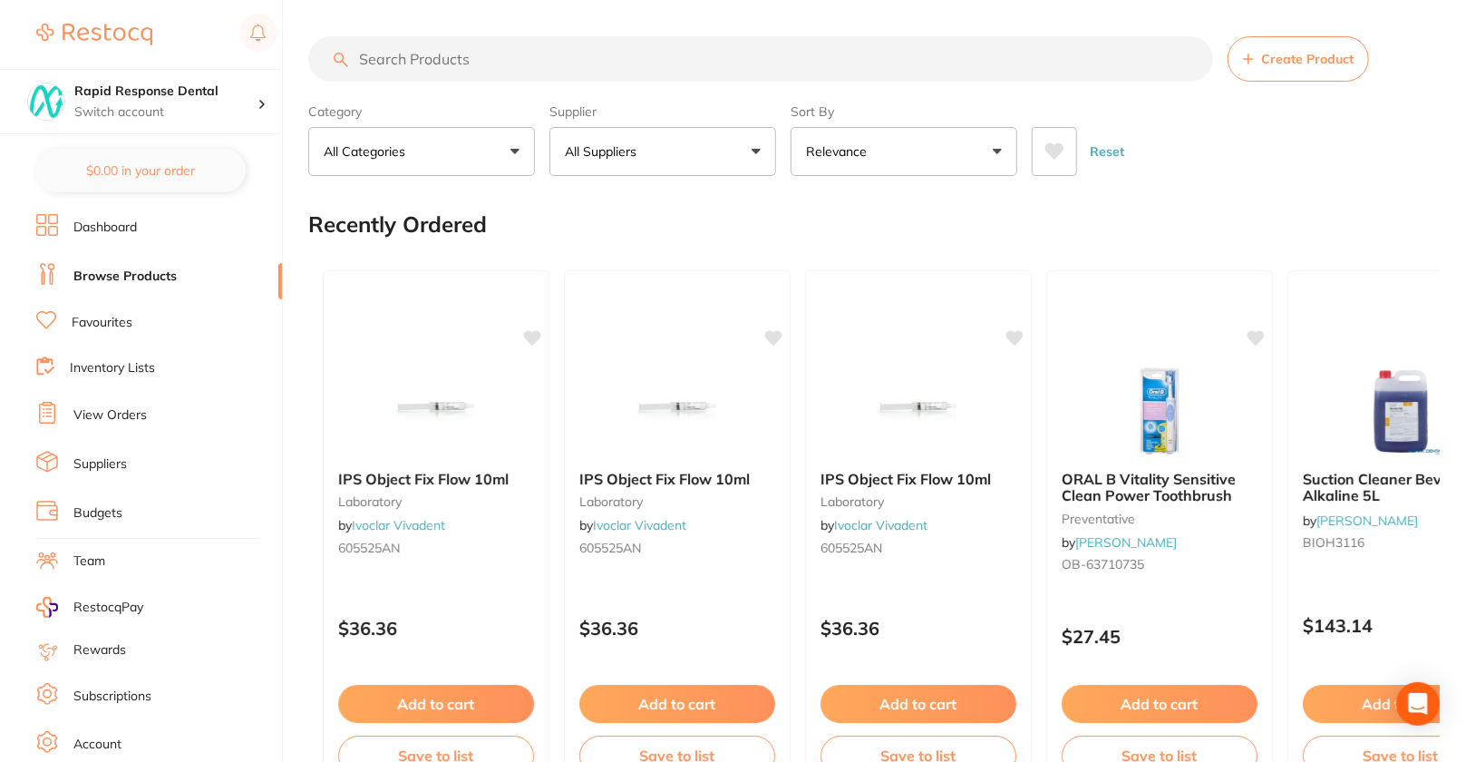
click at [669, 169] on button "All Suppliers" at bounding box center [663, 151] width 227 height 49
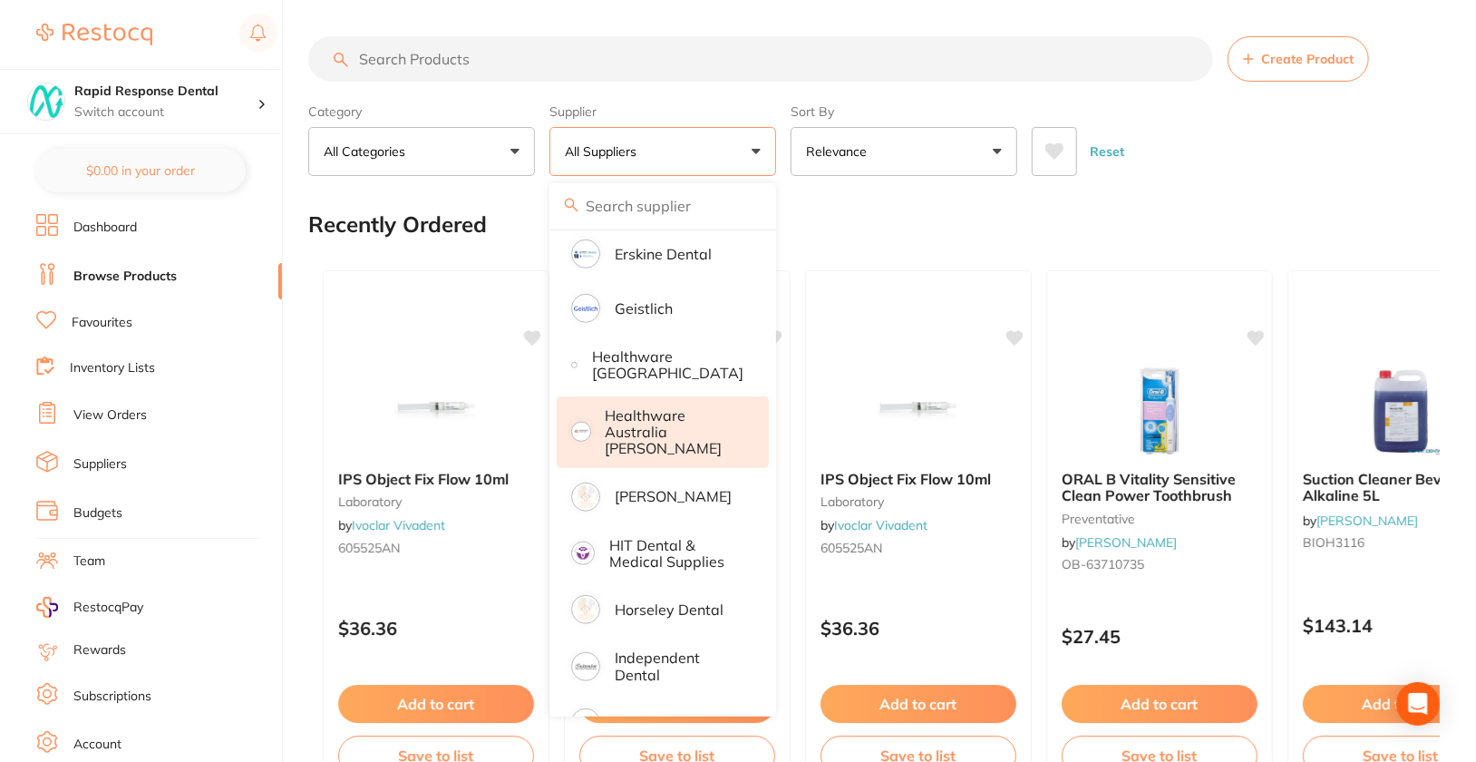
scroll to position [800, 0]
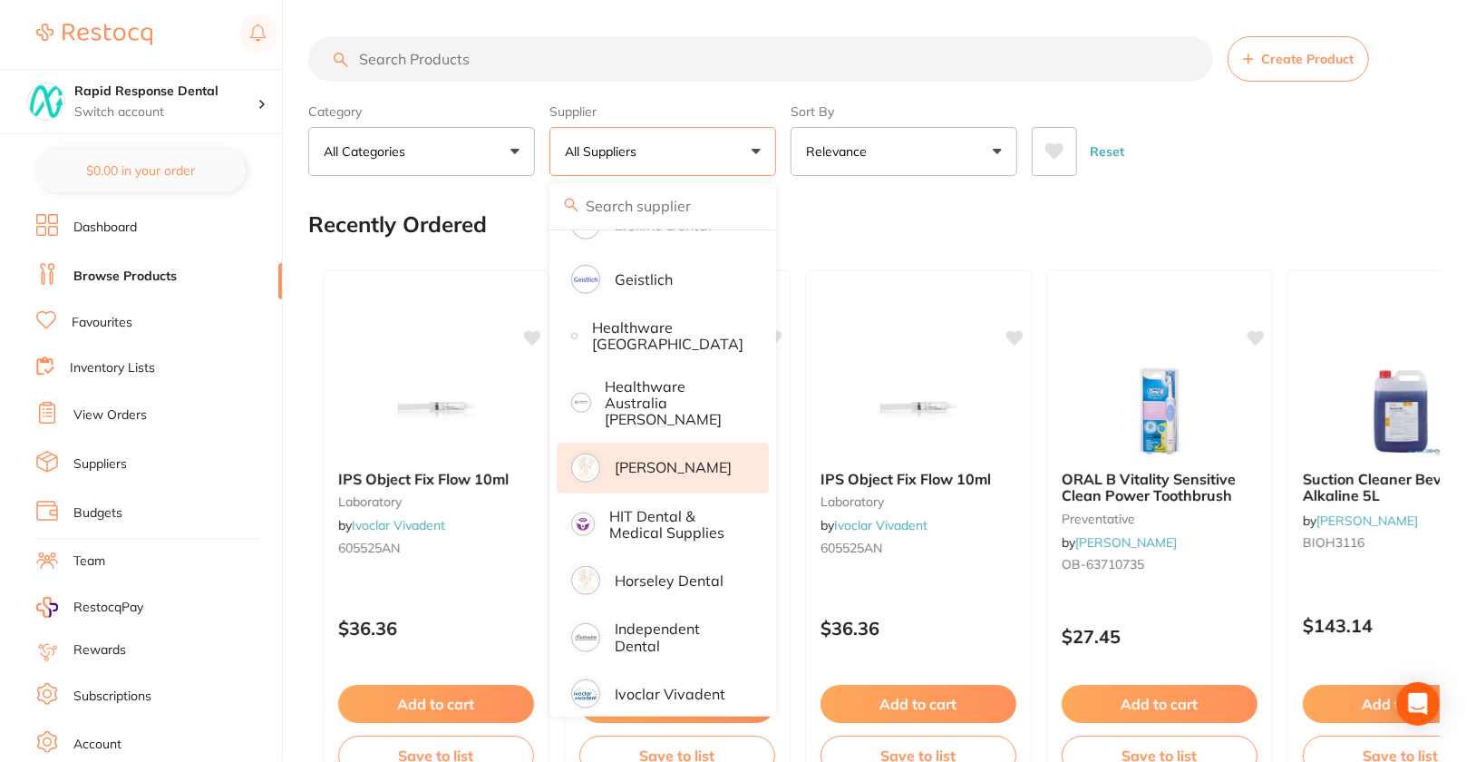
click at [692, 462] on p "[PERSON_NAME]" at bounding box center [673, 467] width 117 height 16
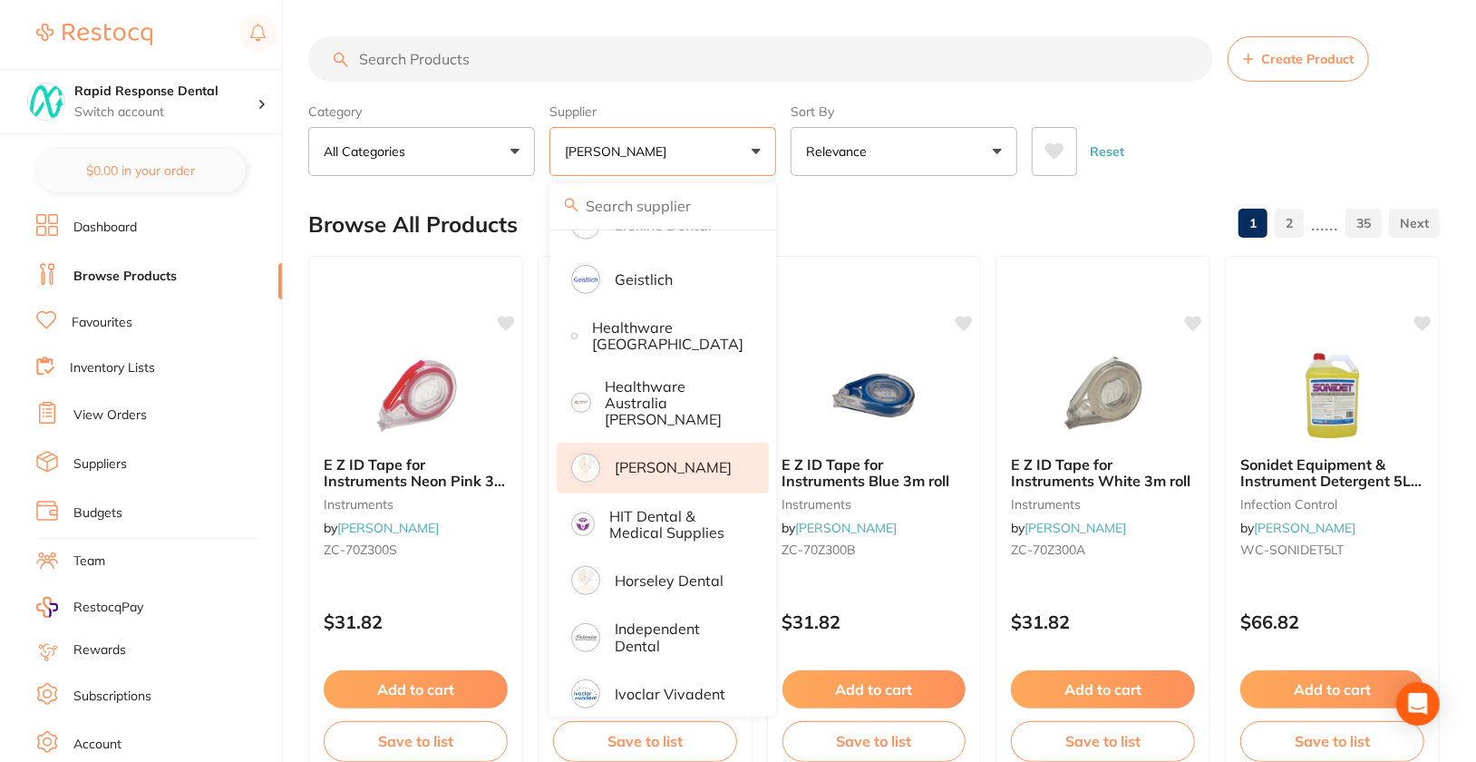
click at [1399, 149] on div "Reset" at bounding box center [1229, 143] width 394 height 63
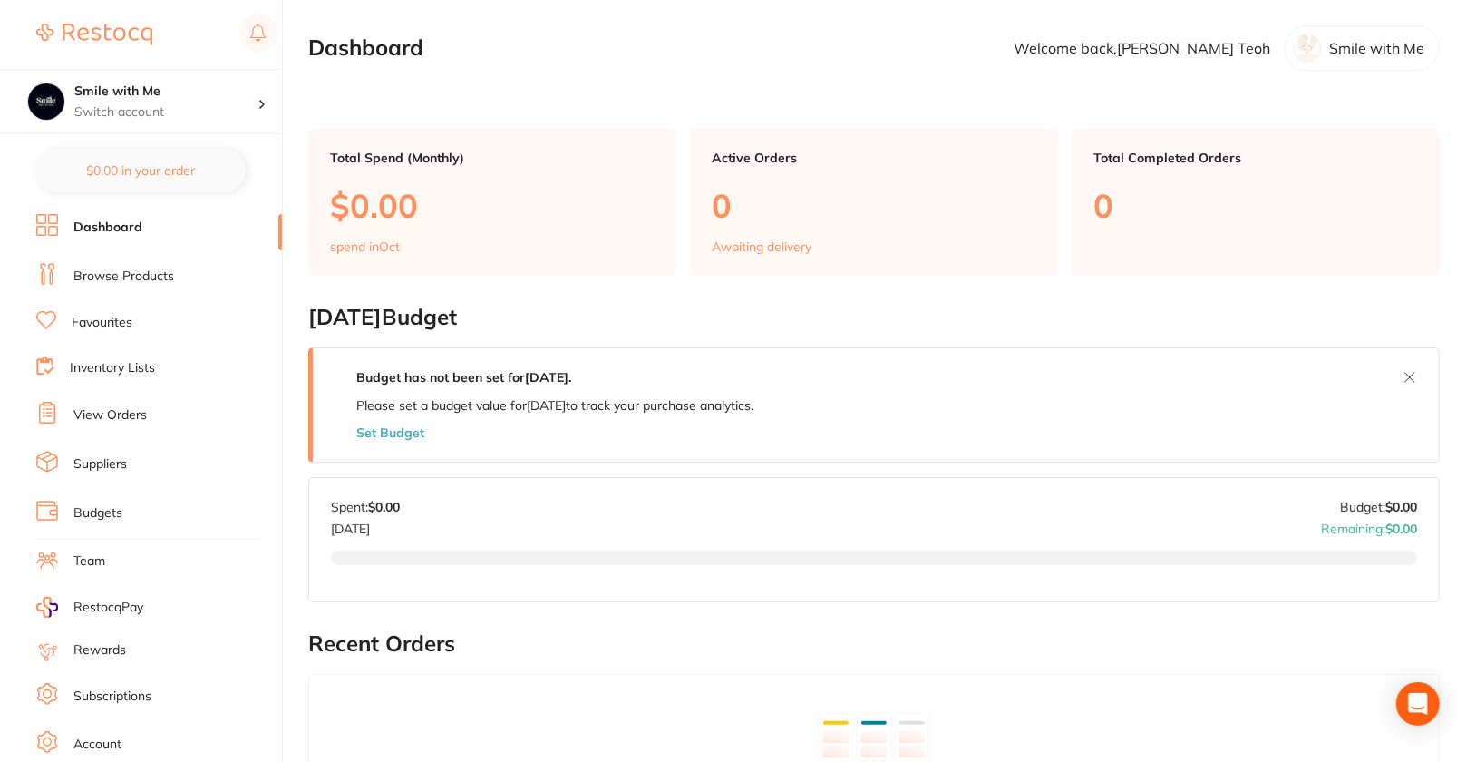
click at [133, 263] on li "Browse Products" at bounding box center [159, 276] width 246 height 27
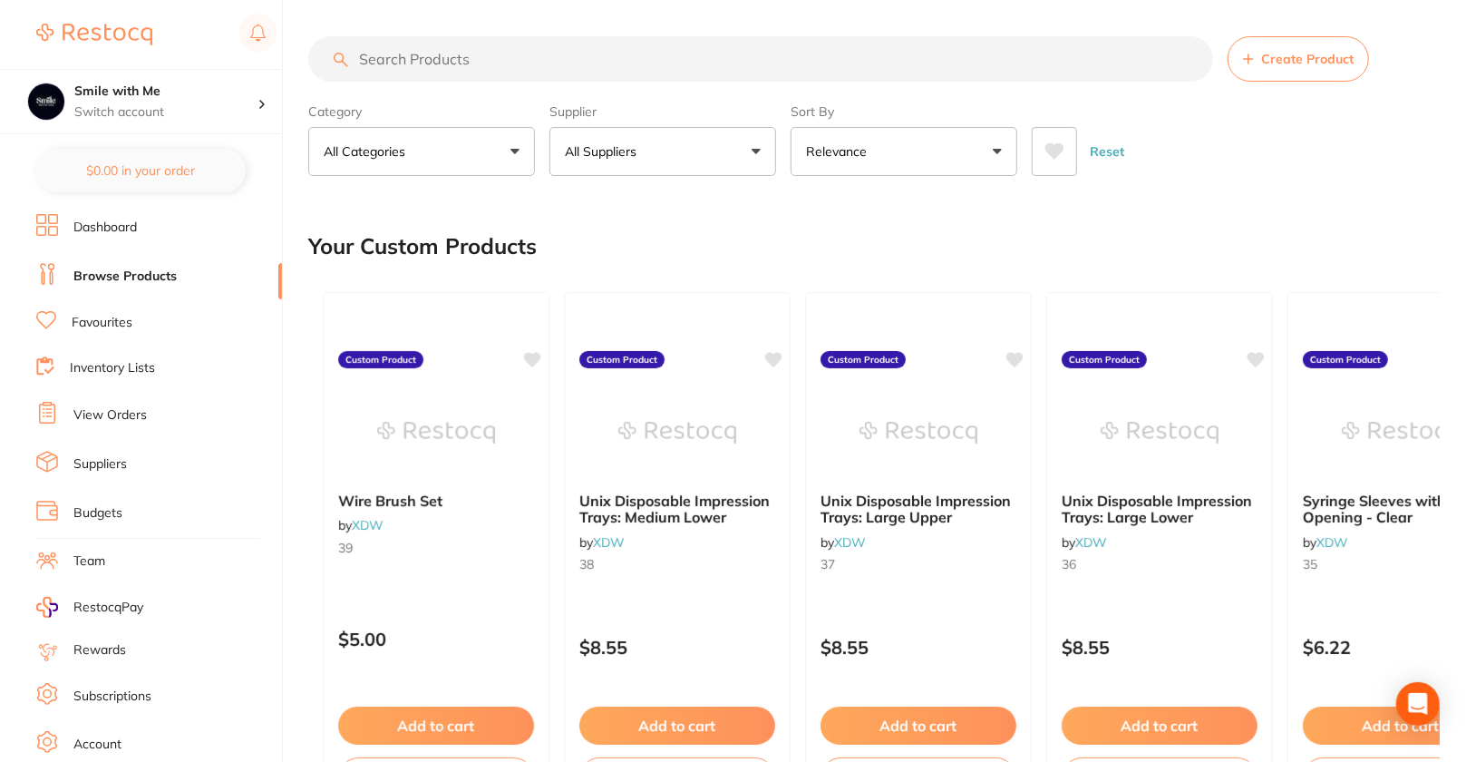
click at [694, 151] on button "All Suppliers" at bounding box center [663, 151] width 227 height 49
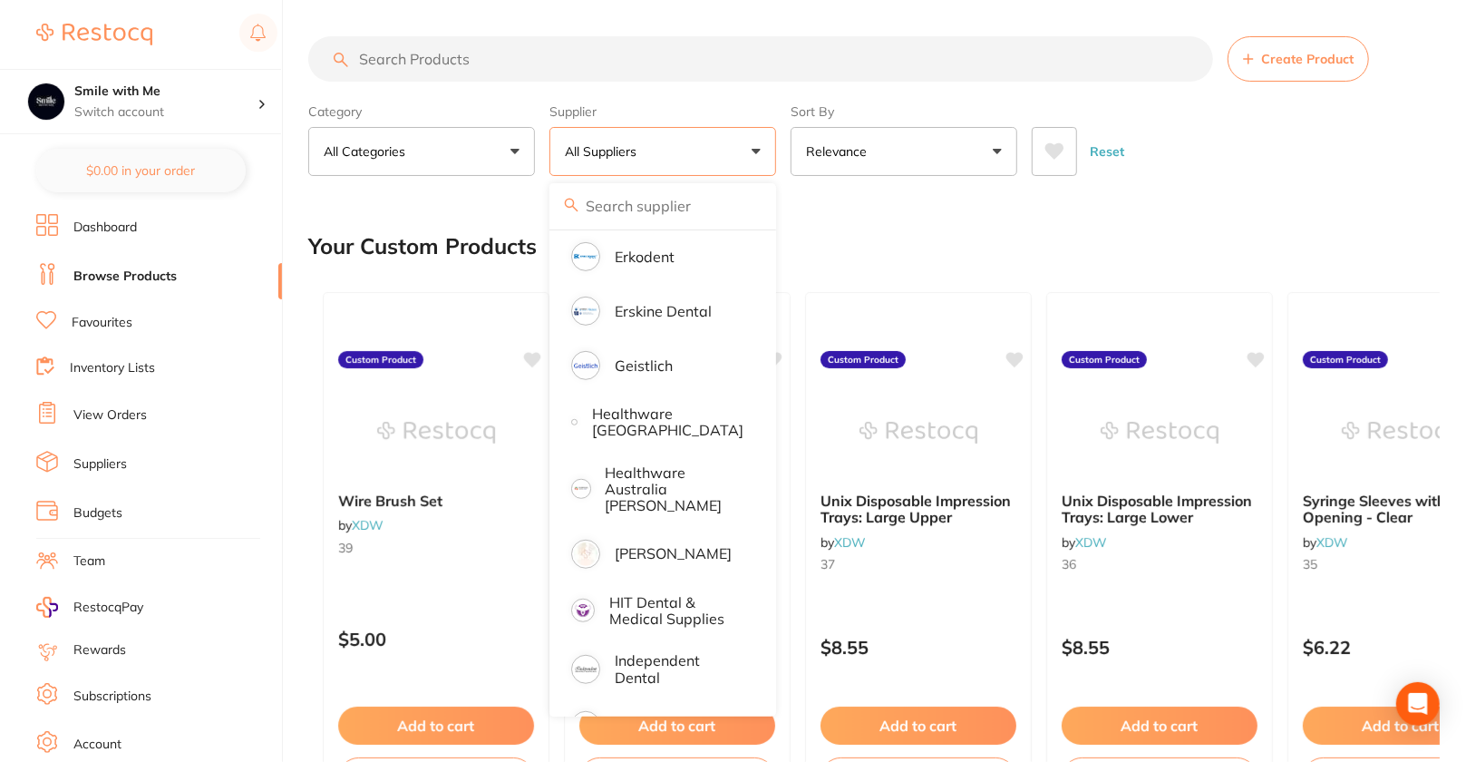
scroll to position [657, 0]
click at [706, 550] on p "[PERSON_NAME]" at bounding box center [673, 556] width 117 height 16
